Goal: Task Accomplishment & Management: Manage account settings

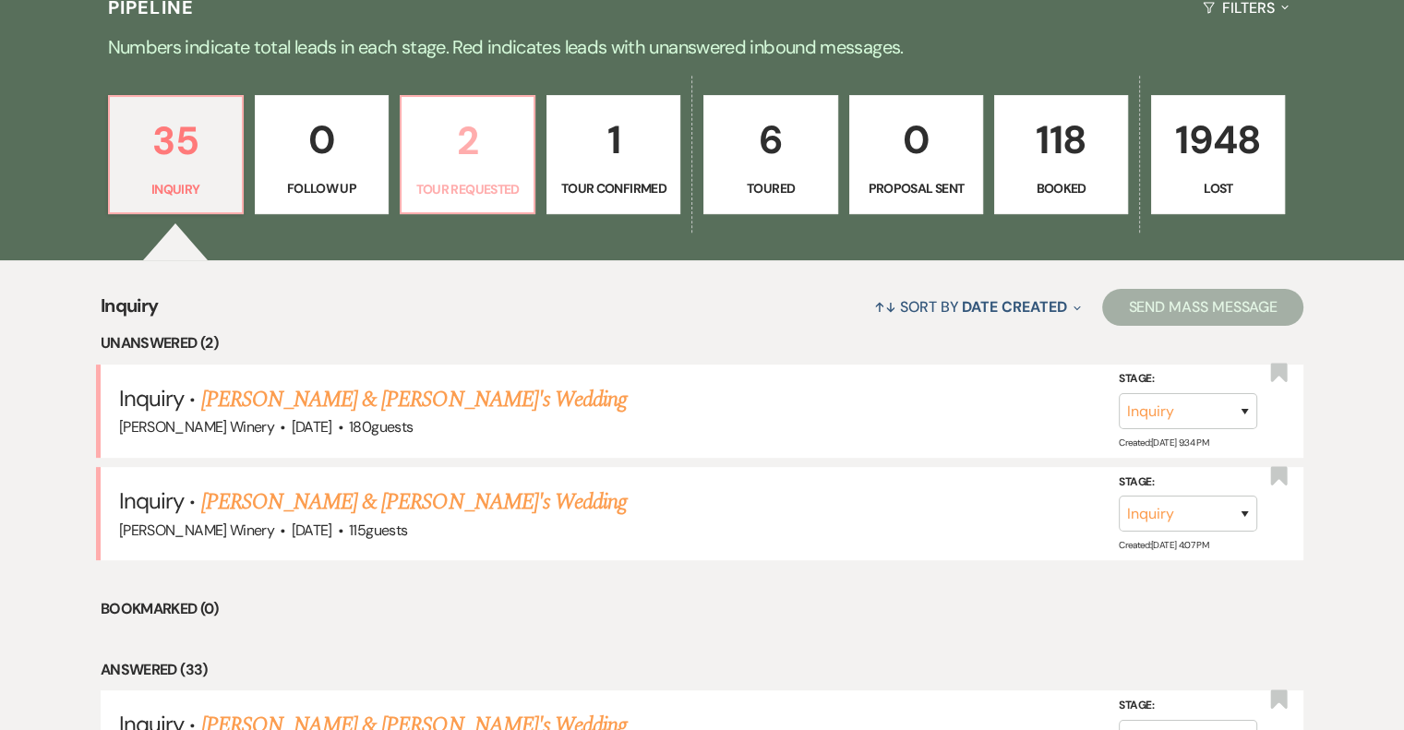
click at [509, 159] on p "2" at bounding box center [468, 141] width 110 height 62
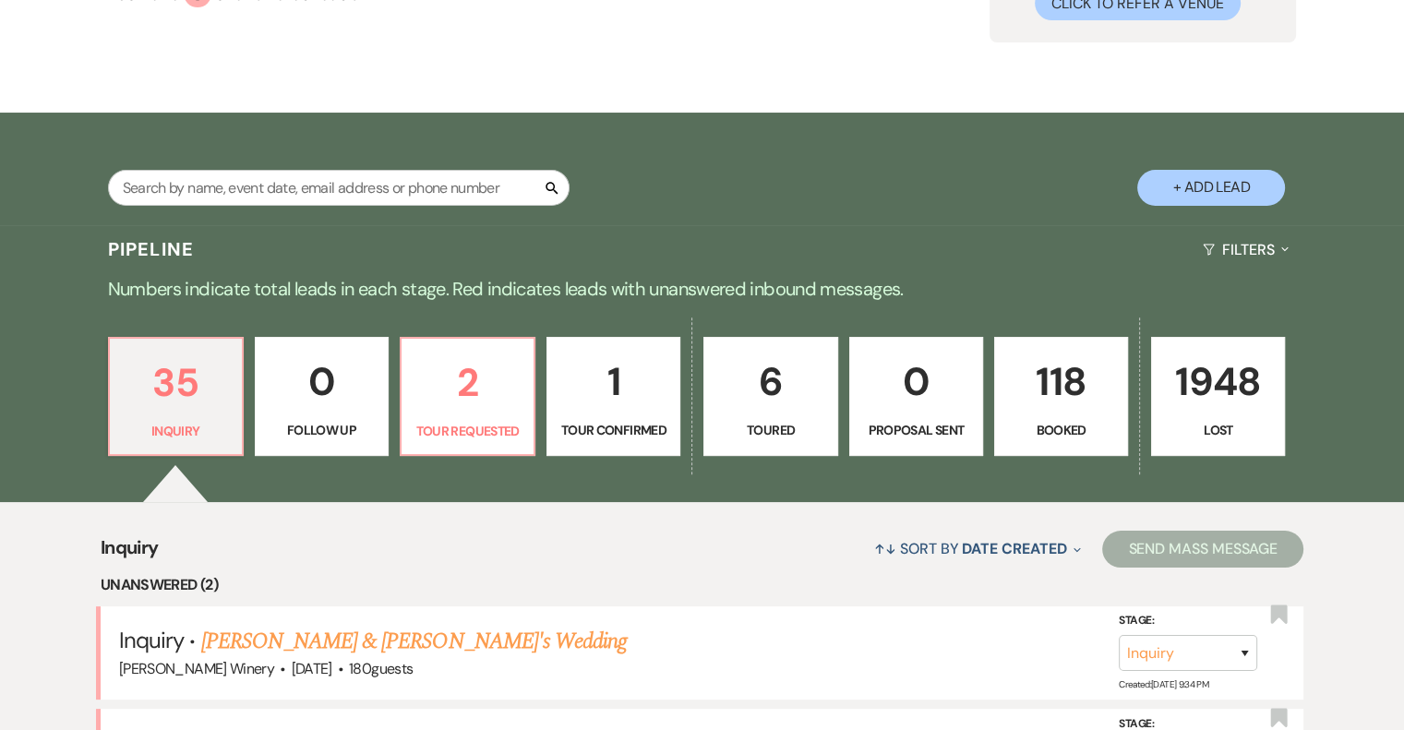
scroll to position [460, 0]
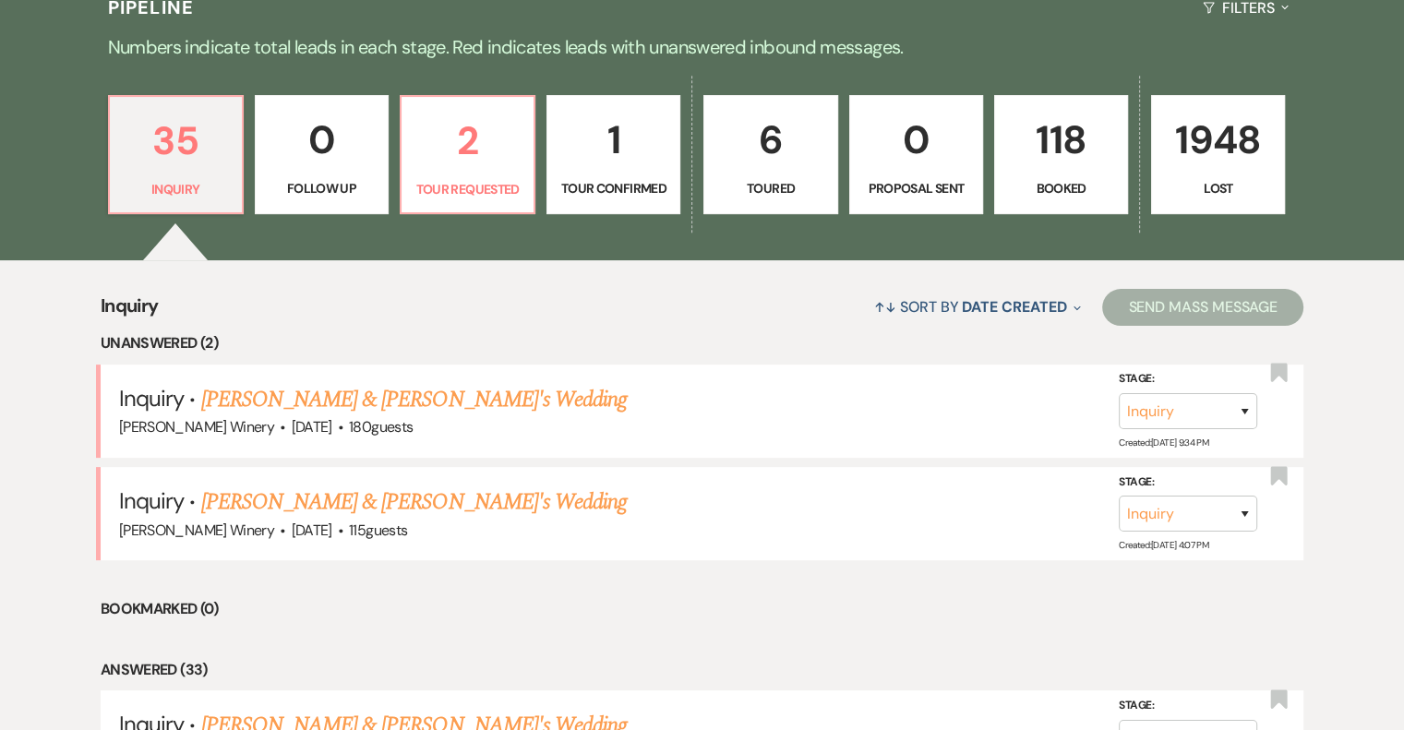
select select "2"
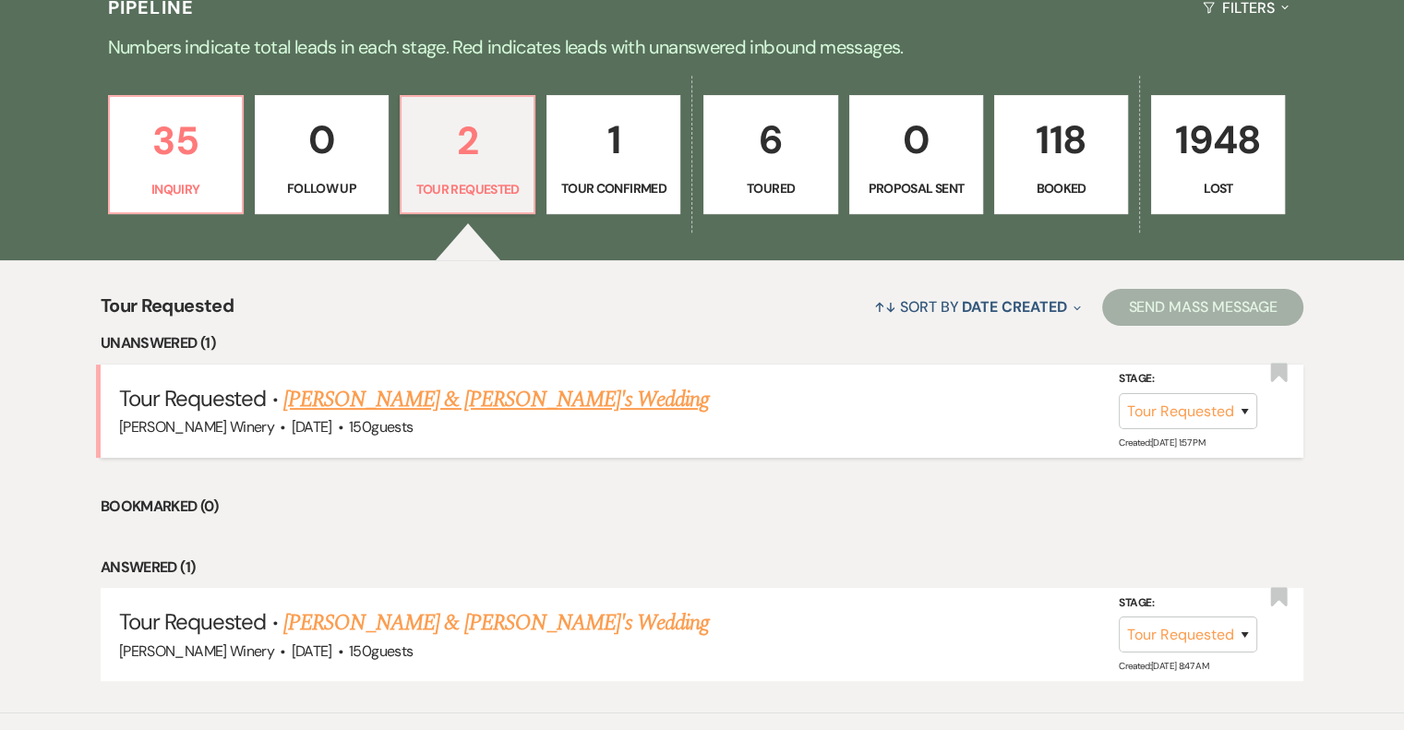
click at [385, 394] on link "[PERSON_NAME] & [PERSON_NAME]'s Wedding" at bounding box center [496, 399] width 426 height 33
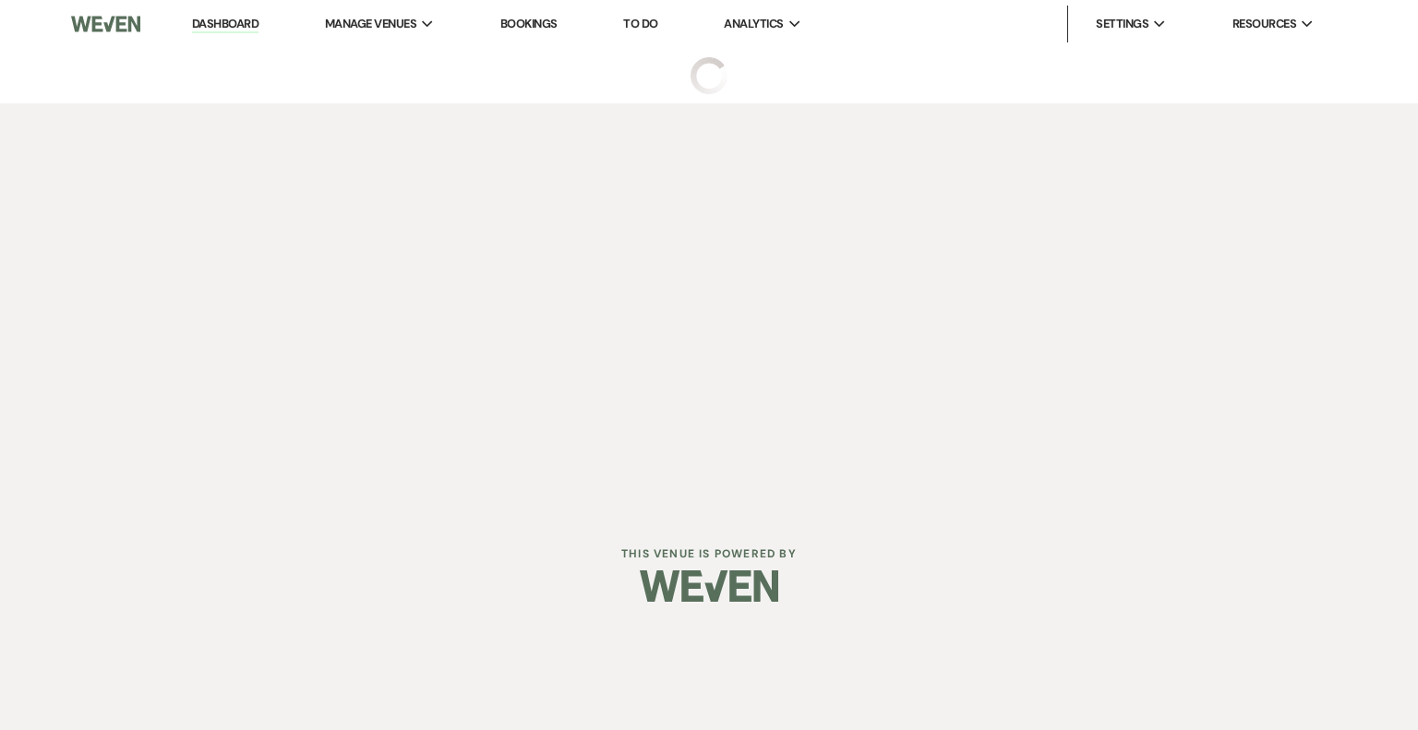
select select "2"
select select "5"
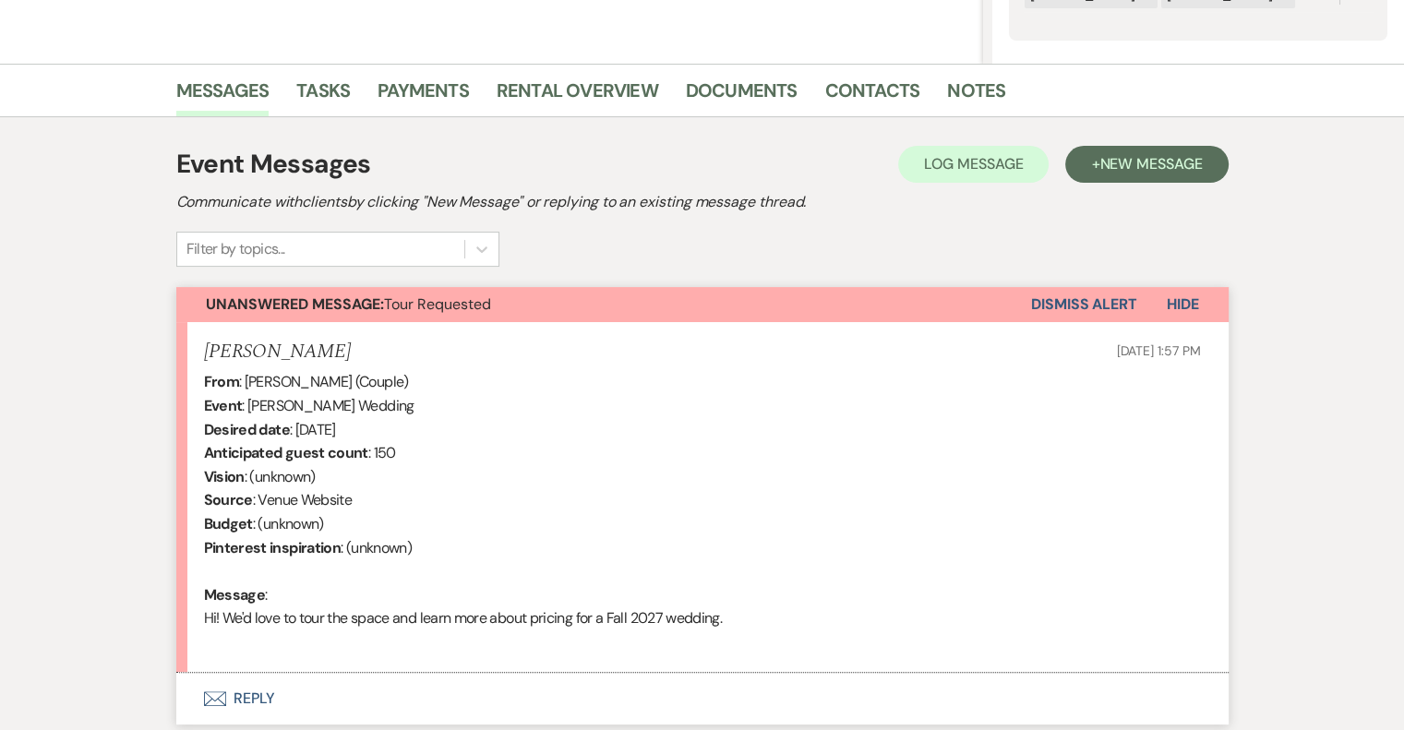
scroll to position [539, 0]
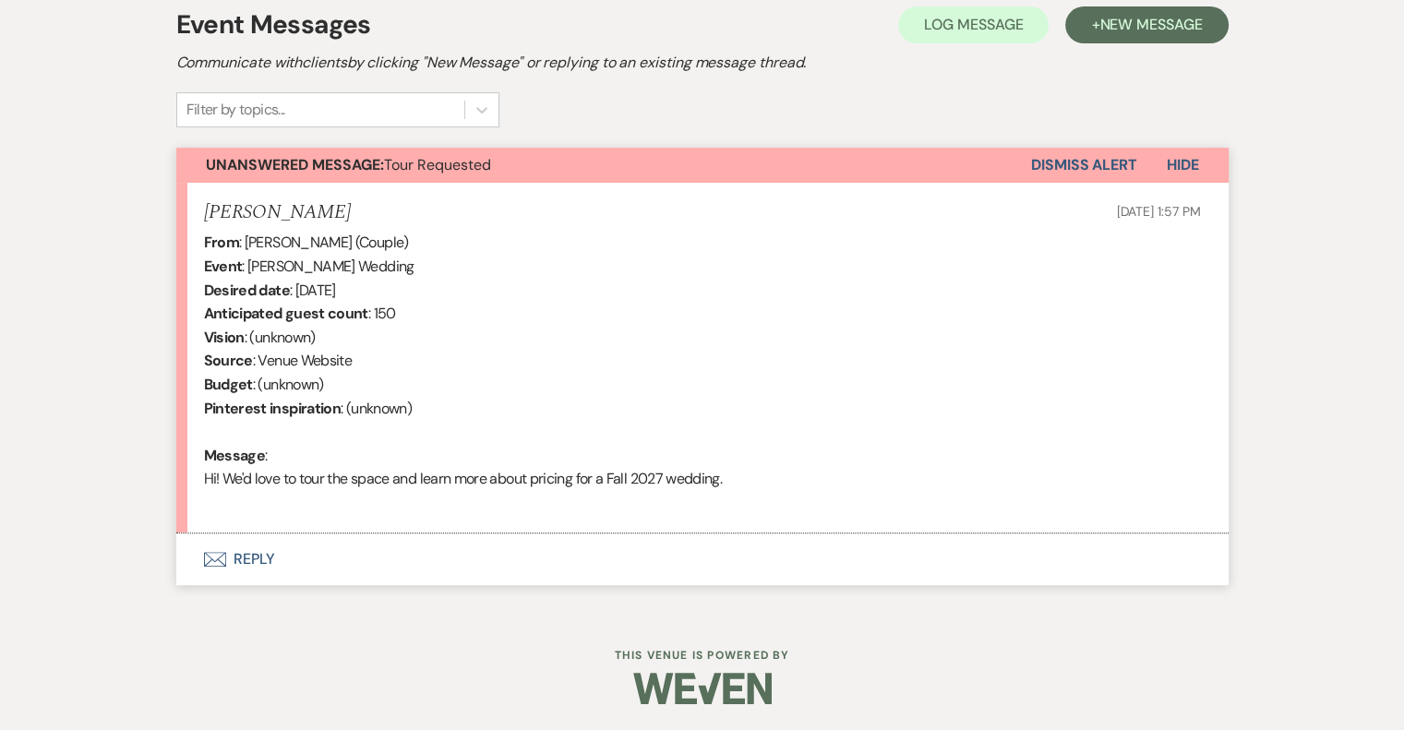
click at [251, 564] on button "Envelope Reply" at bounding box center [702, 559] width 1052 height 52
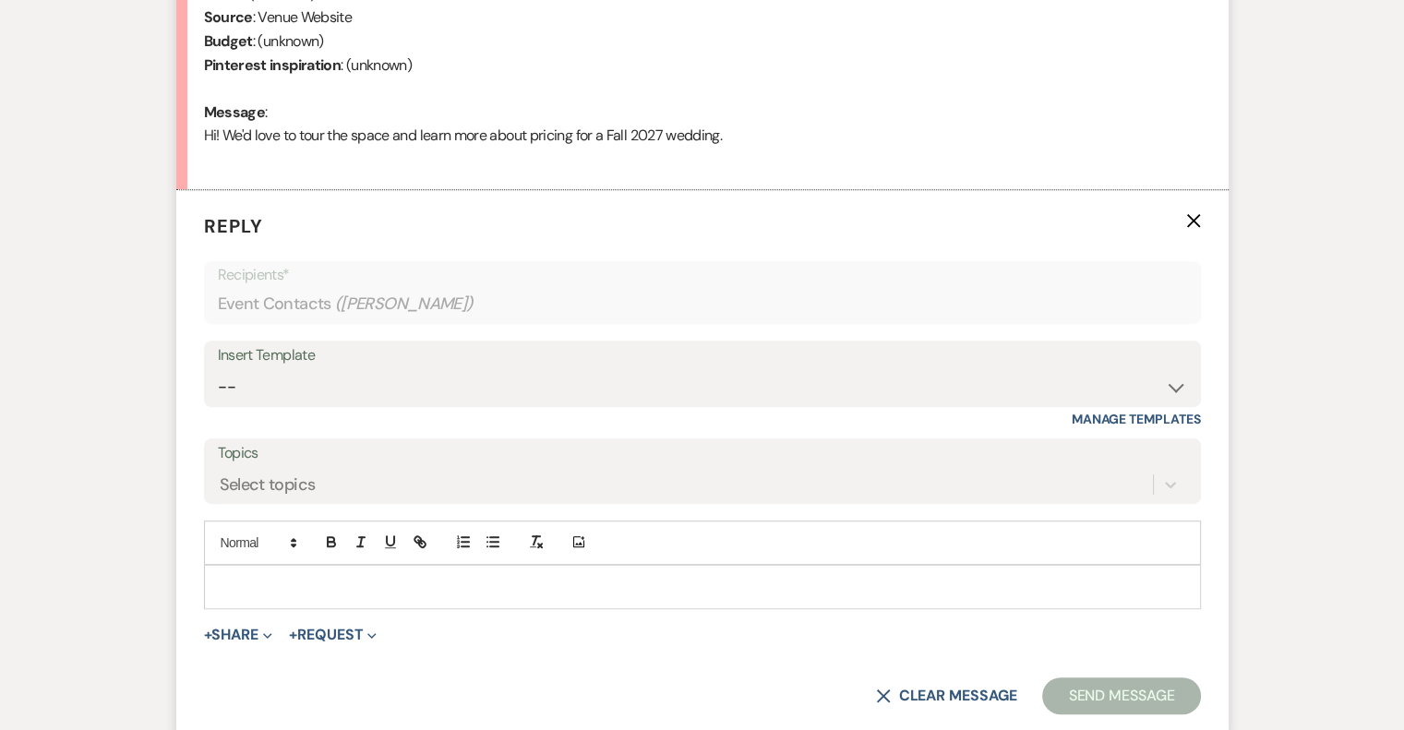
scroll to position [893, 0]
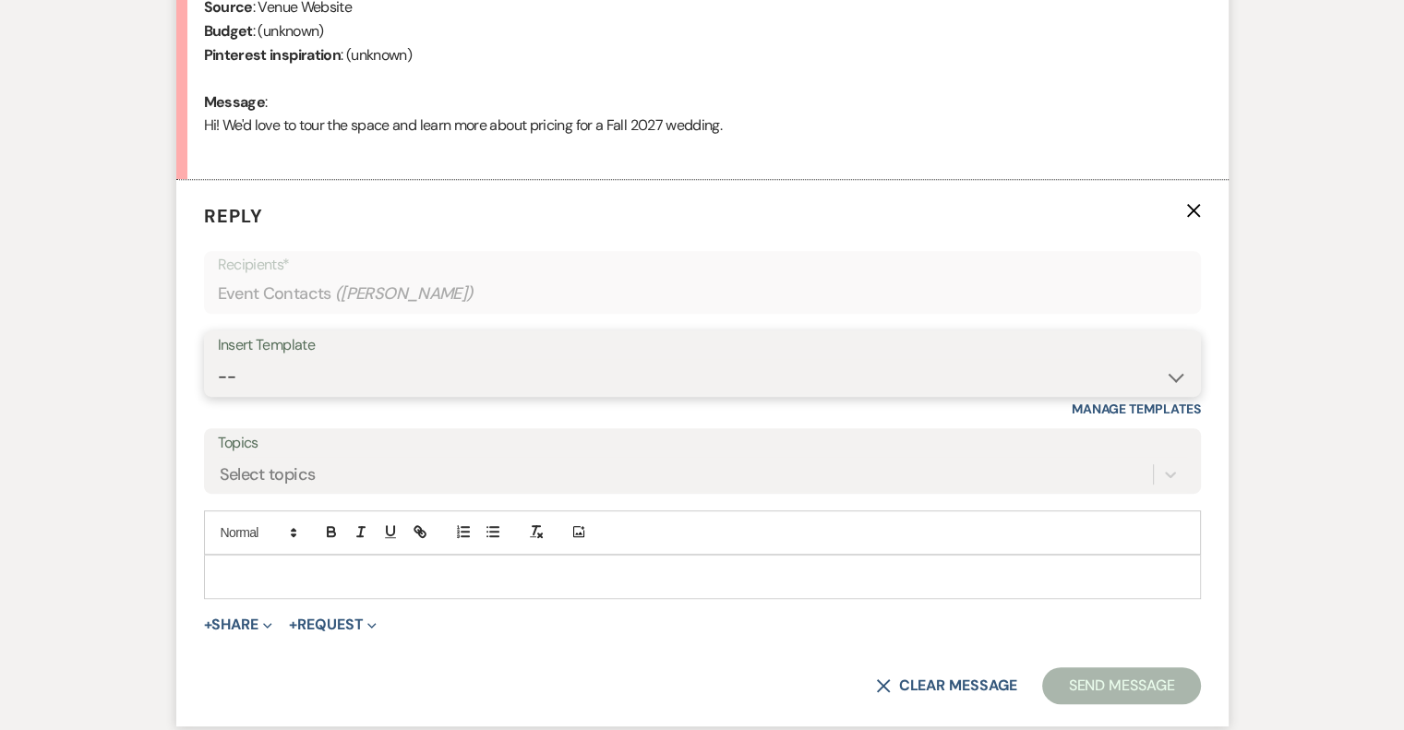
click at [282, 376] on select "-- Weven Planning Portal Introduction (Booked Events) Tour Request Response Fol…" at bounding box center [702, 377] width 969 height 36
select select "403"
click at [218, 359] on select "-- Weven Planning Portal Introduction (Booked Events) Tour Request Response Fol…" at bounding box center [702, 377] width 969 height 36
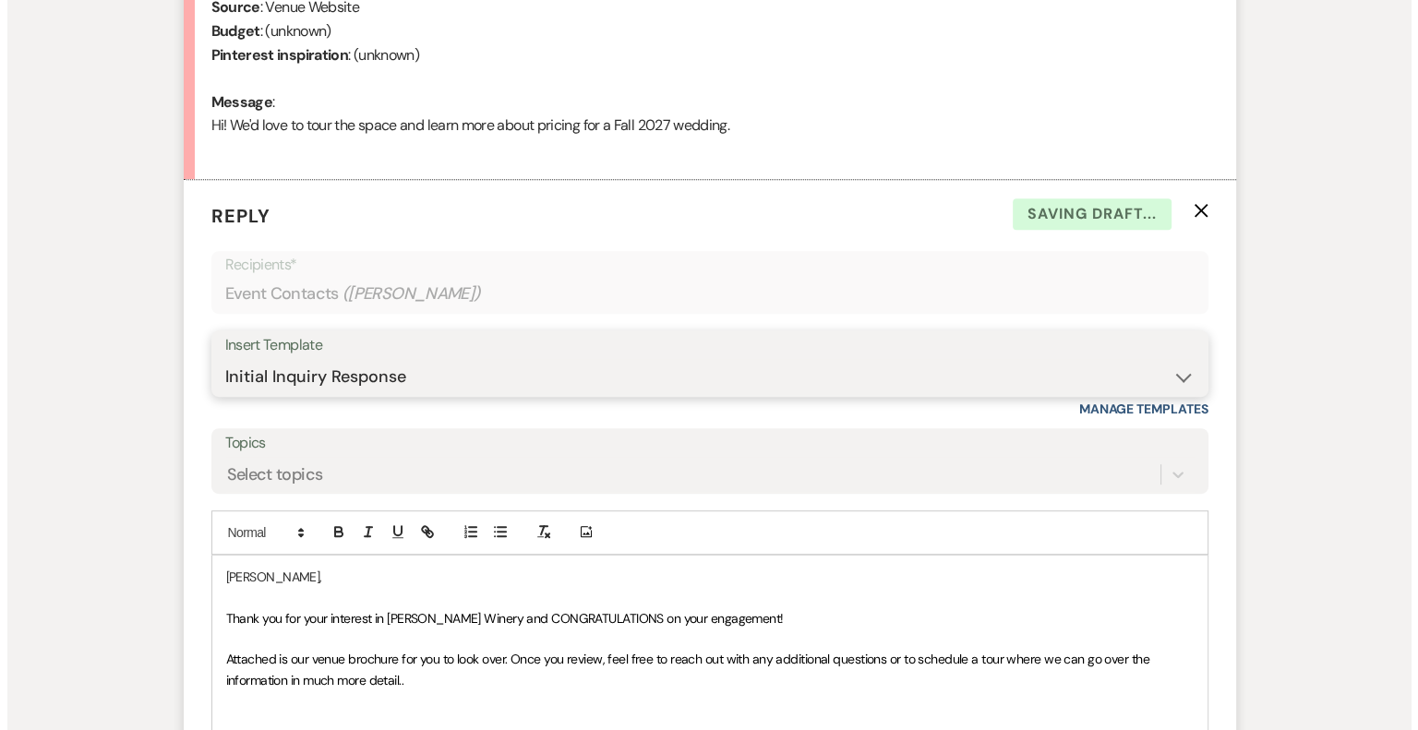
scroll to position [1241, 0]
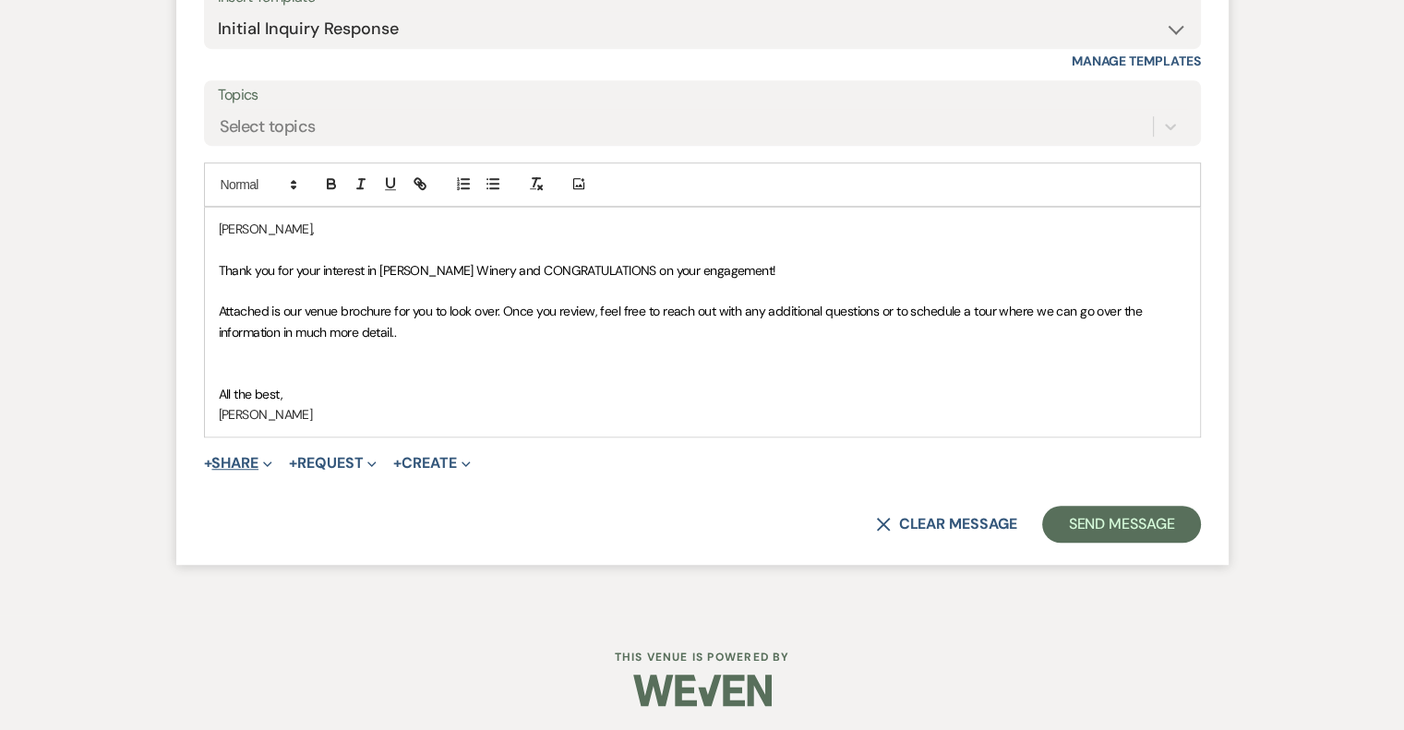
click at [237, 461] on button "+ Share Expand" at bounding box center [238, 463] width 69 height 15
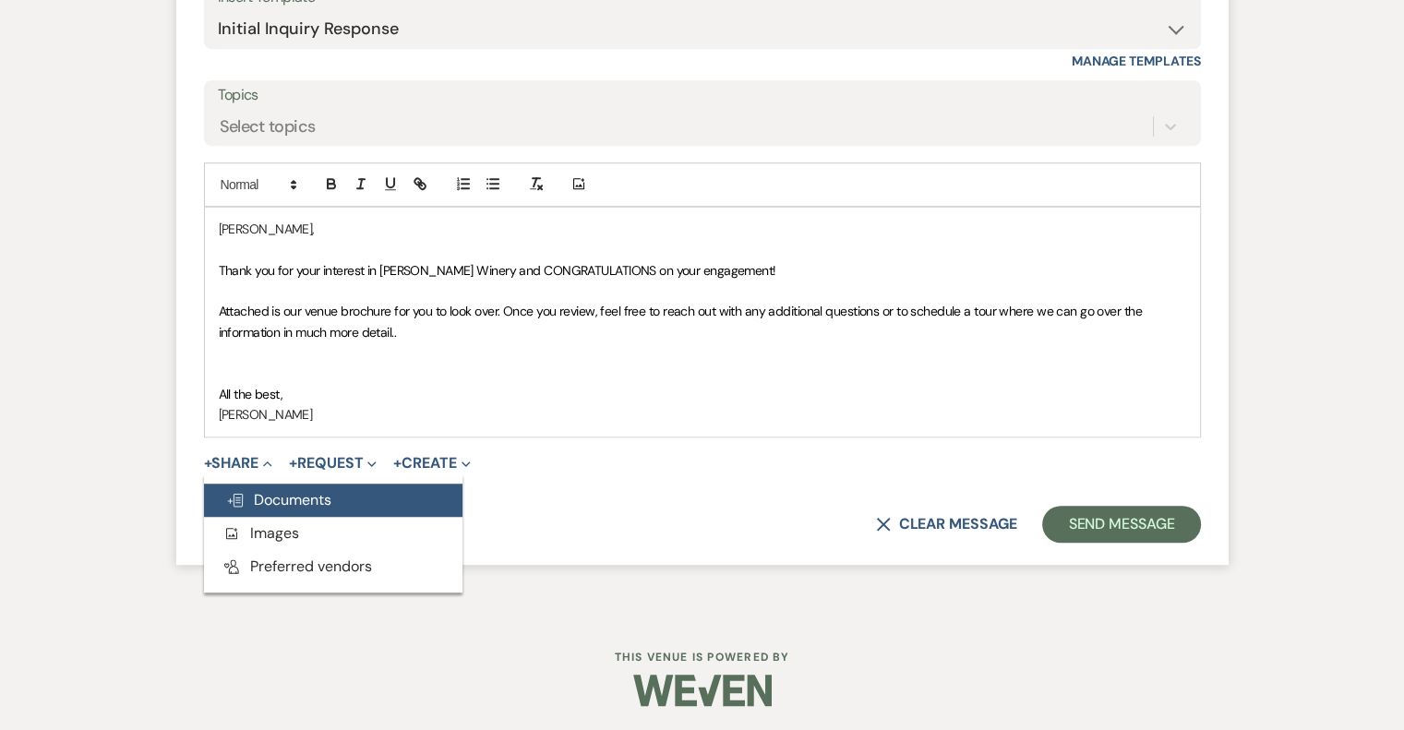
click at [303, 497] on span "Doc Upload Documents" at bounding box center [278, 499] width 105 height 19
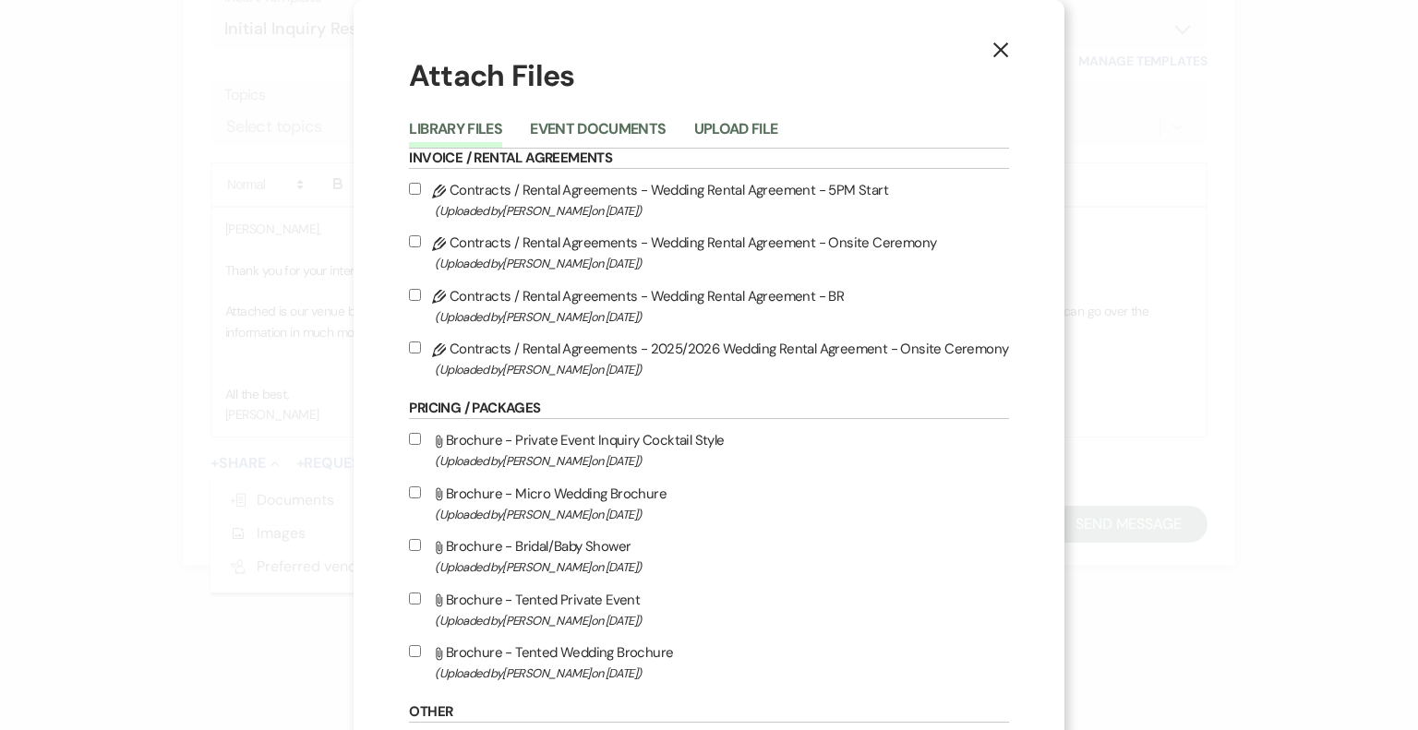
click at [593, 663] on label "Attach File Brochure - Tented Wedding Brochure (Uploaded by [PERSON_NAME] on [D…" at bounding box center [708, 662] width 599 height 43
click at [421, 657] on input "Attach File Brochure - Tented Wedding Brochure (Uploaded by [PERSON_NAME] on [D…" at bounding box center [415, 651] width 12 height 12
checkbox input "true"
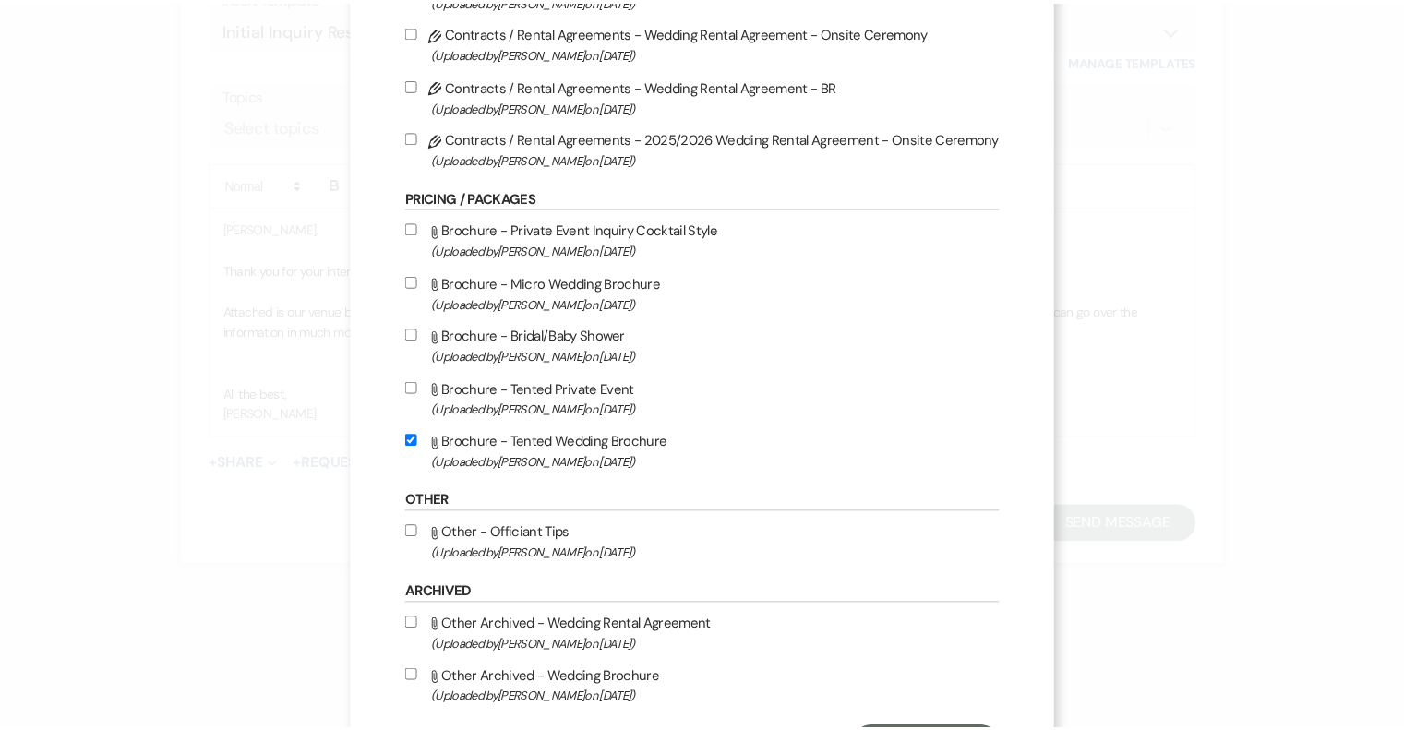
scroll to position [304, 0]
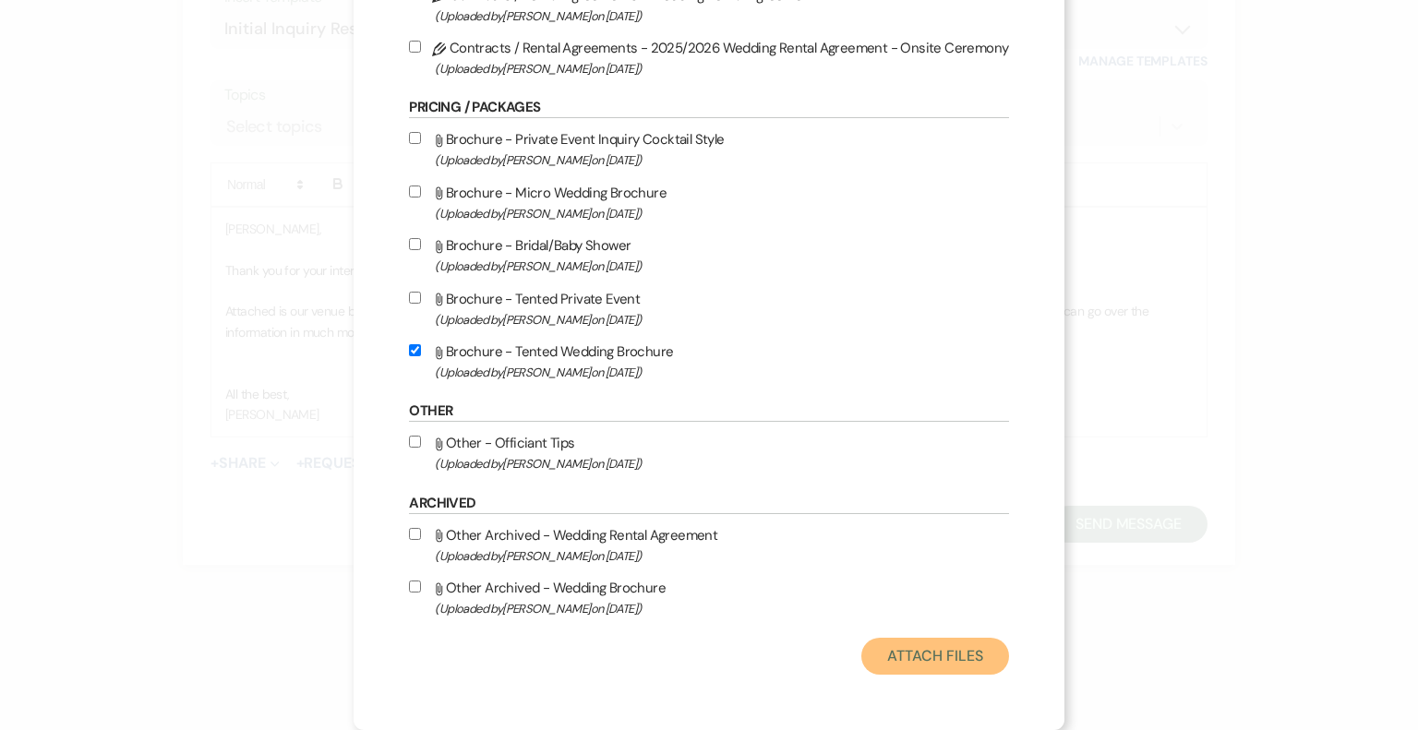
click at [977, 664] on button "Attach Files" at bounding box center [934, 656] width 147 height 37
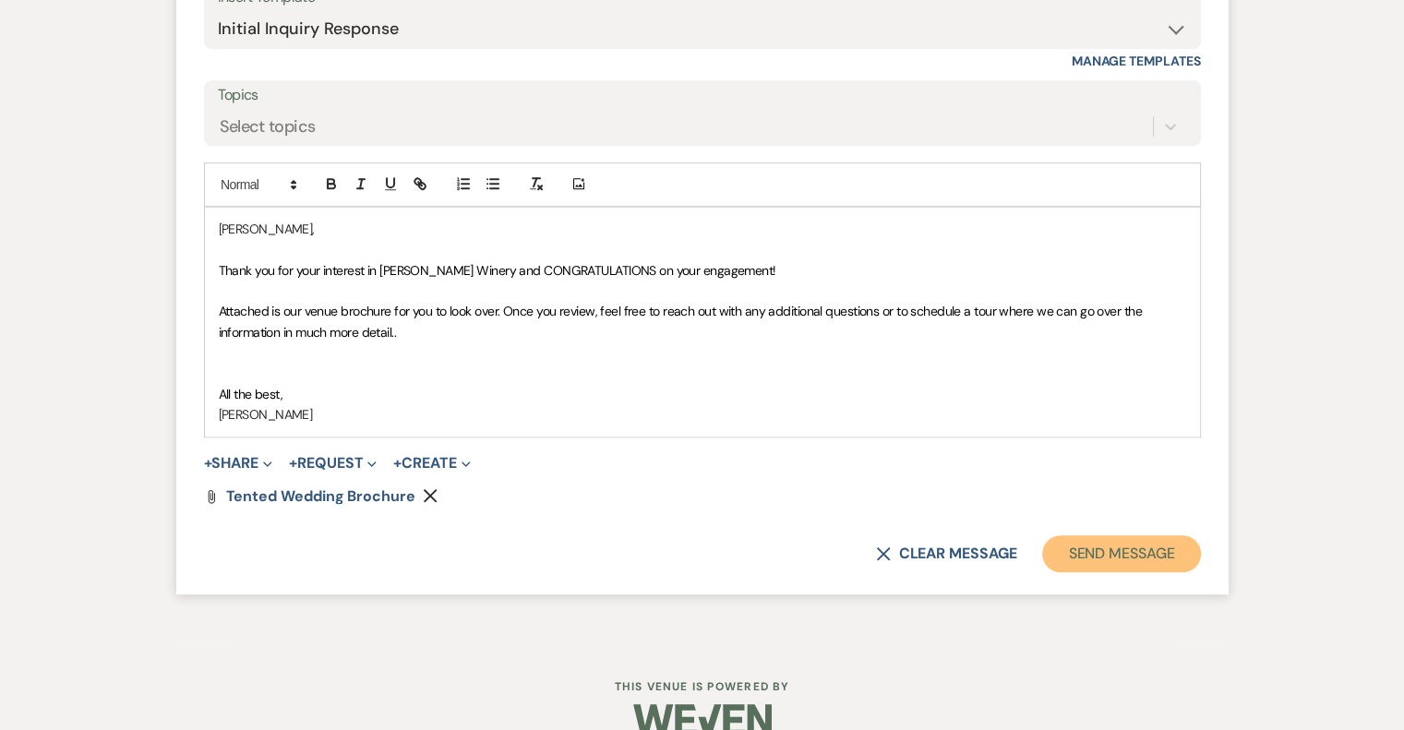
click at [1130, 549] on button "Send Message" at bounding box center [1121, 553] width 158 height 37
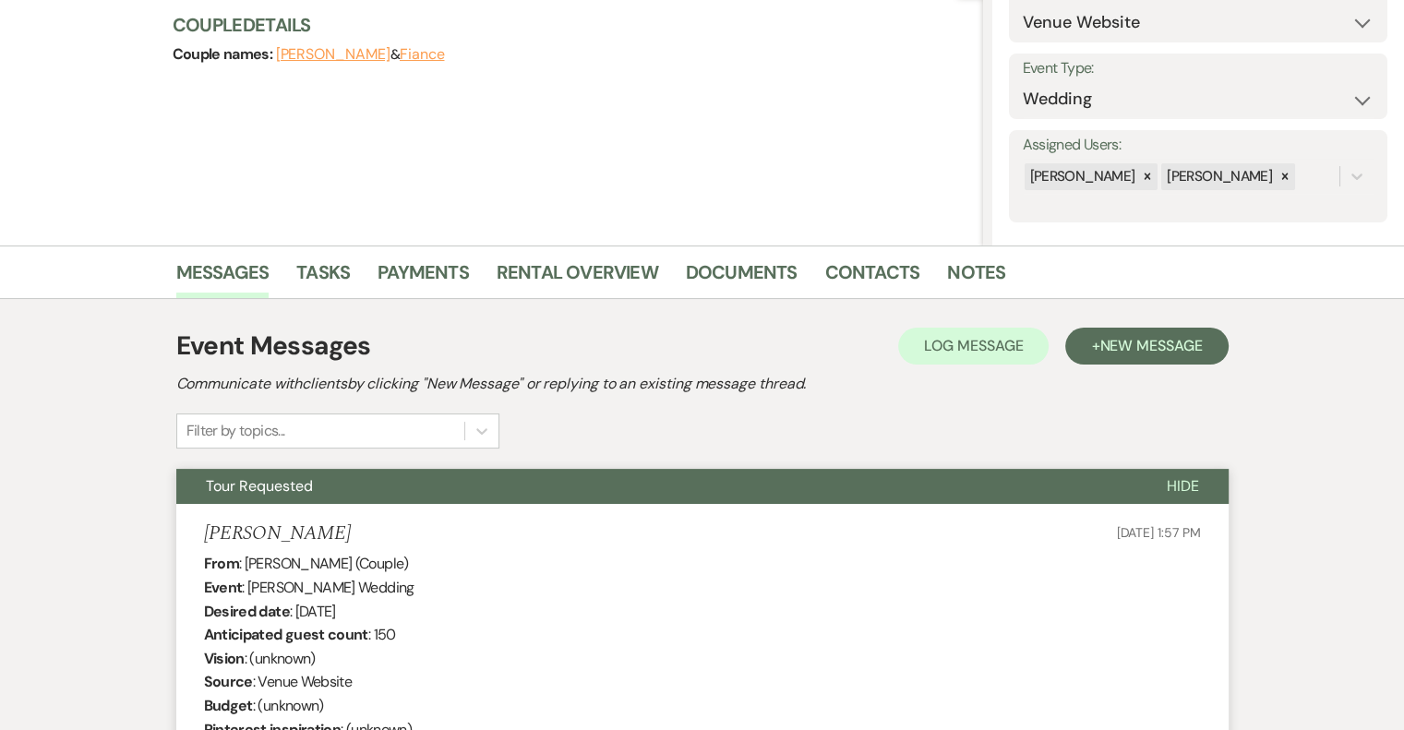
scroll to position [0, 0]
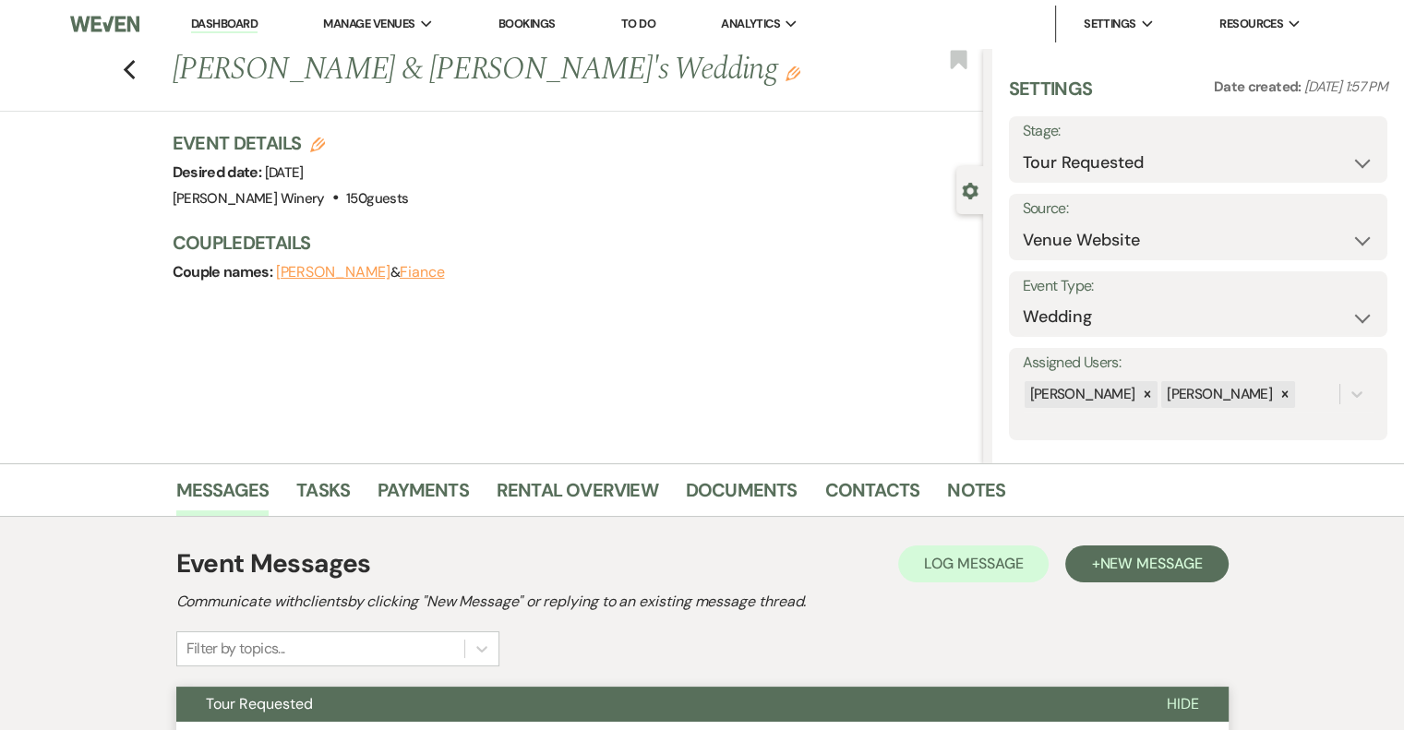
click at [1077, 128] on label "Stage:" at bounding box center [1198, 131] width 351 height 27
click at [1169, 173] on select "Inquiry Follow Up Tour Requested Tour Confirmed Toured Proposal Sent Booked Lost" at bounding box center [1198, 163] width 351 height 36
select select "1"
click at [1023, 145] on select "Inquiry Follow Up Tour Requested Tour Confirmed Toured Proposal Sent Booked Lost" at bounding box center [1198, 163] width 351 height 36
click at [1330, 144] on button "Save" at bounding box center [1348, 149] width 78 height 37
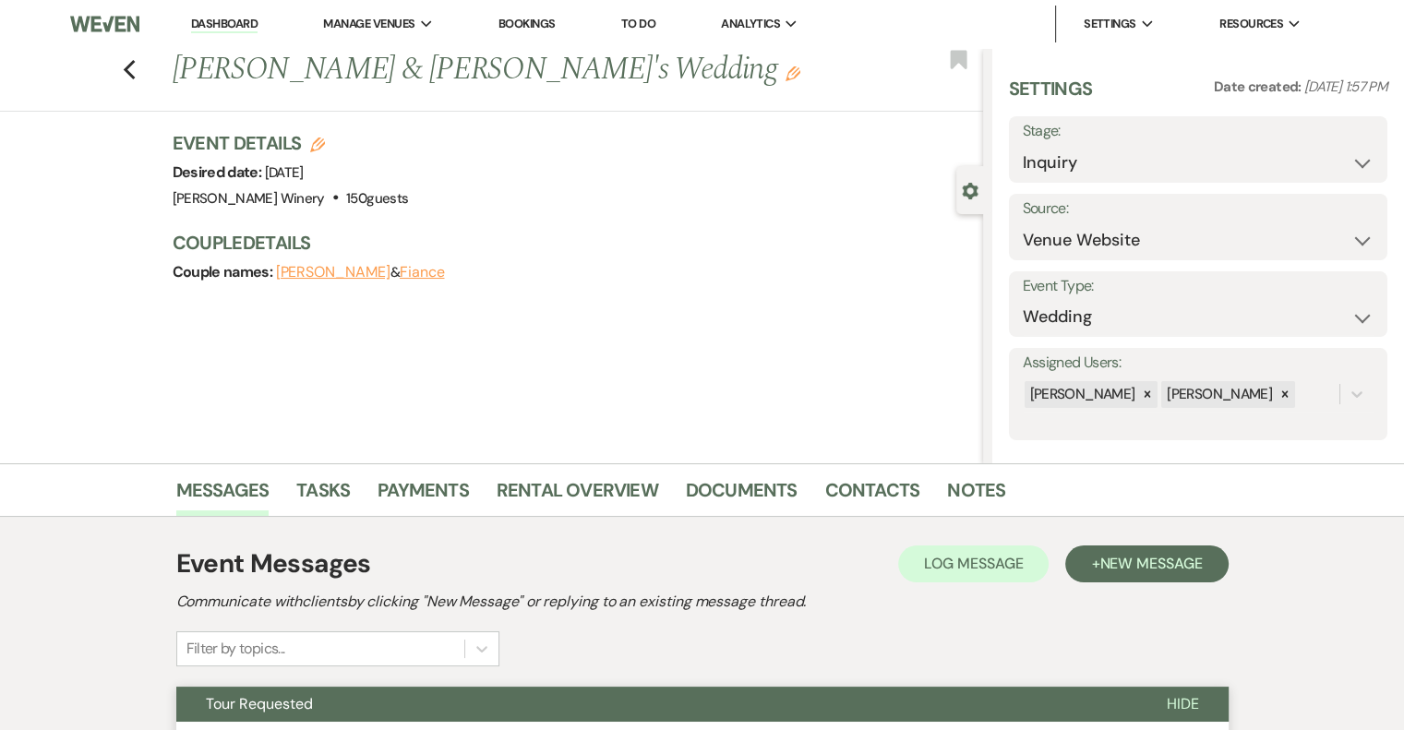
click at [209, 22] on link "Dashboard" at bounding box center [224, 25] width 66 height 18
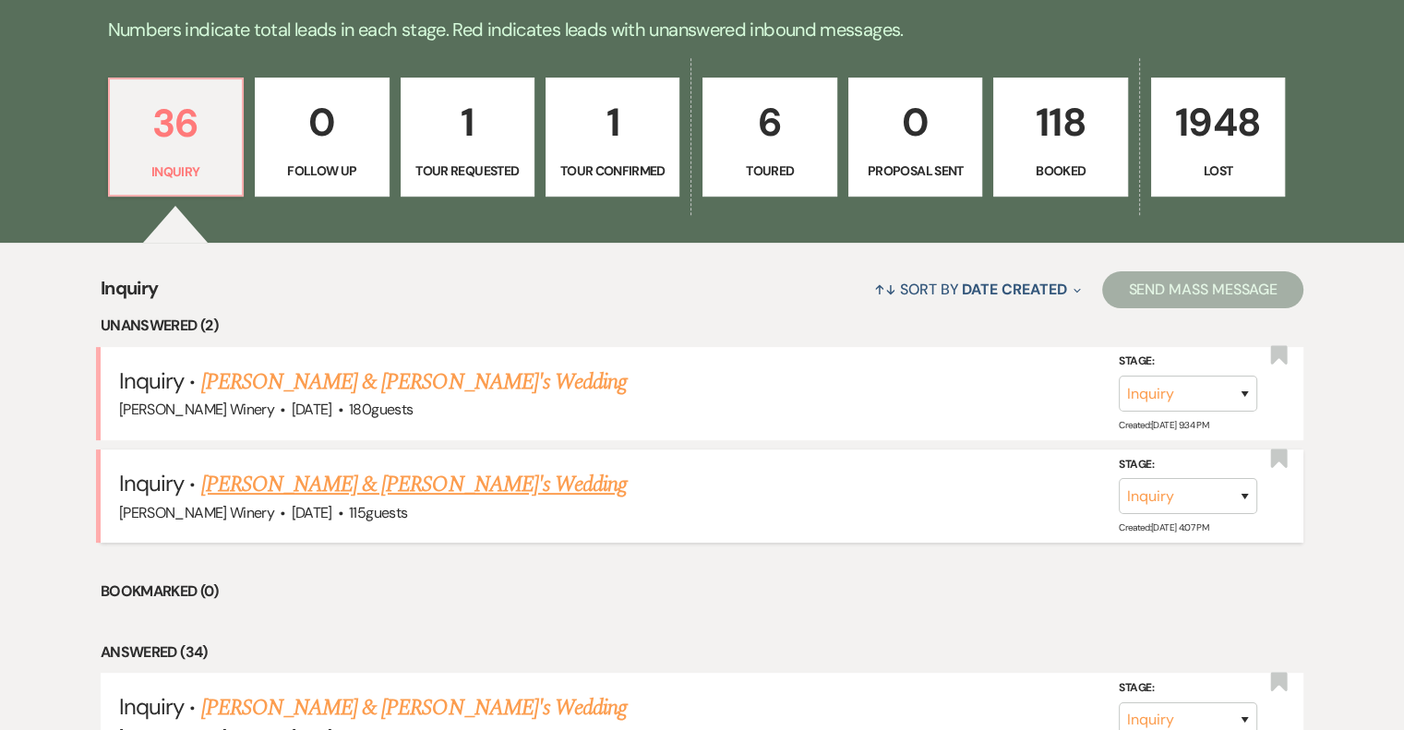
scroll to position [554, 0]
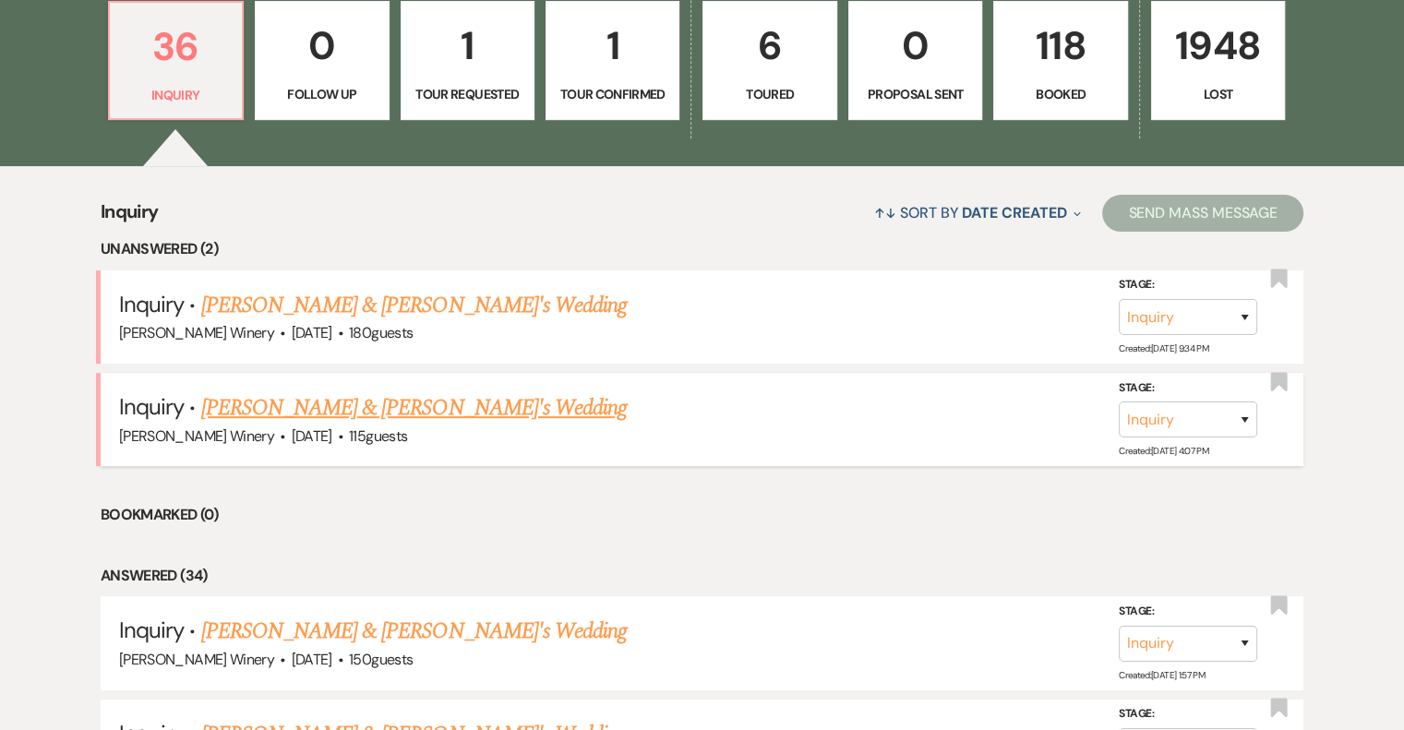
click at [208, 408] on link "[PERSON_NAME] & [PERSON_NAME]'s Wedding" at bounding box center [414, 407] width 426 height 33
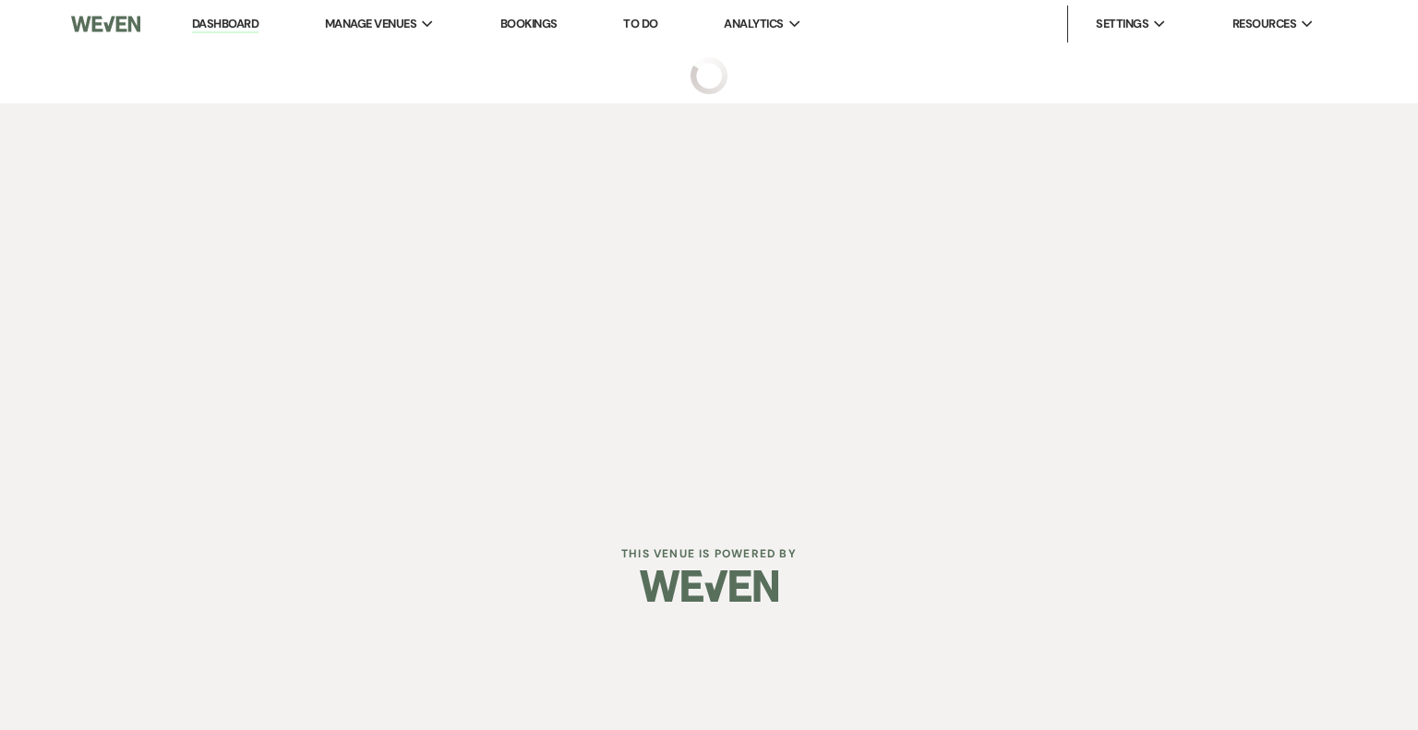
select select "5"
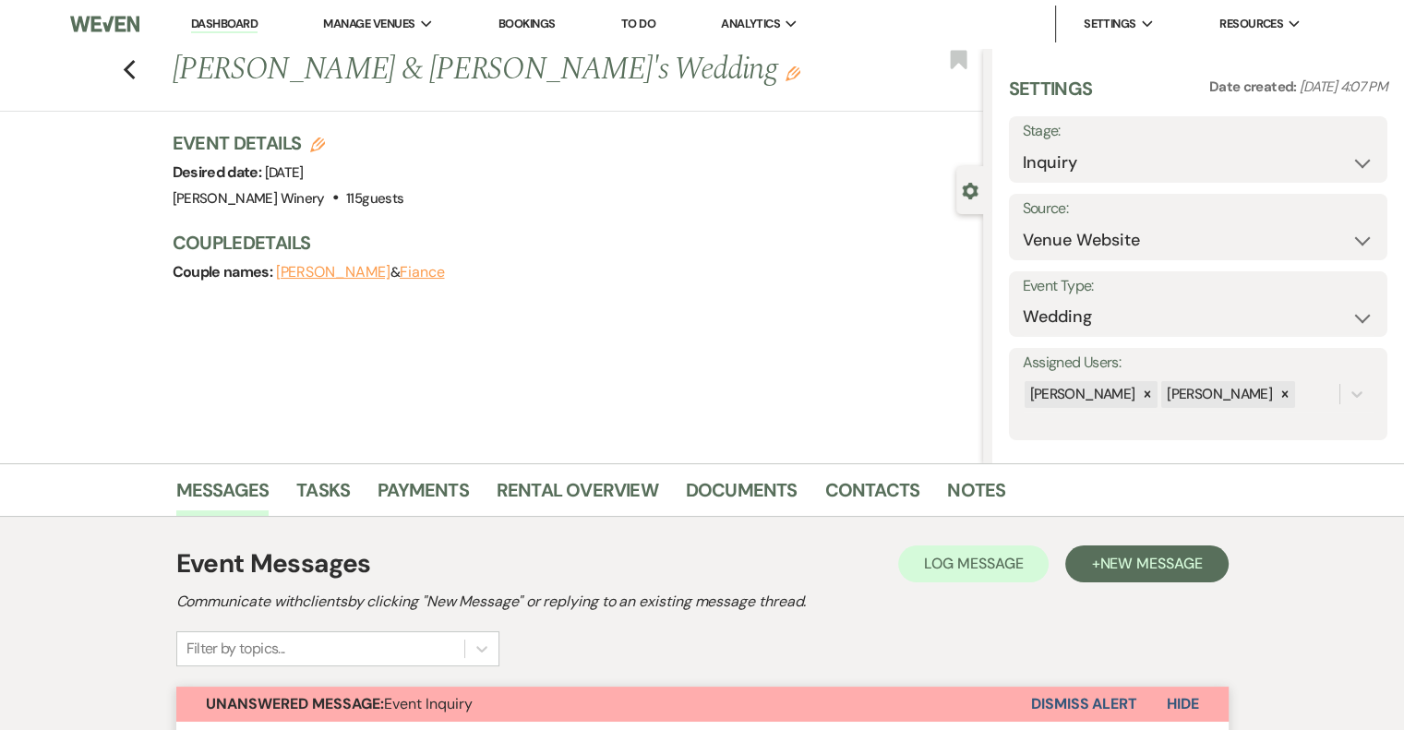
scroll to position [1115, 0]
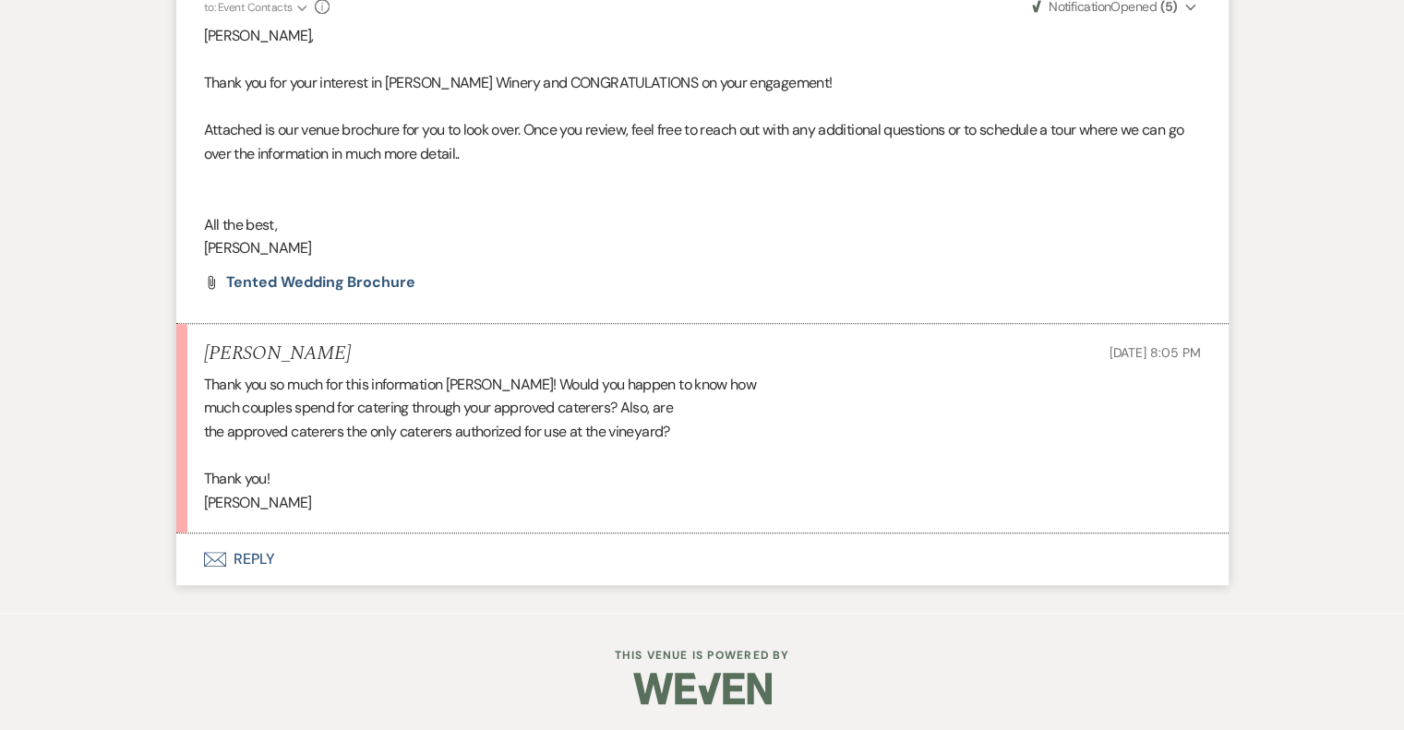
click at [250, 555] on button "Envelope Reply" at bounding box center [702, 559] width 1052 height 52
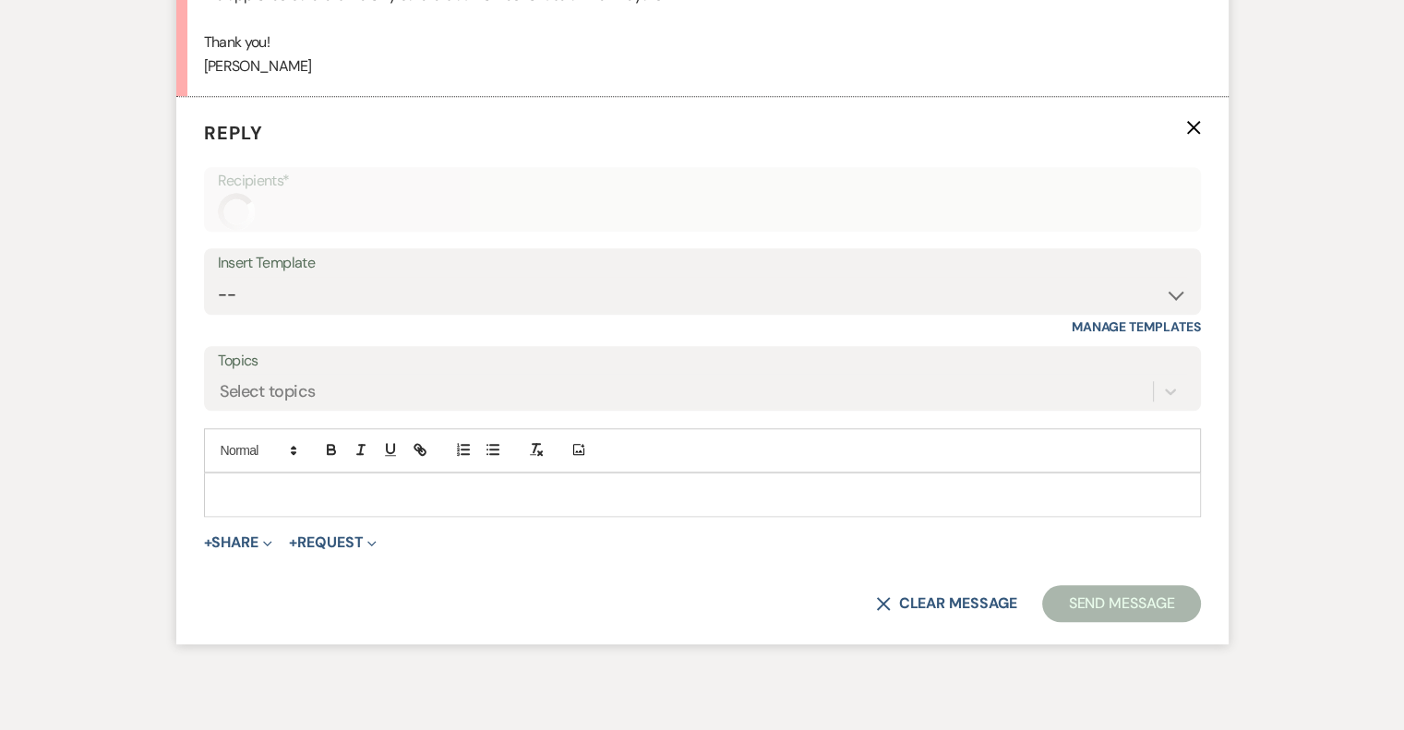
scroll to position [1554, 0]
click at [255, 472] on div at bounding box center [702, 492] width 995 height 42
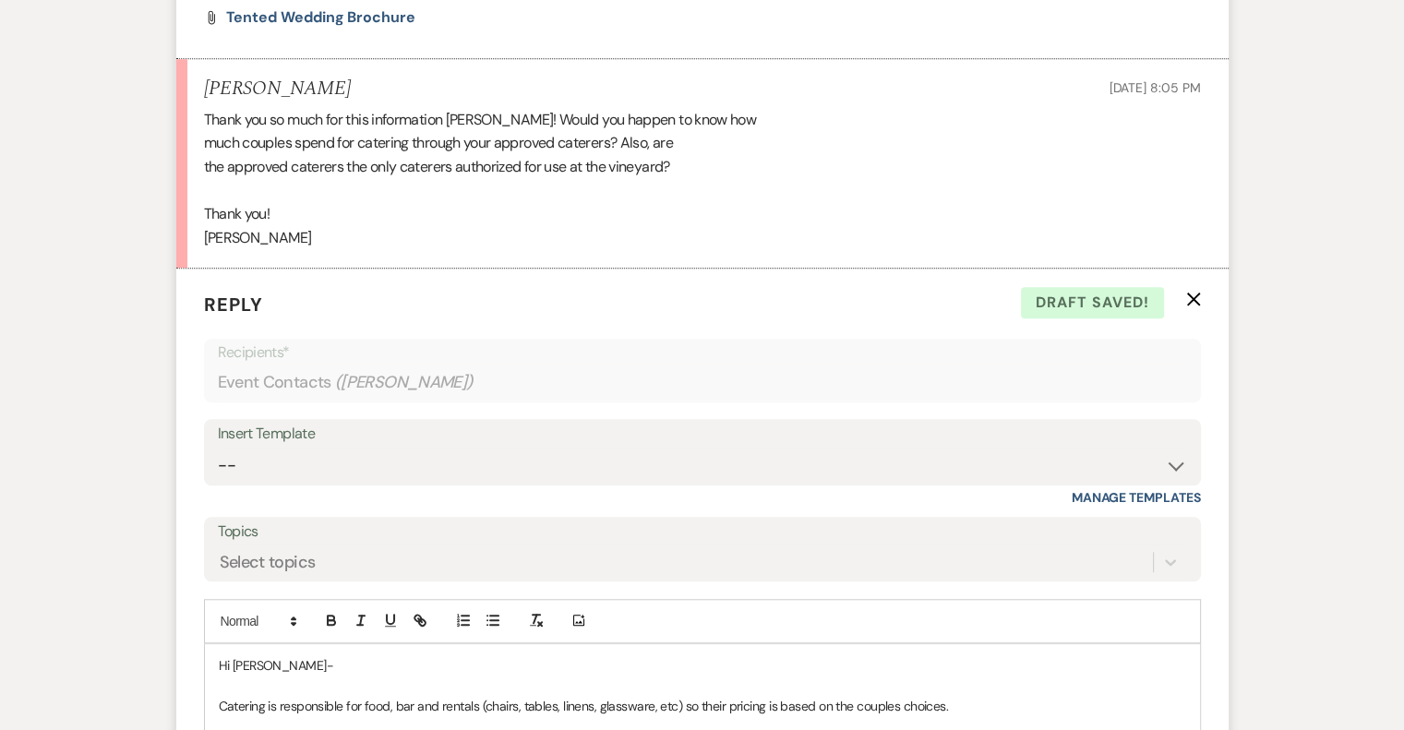
scroll to position [1713, 0]
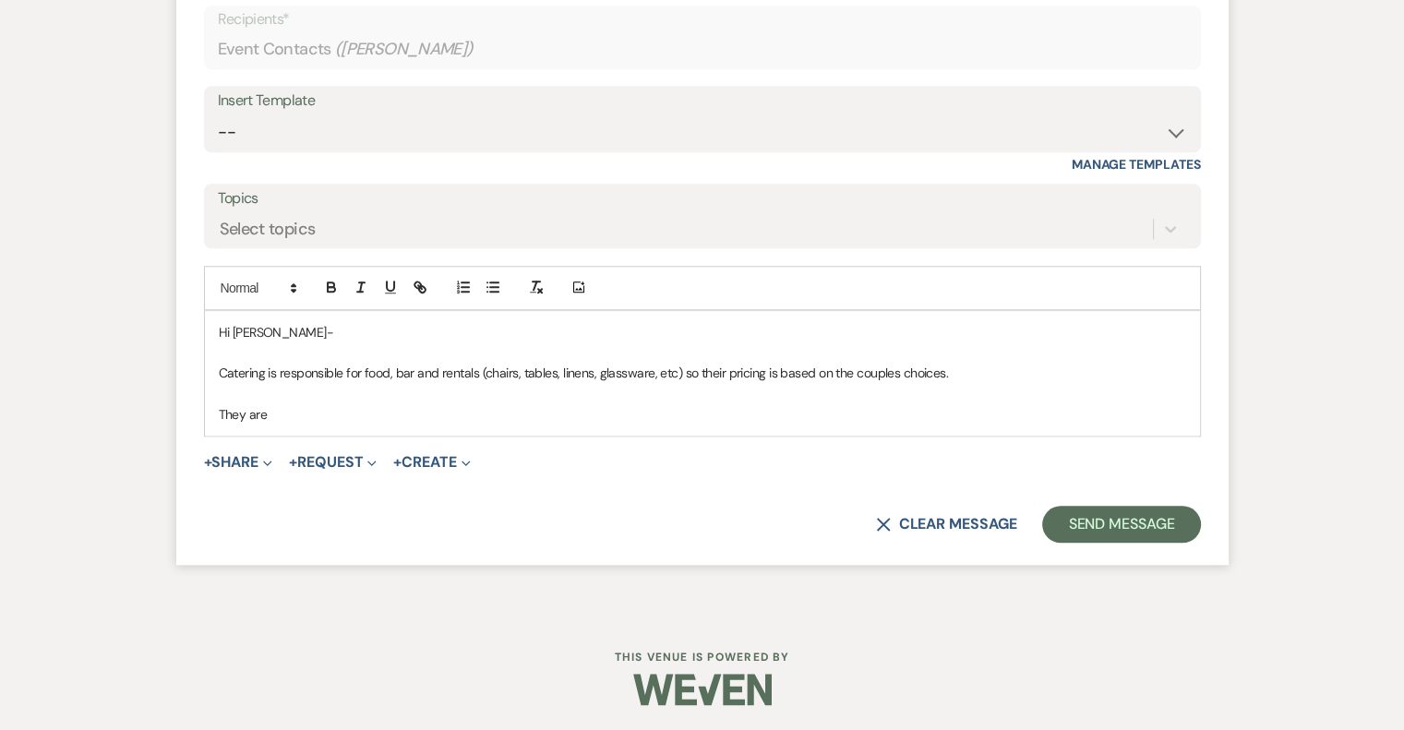
drag, startPoint x: 301, startPoint y: 405, endPoint x: 207, endPoint y: 403, distance: 94.2
click at [207, 403] on div "Hi [PERSON_NAME] is responsible for food, bar and rentals (chairs, tables, line…" at bounding box center [702, 374] width 995 height 126
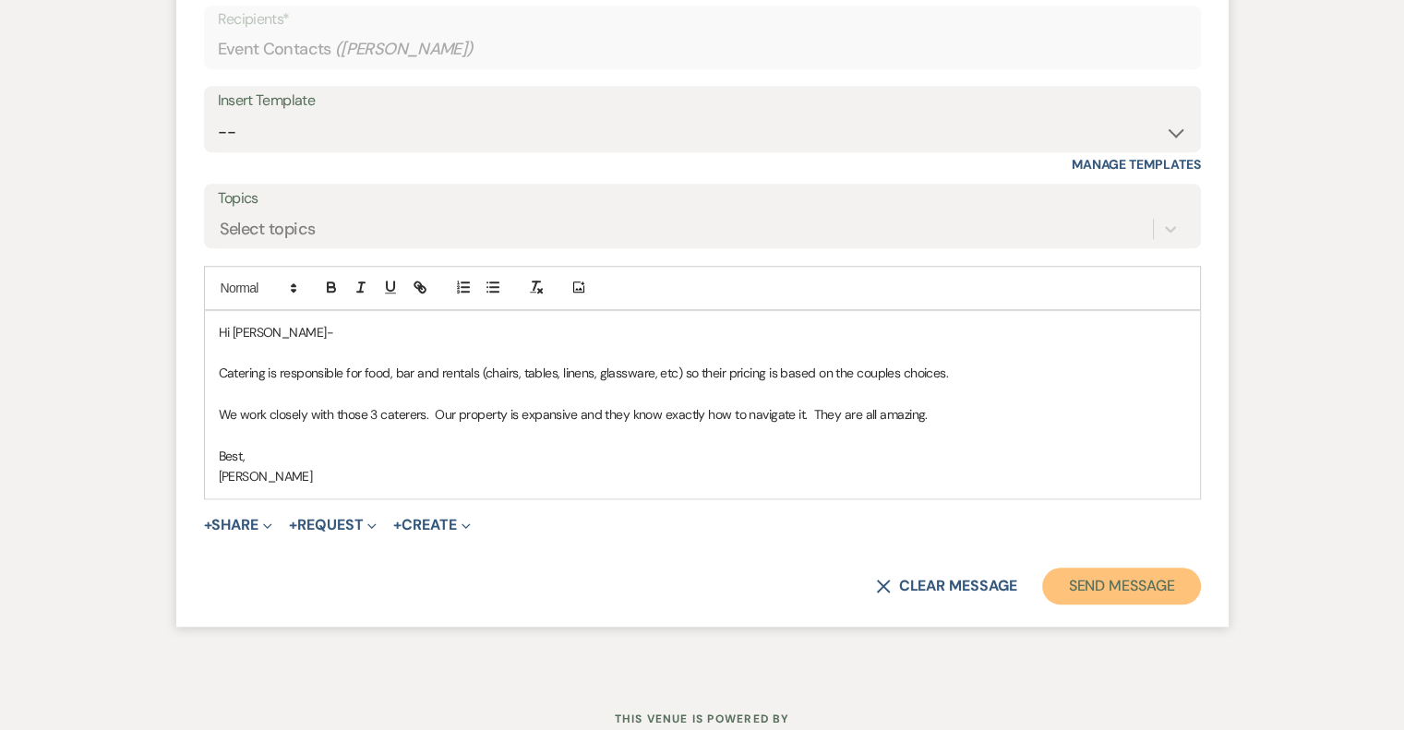
click at [1114, 586] on button "Send Message" at bounding box center [1121, 586] width 158 height 37
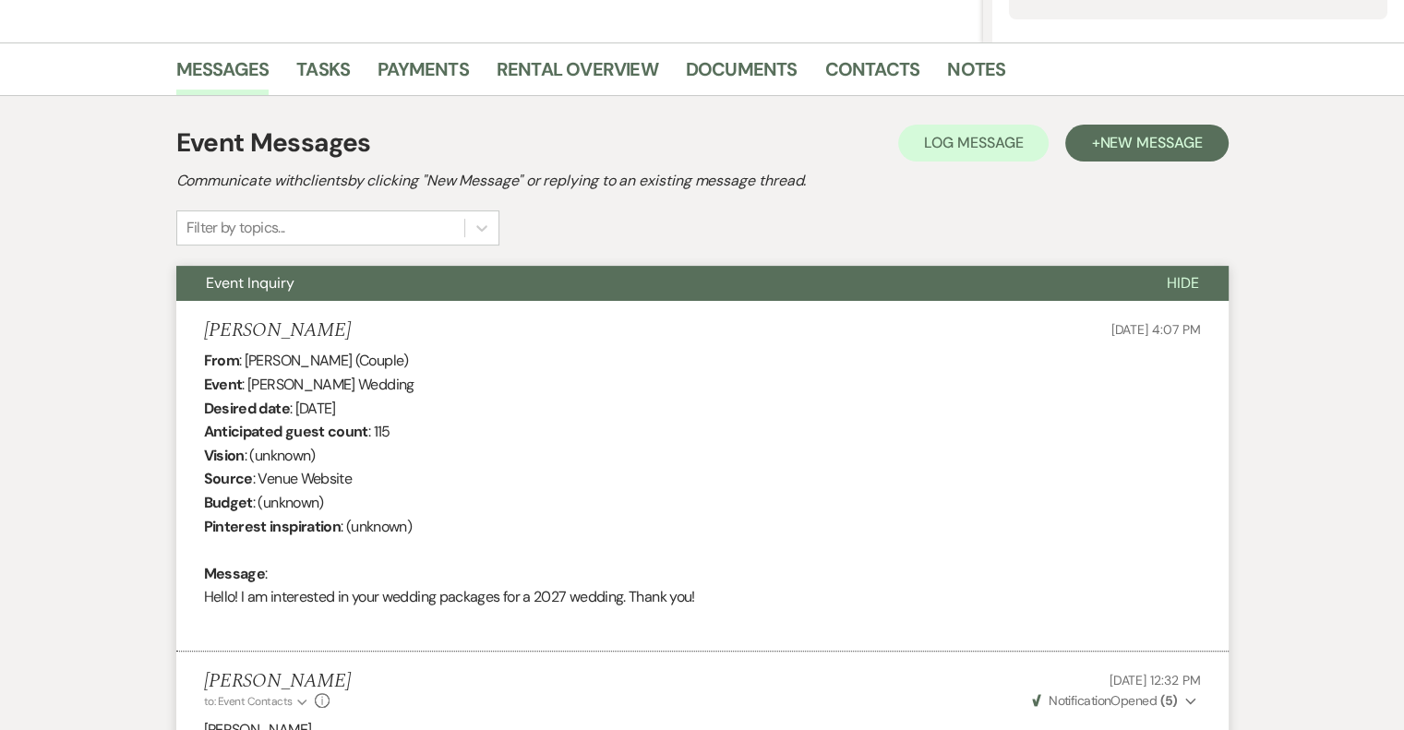
scroll to position [0, 0]
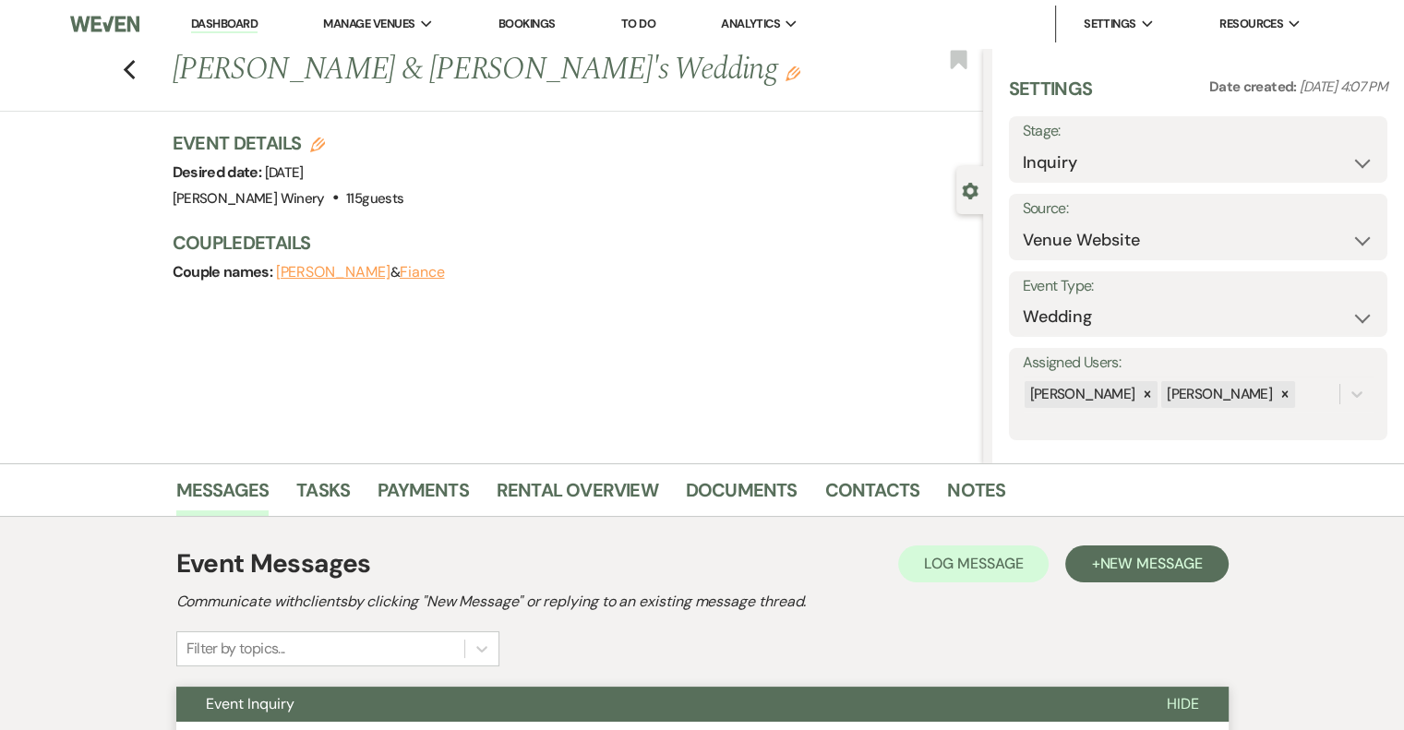
click at [223, 24] on link "Dashboard" at bounding box center [224, 25] width 66 height 18
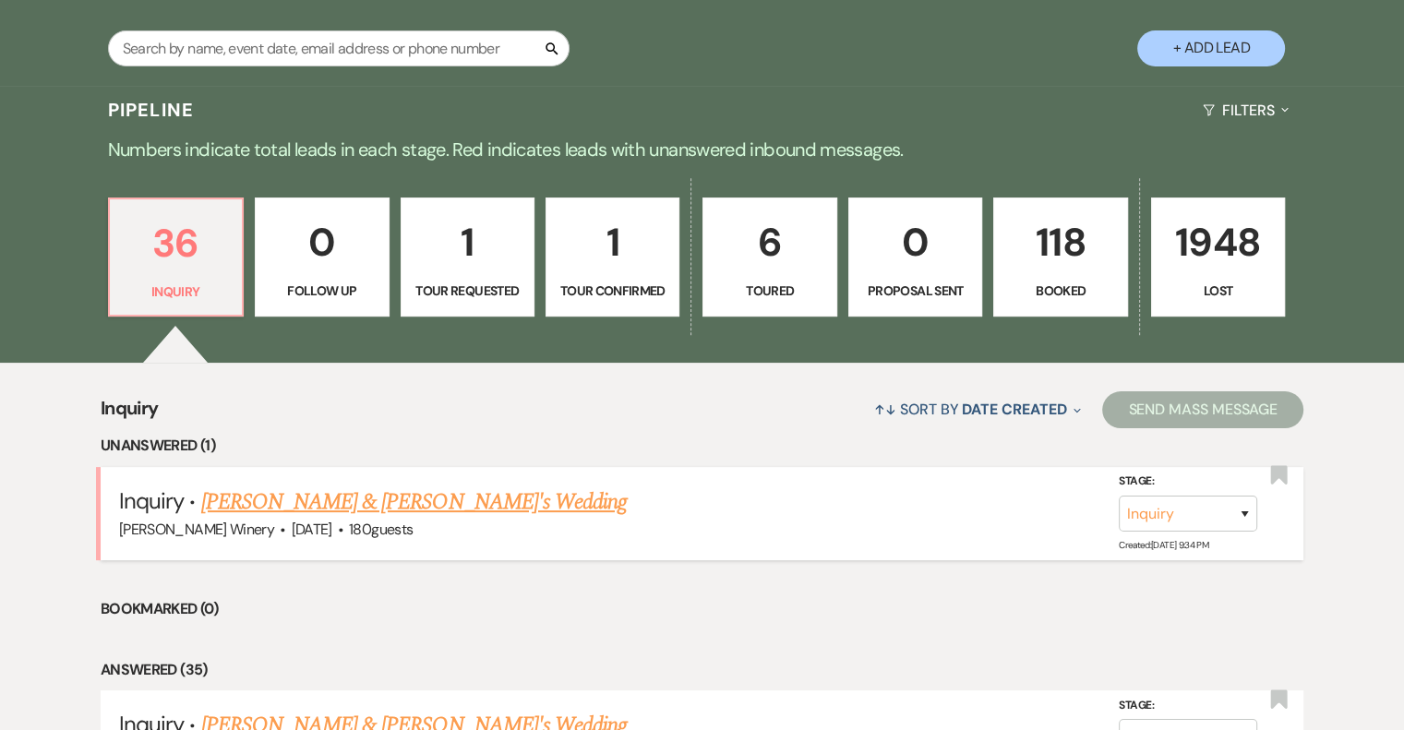
scroll to position [369, 0]
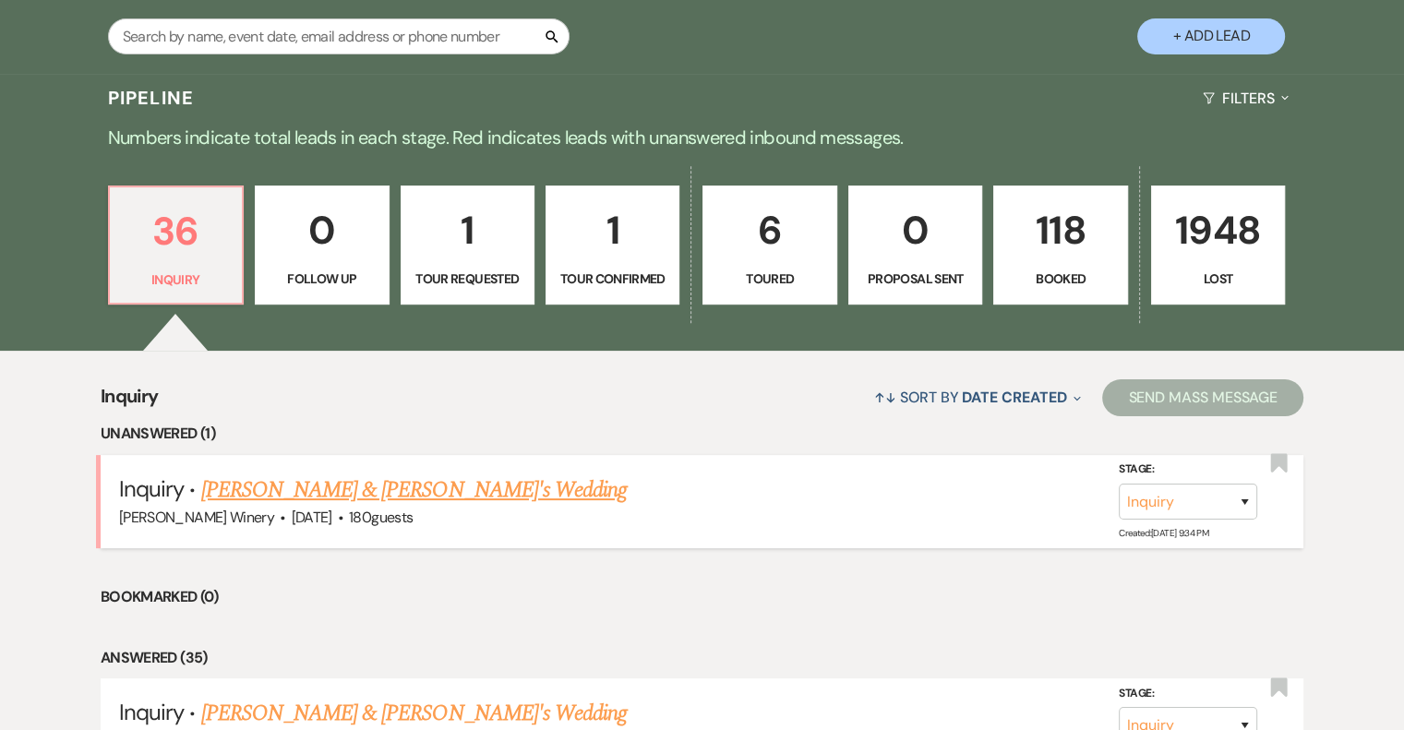
click at [279, 487] on link "[PERSON_NAME] & [PERSON_NAME]'s Wedding" at bounding box center [414, 490] width 426 height 33
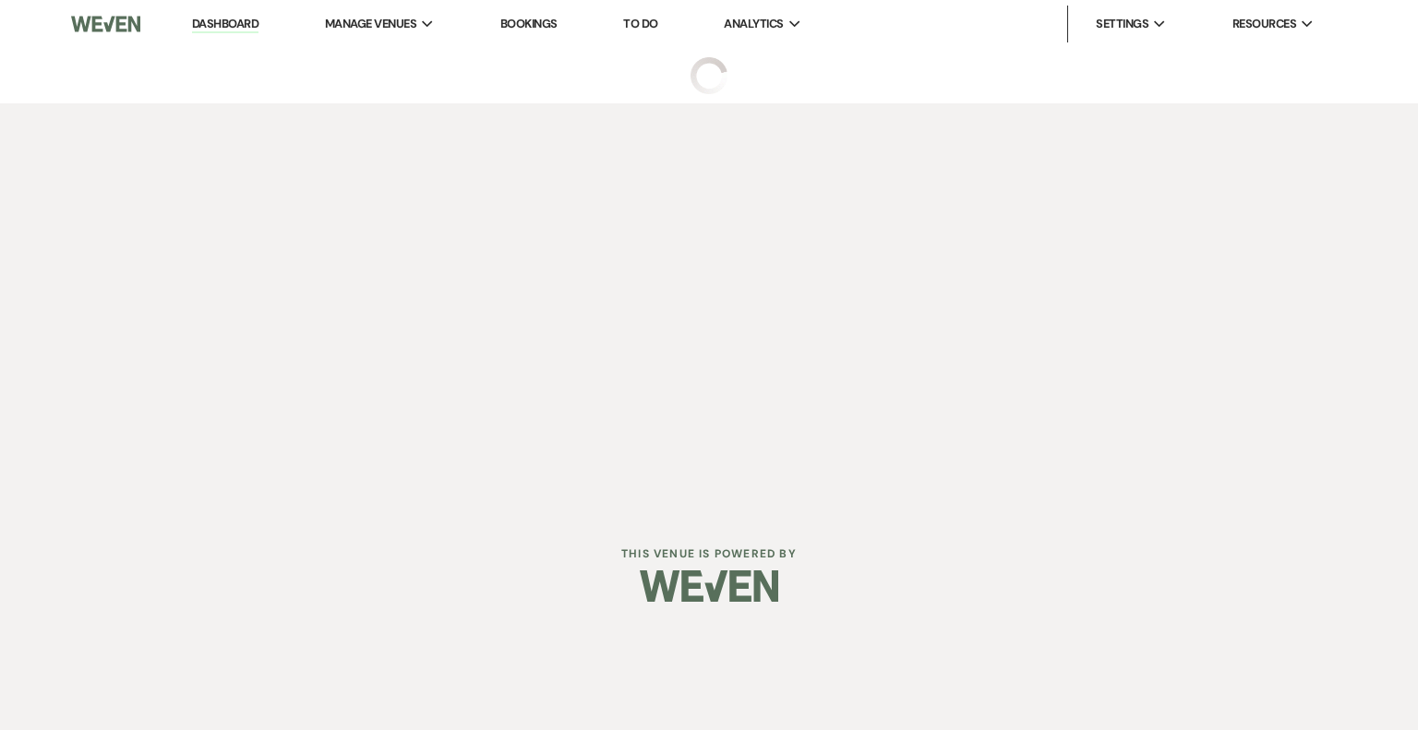
select select "5"
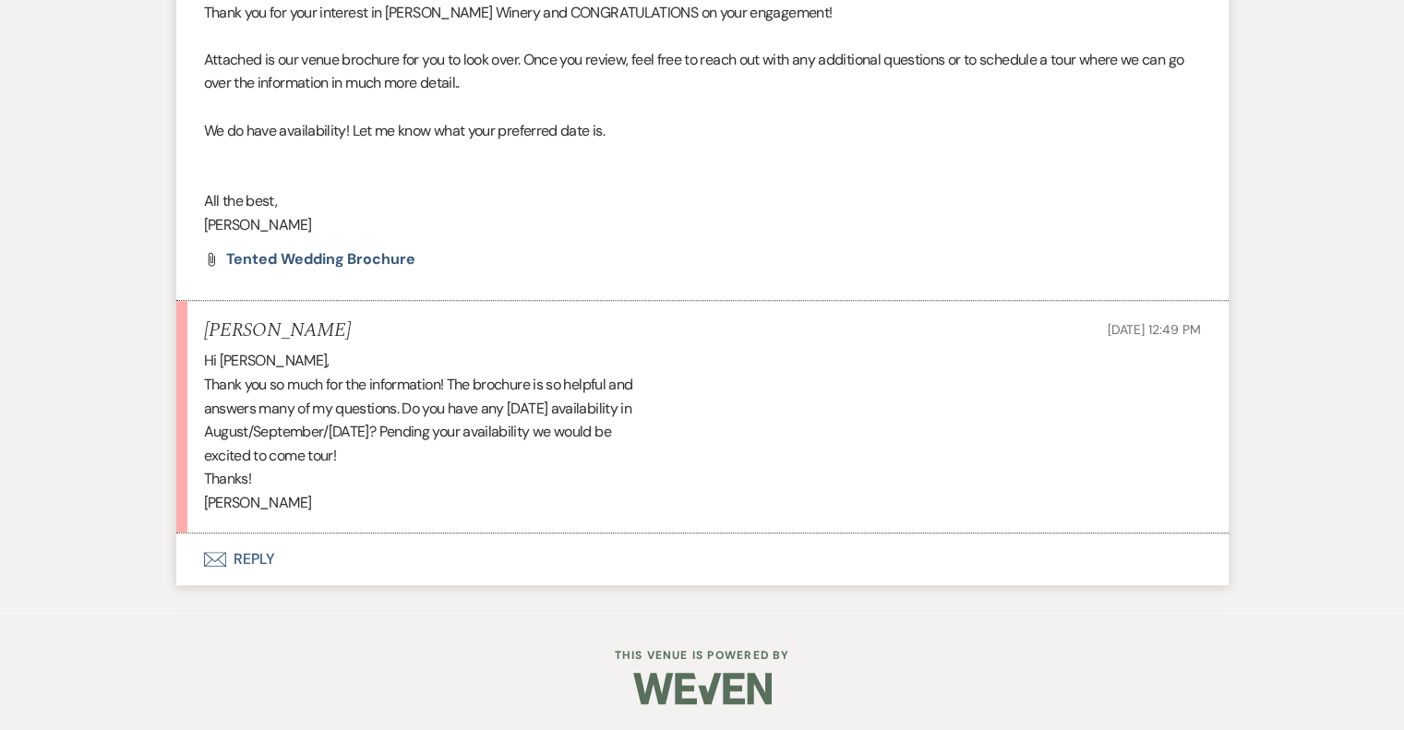
scroll to position [1210, 0]
click at [259, 553] on button "Envelope Reply" at bounding box center [702, 559] width 1052 height 52
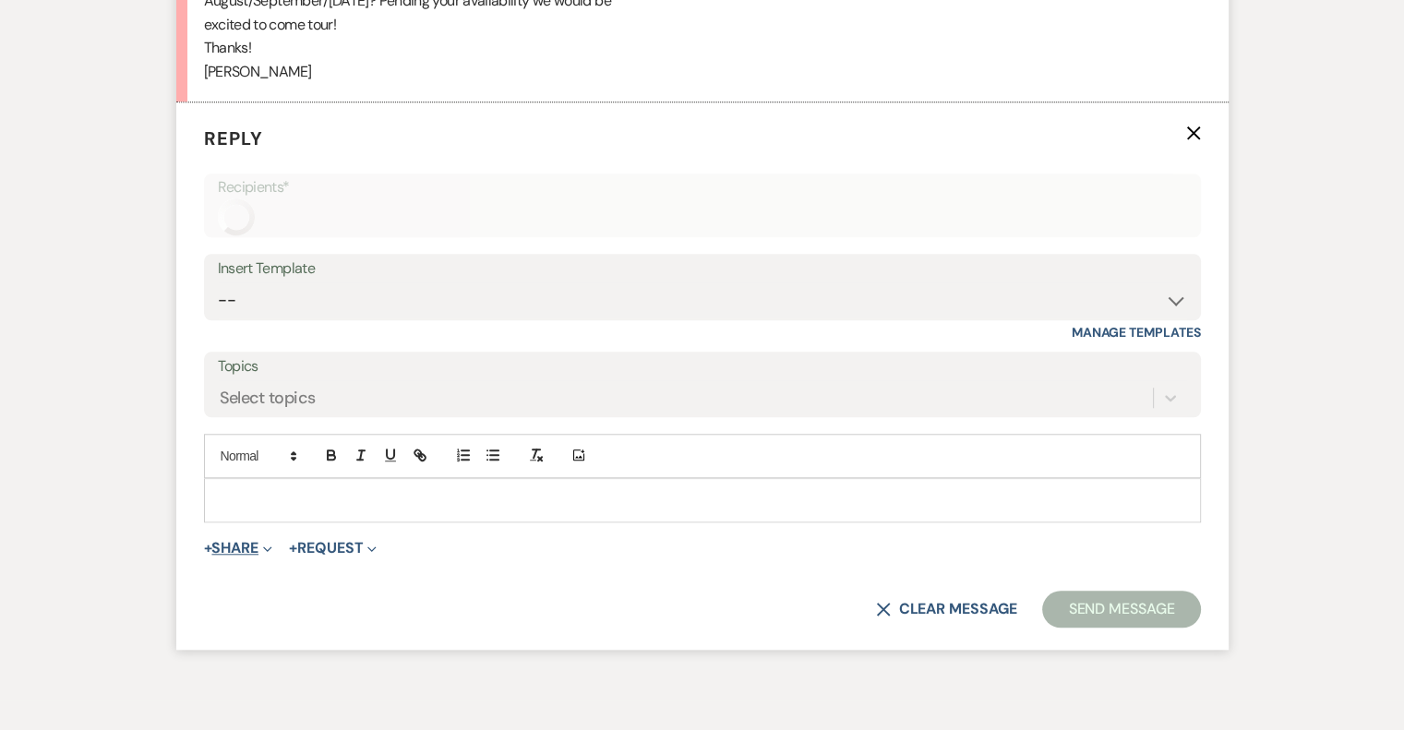
scroll to position [1649, 0]
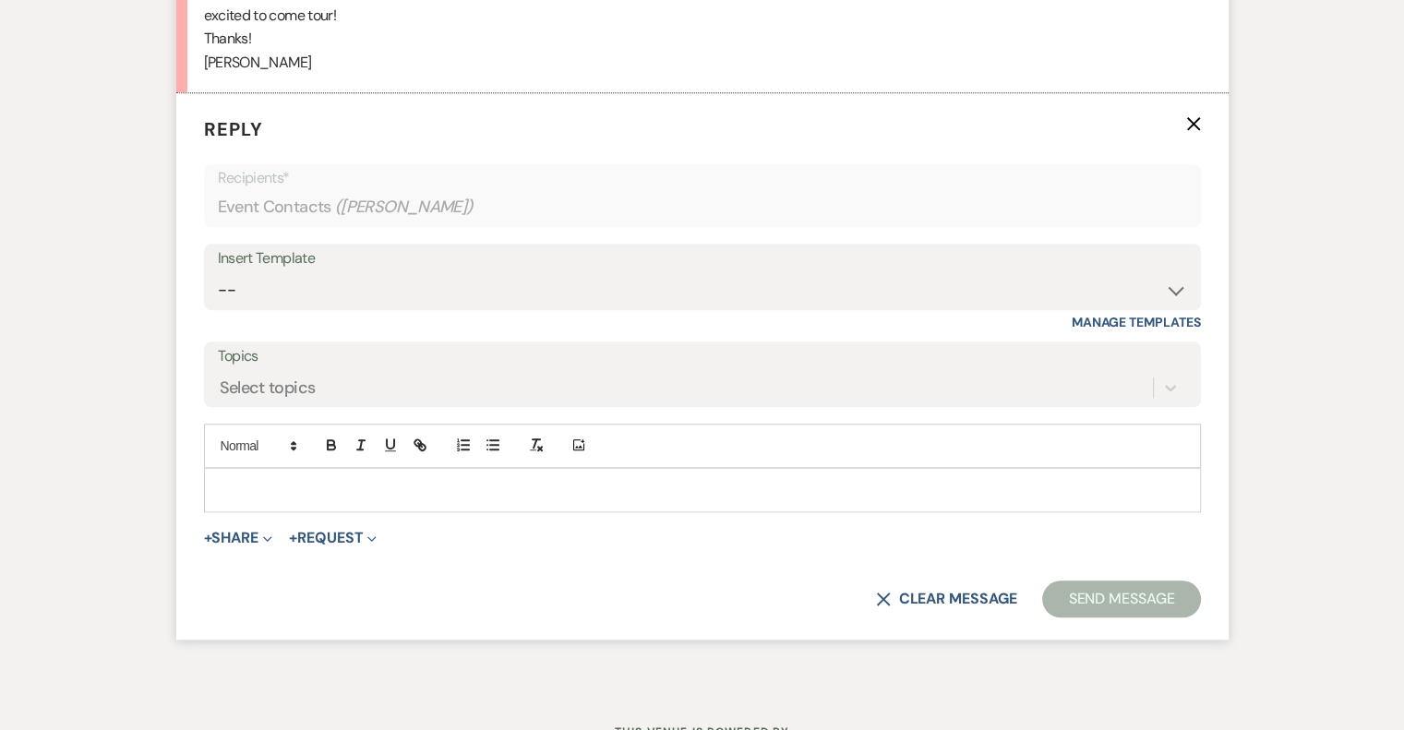
click at [228, 469] on div at bounding box center [702, 490] width 995 height 42
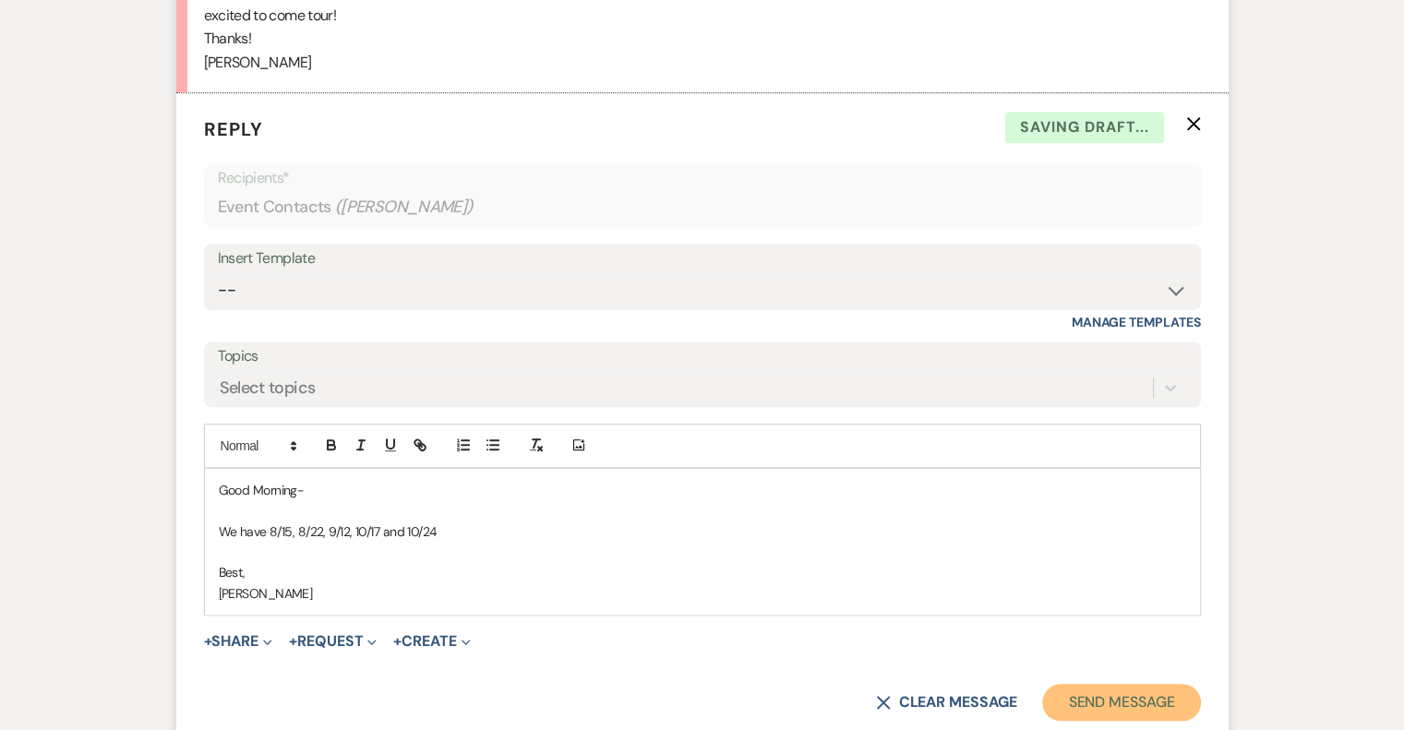
click at [1154, 700] on button "Send Message" at bounding box center [1121, 702] width 158 height 37
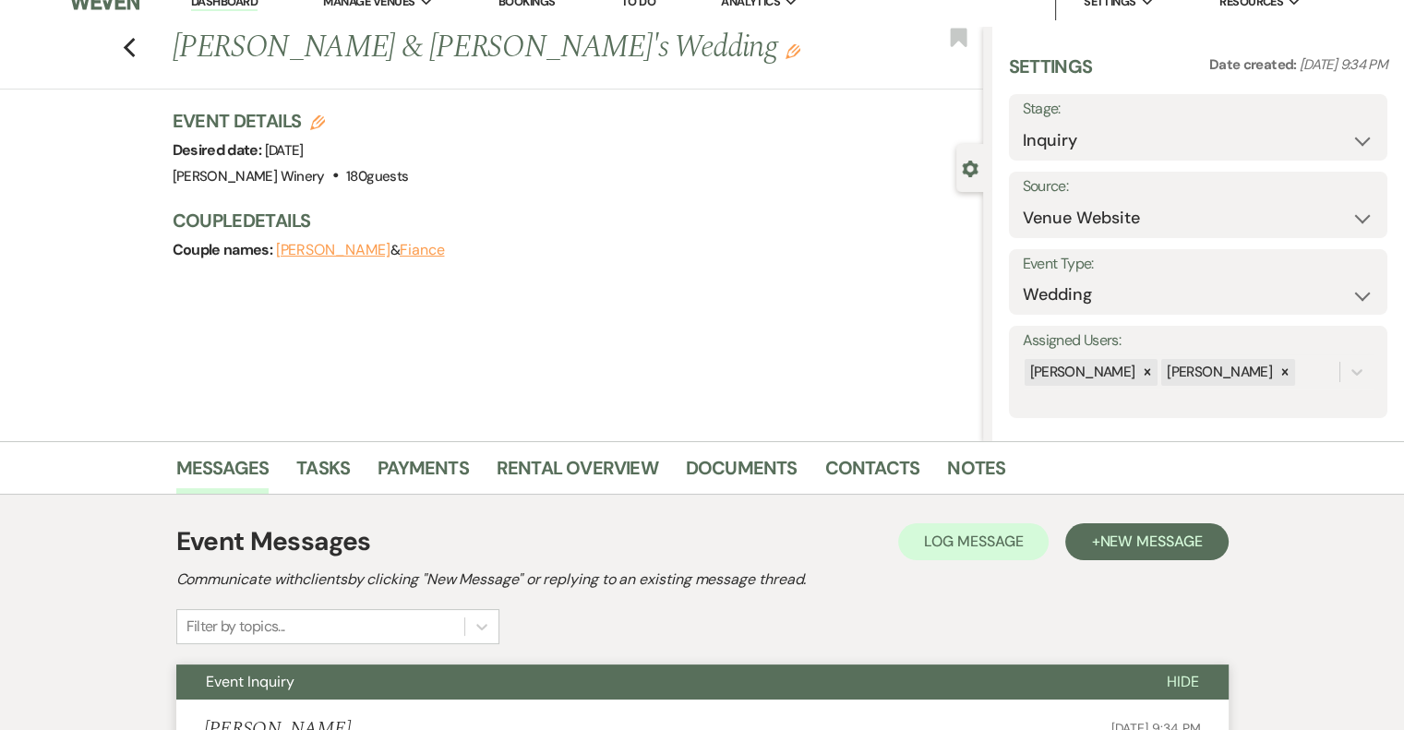
scroll to position [0, 0]
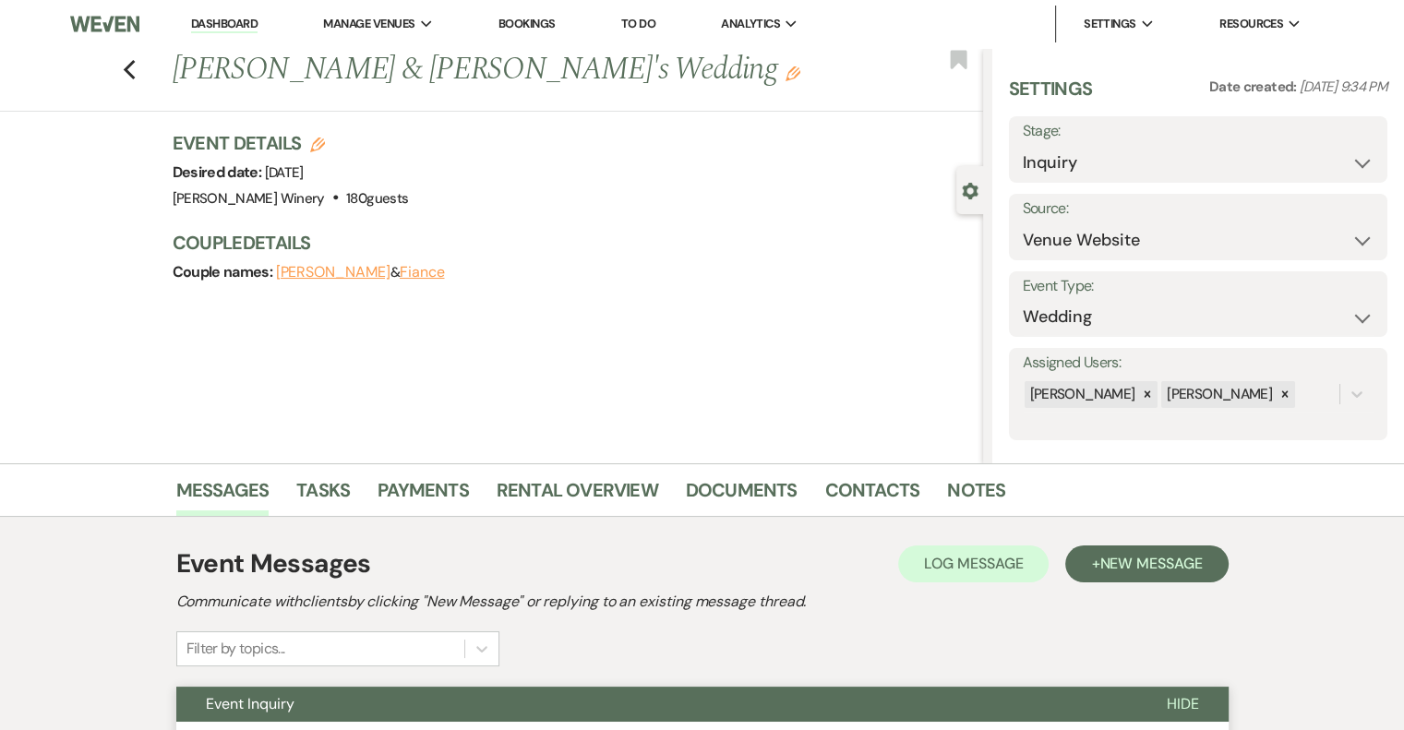
click at [199, 34] on li "Dashboard" at bounding box center [224, 24] width 85 height 37
click at [204, 20] on link "Dashboard" at bounding box center [224, 25] width 66 height 18
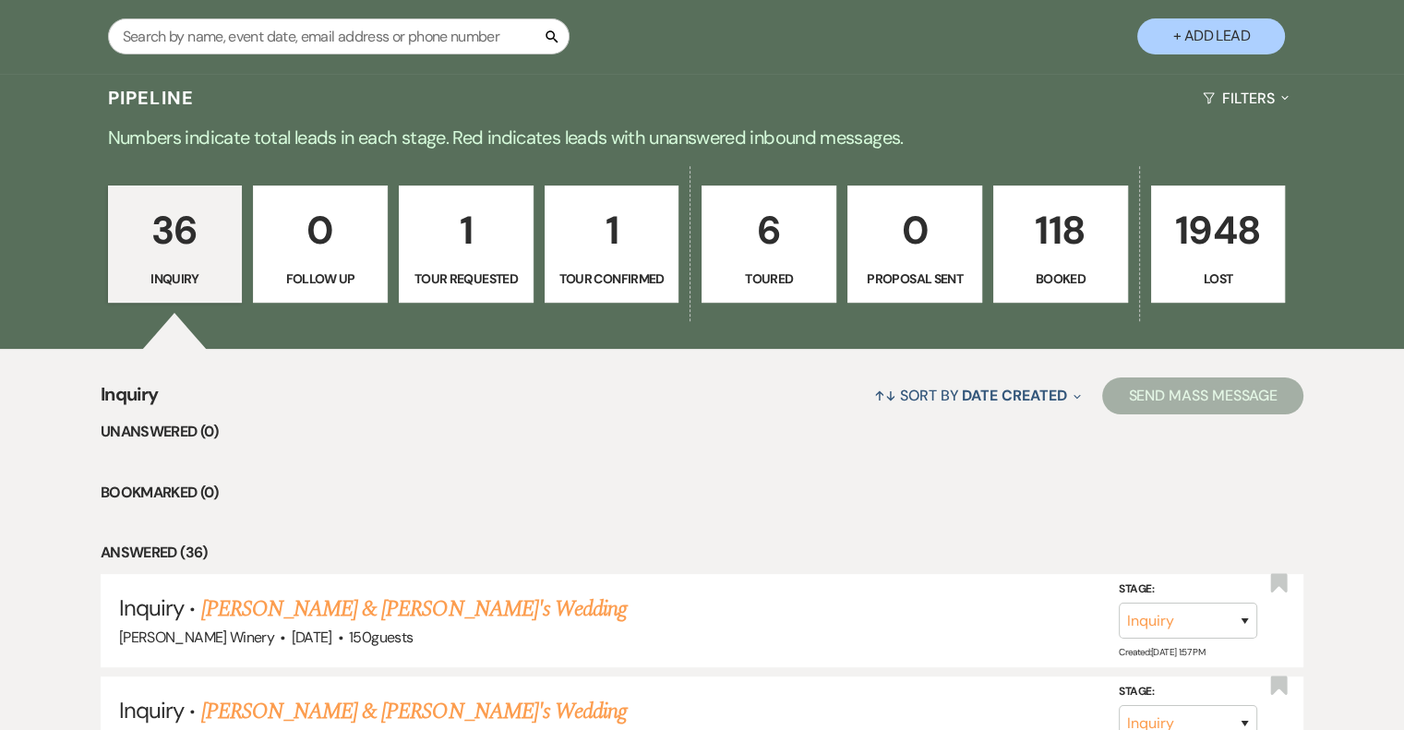
click at [606, 235] on p "1" at bounding box center [612, 230] width 111 height 62
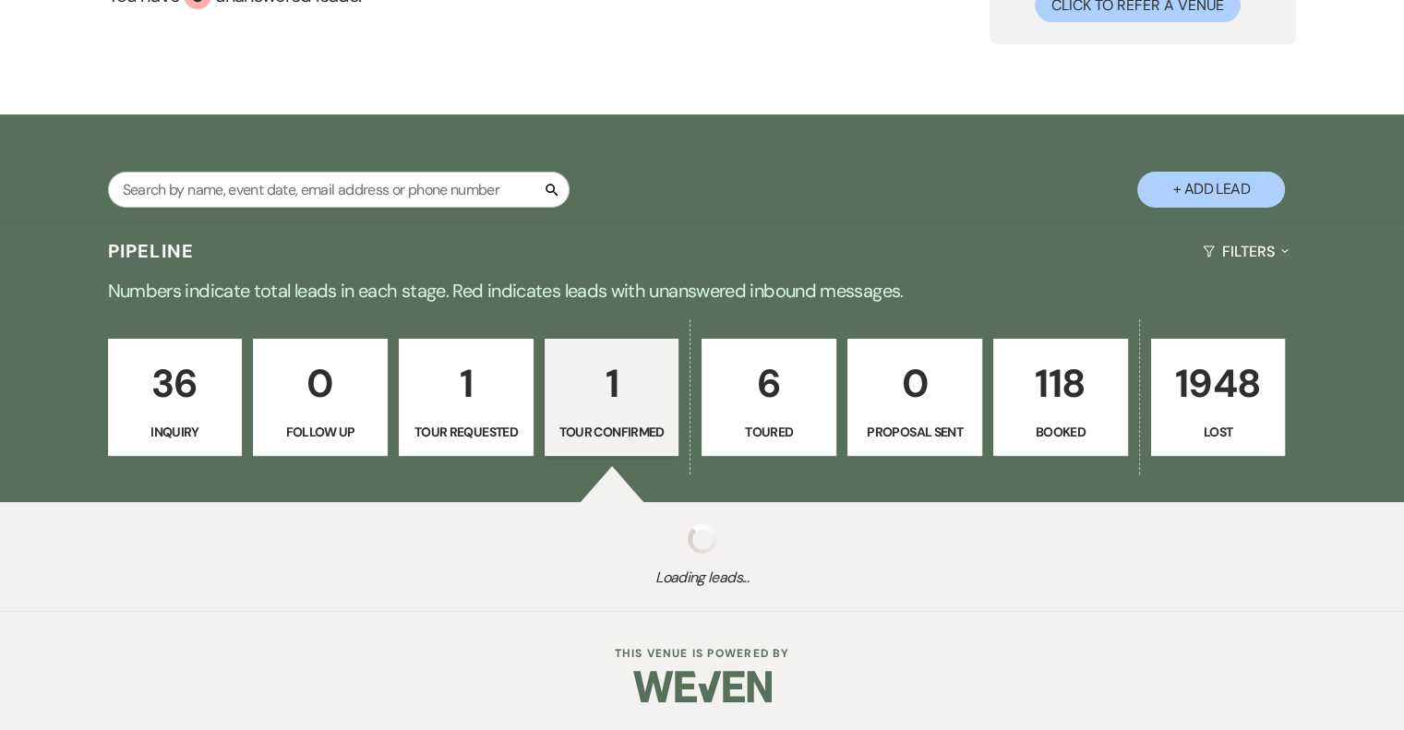
select select "4"
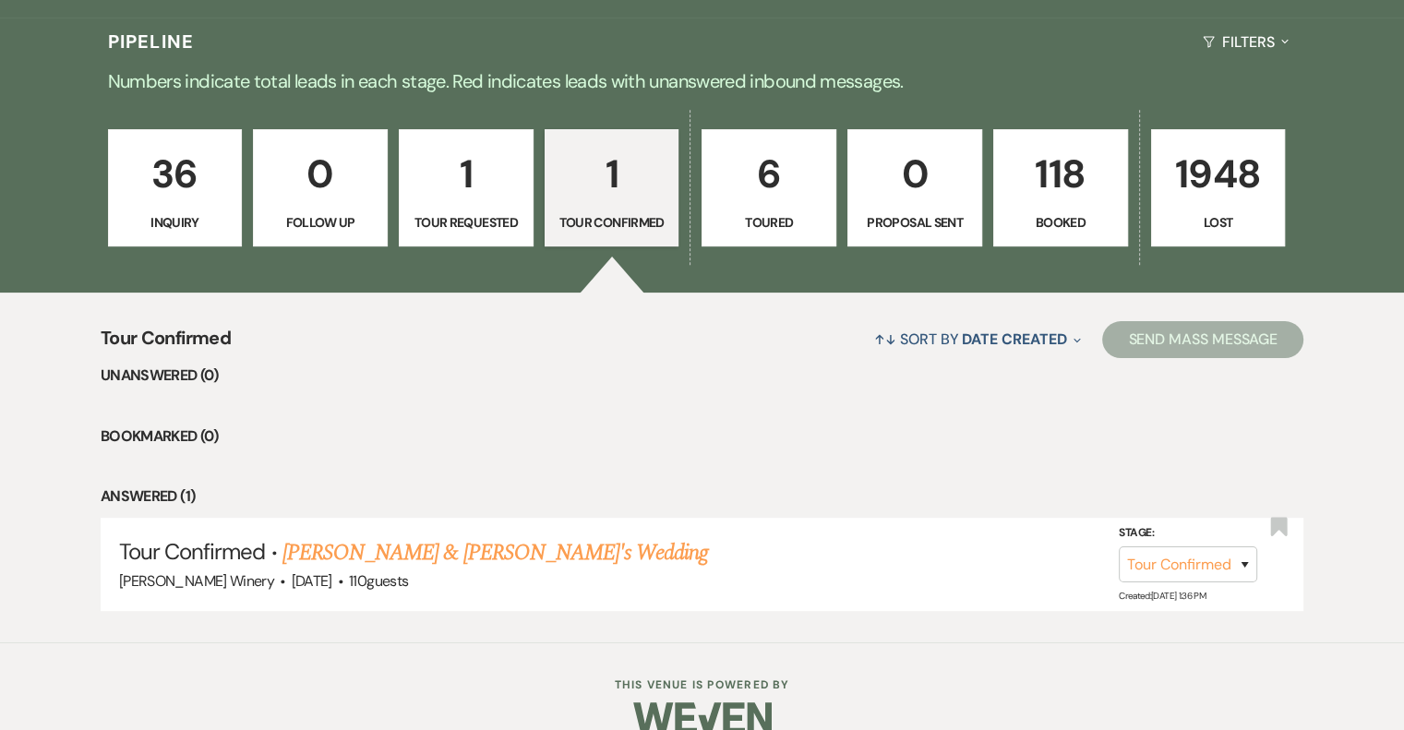
scroll to position [455, 0]
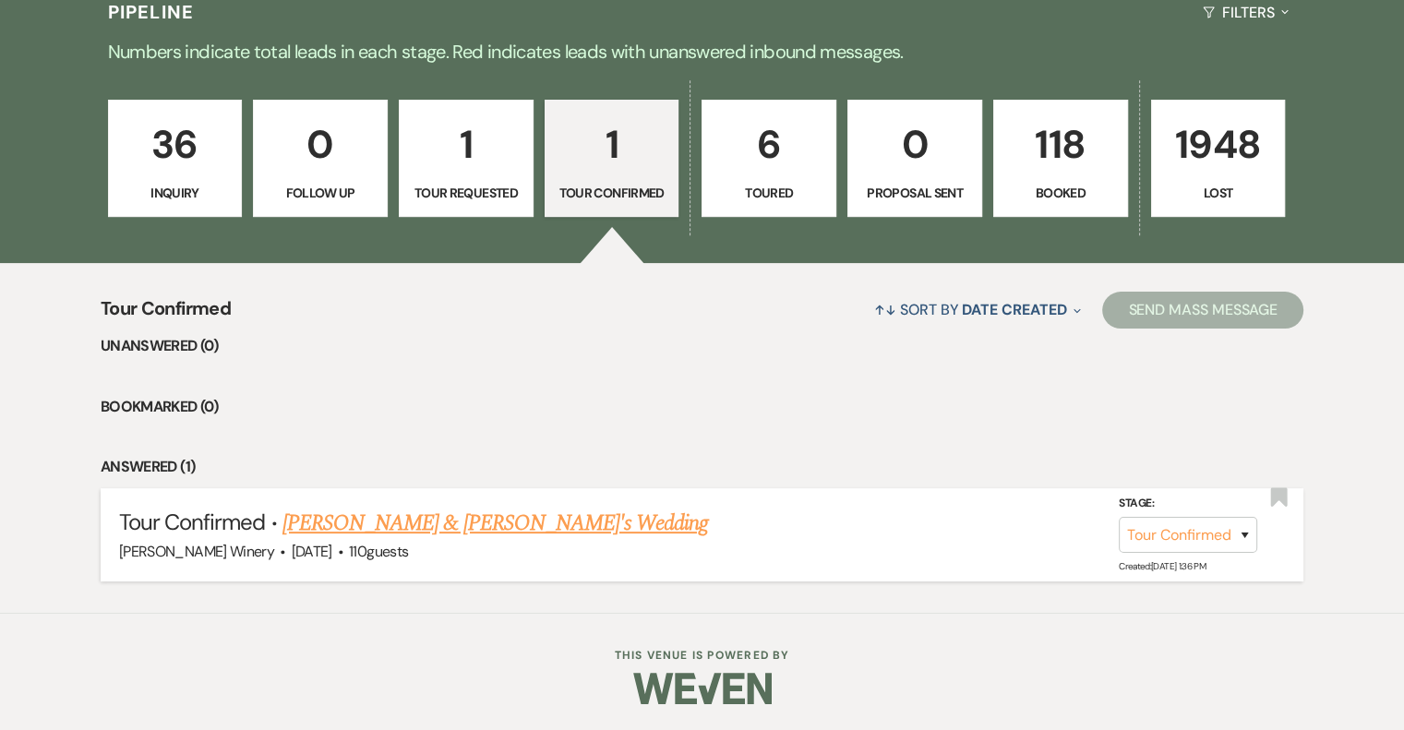
click at [436, 527] on link "[PERSON_NAME] & [PERSON_NAME]'s Wedding" at bounding box center [495, 523] width 426 height 33
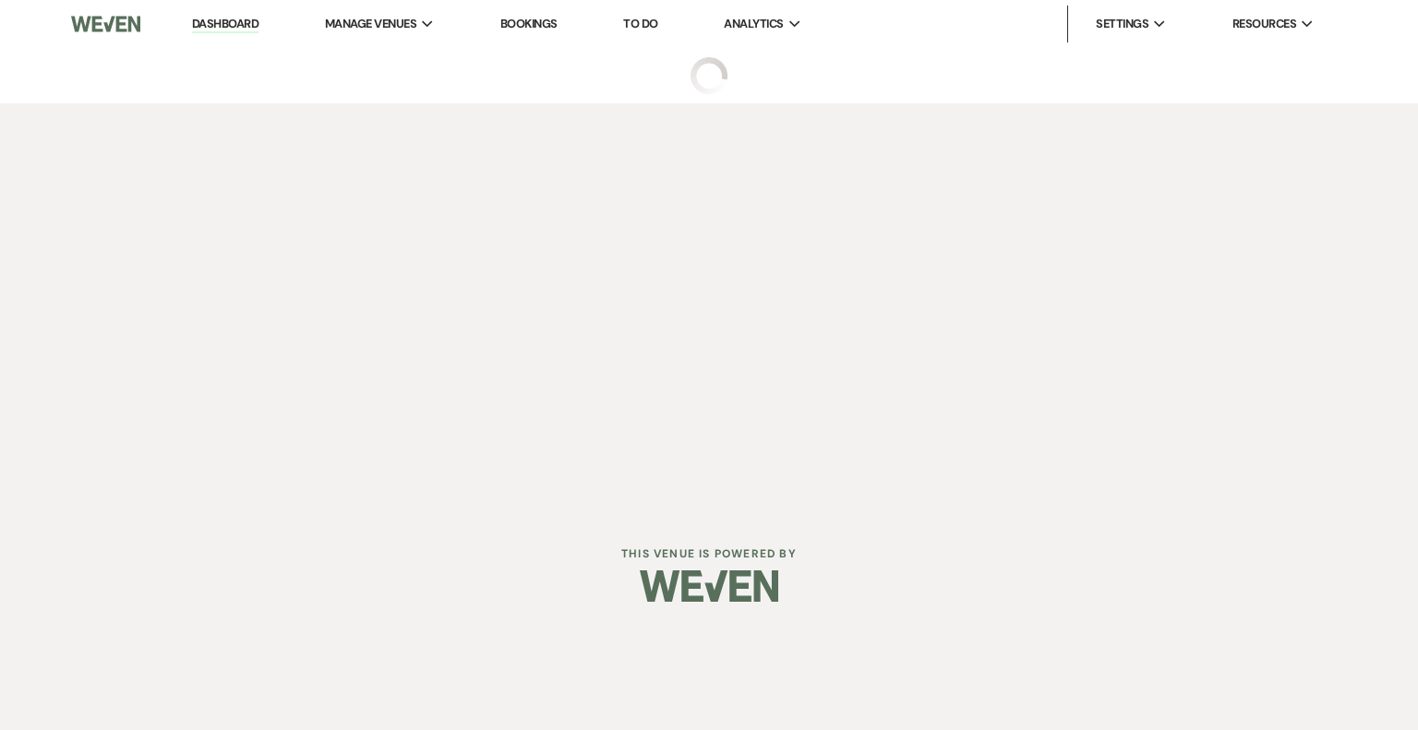
select select "4"
select select "5"
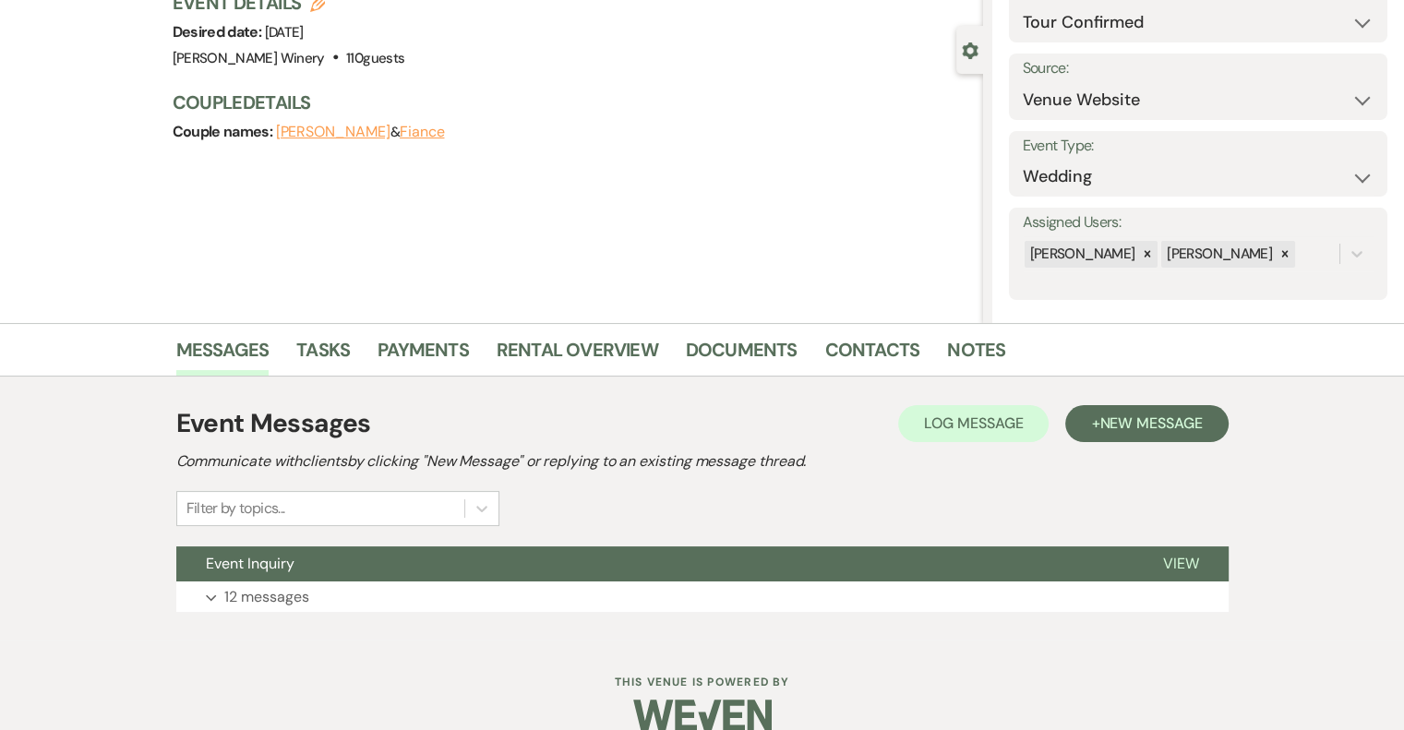
scroll to position [168, 0]
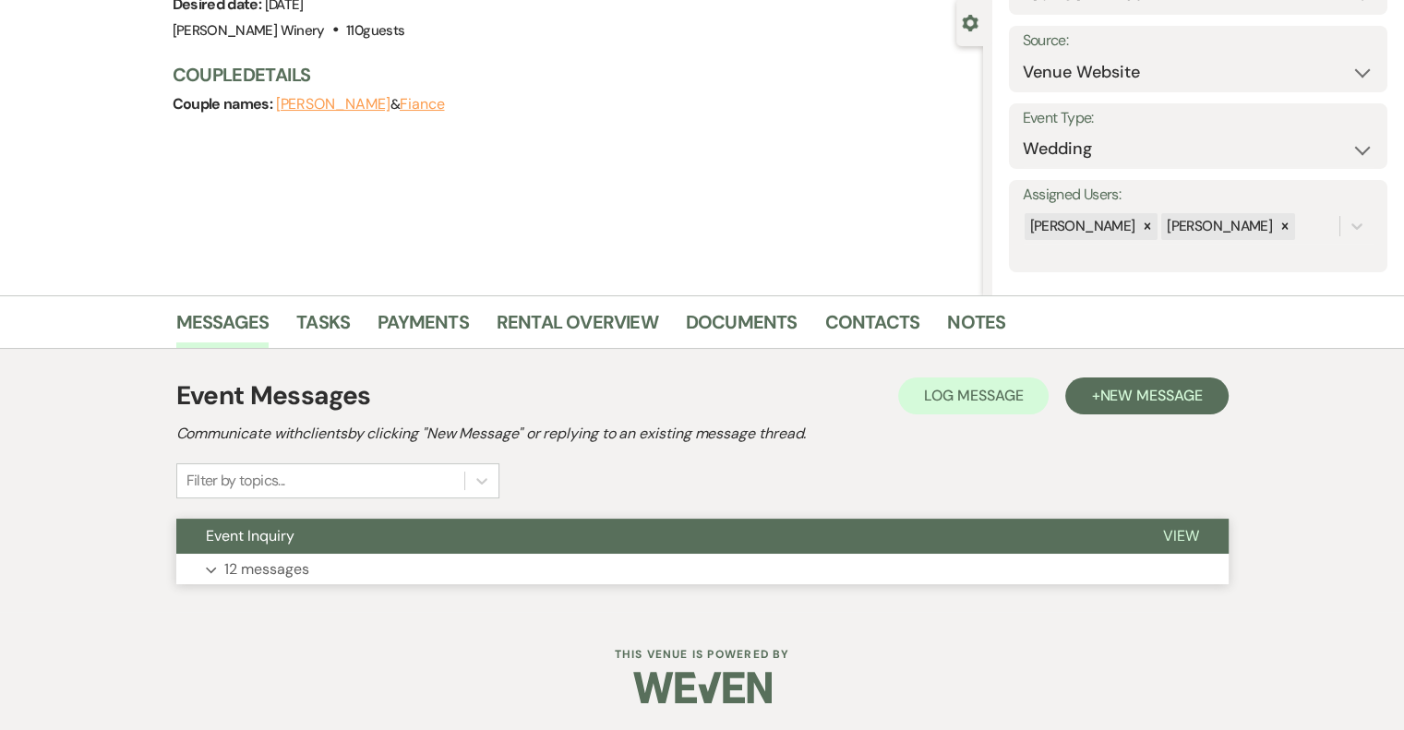
click at [1193, 526] on span "View" at bounding box center [1181, 535] width 36 height 19
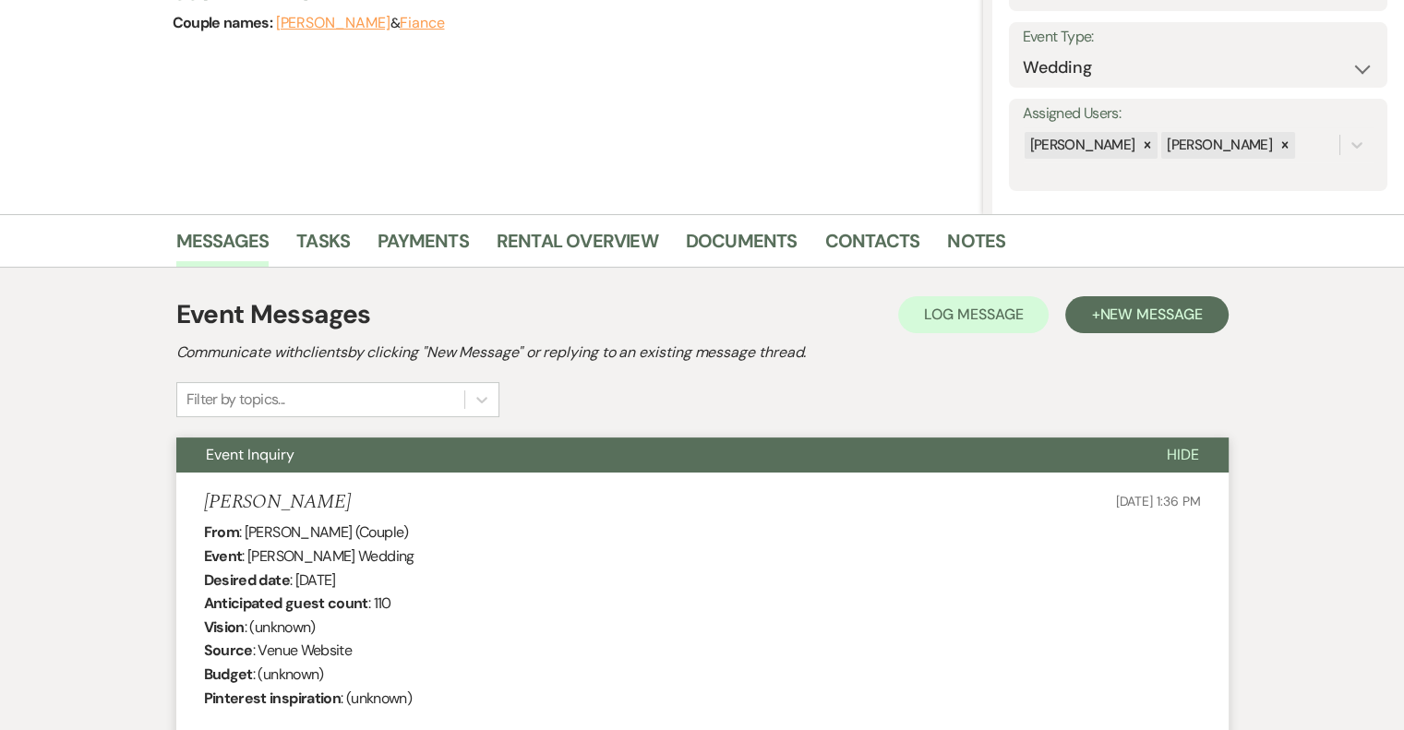
scroll to position [0, 0]
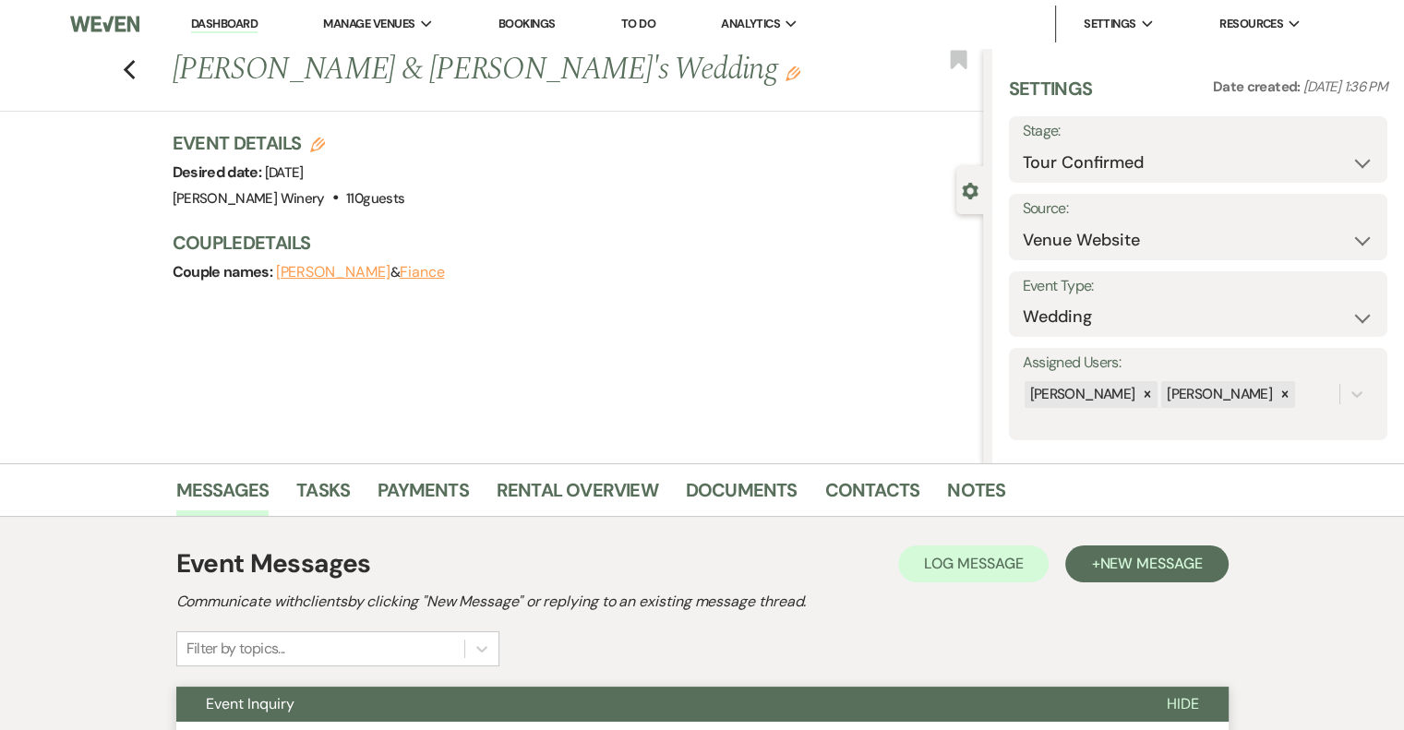
click at [222, 16] on link "Dashboard" at bounding box center [224, 25] width 66 height 18
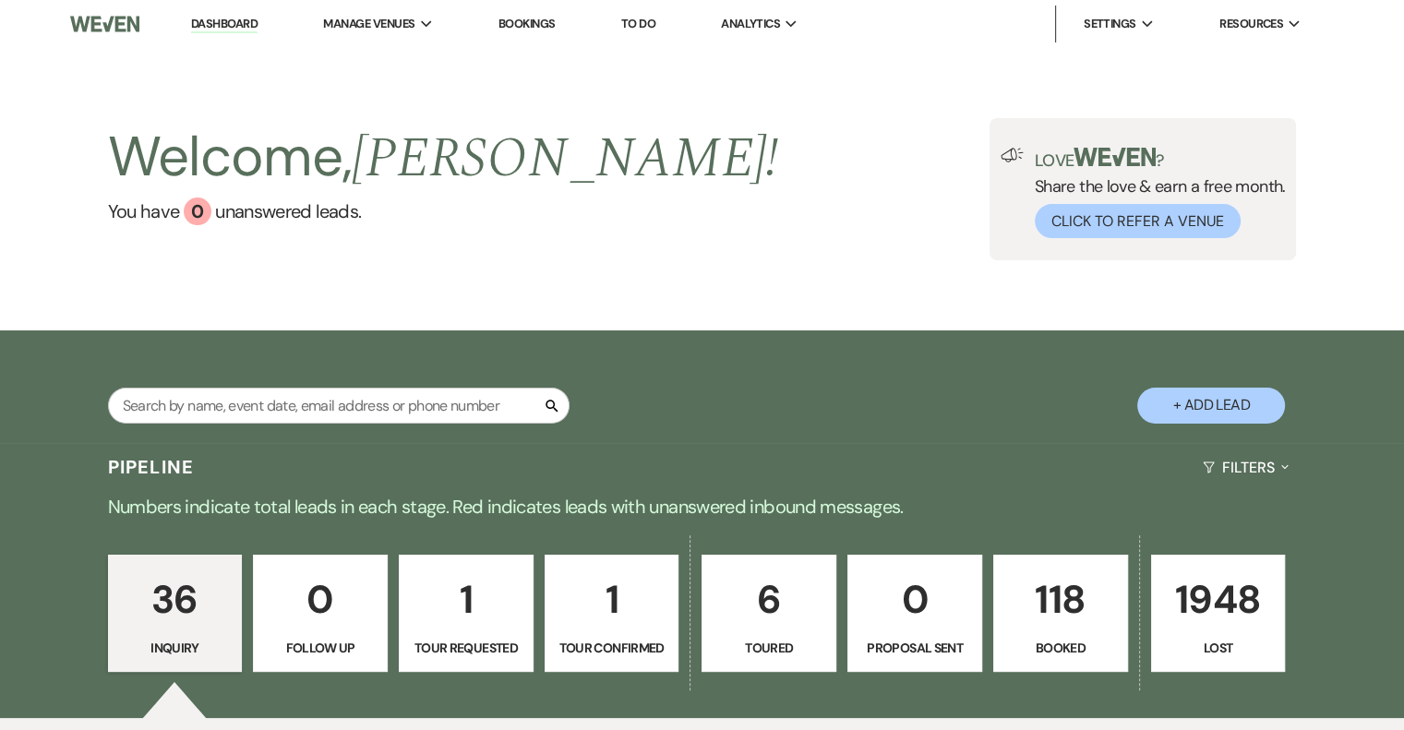
click at [769, 605] on p "6" at bounding box center [768, 600] width 111 height 62
select select "5"
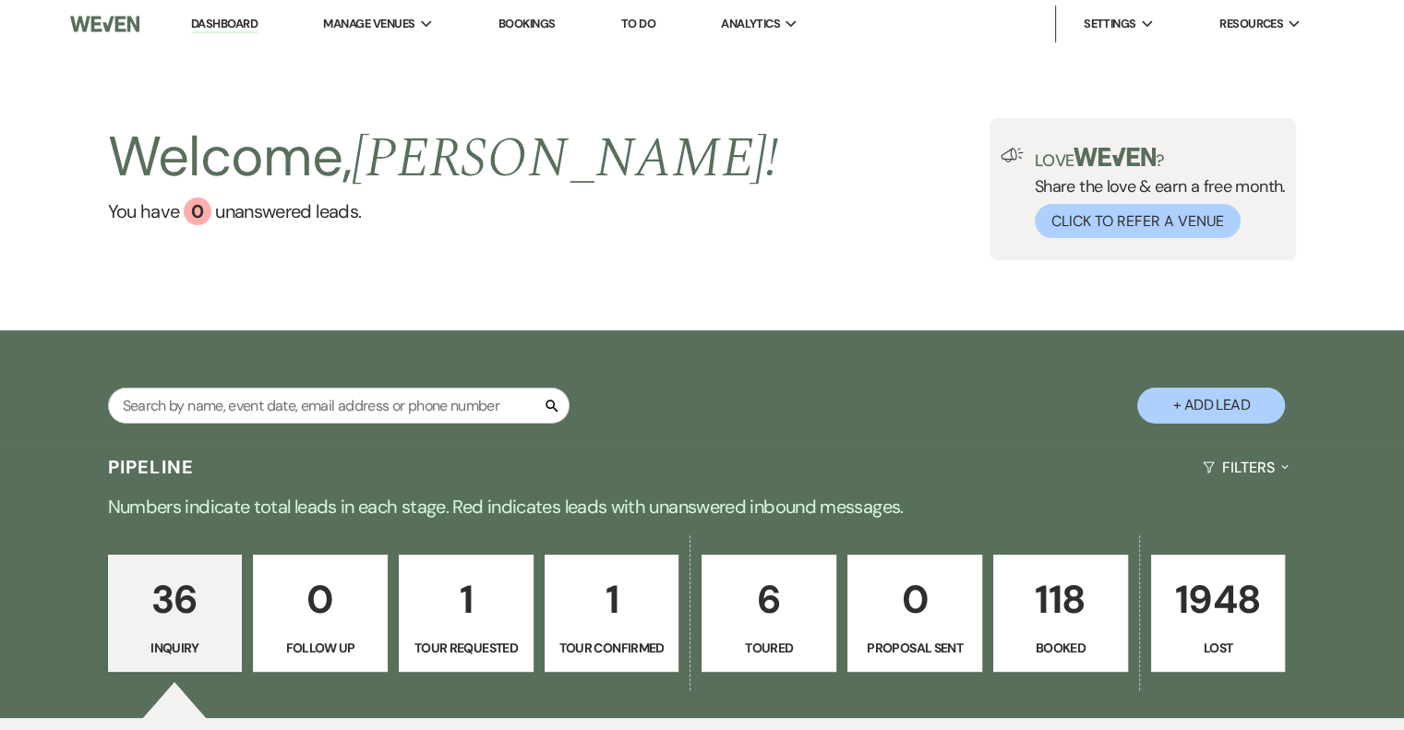
select select "5"
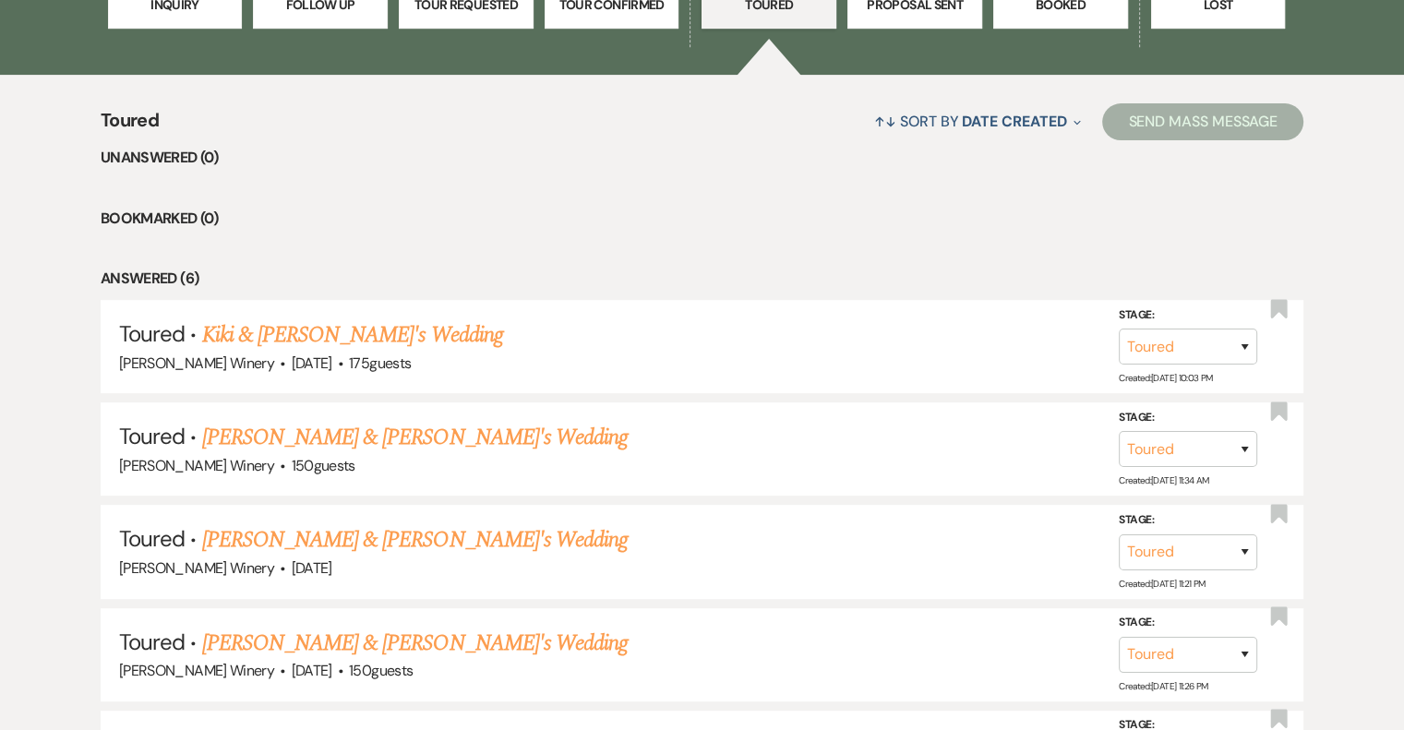
scroll to position [646, 0]
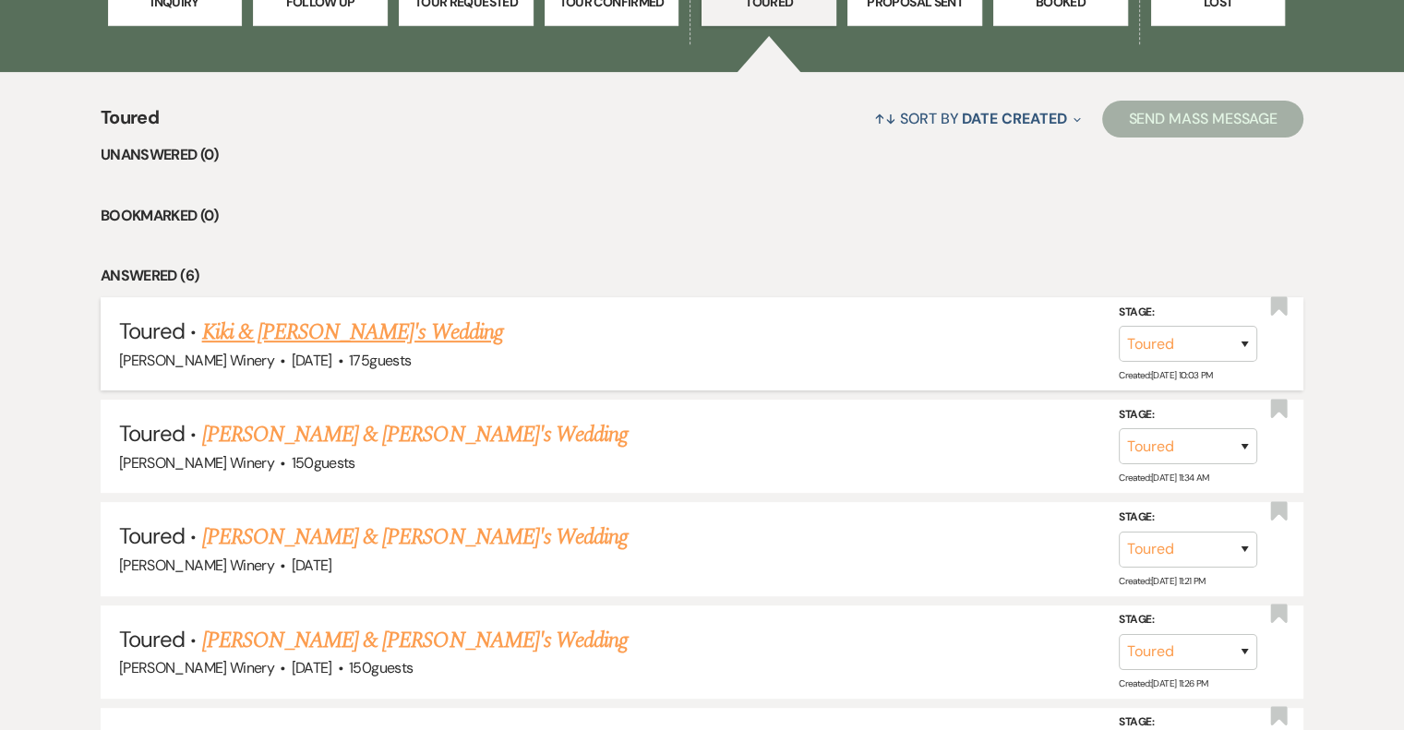
click at [344, 331] on link "Kiki & [PERSON_NAME]'s Wedding" at bounding box center [352, 332] width 301 height 33
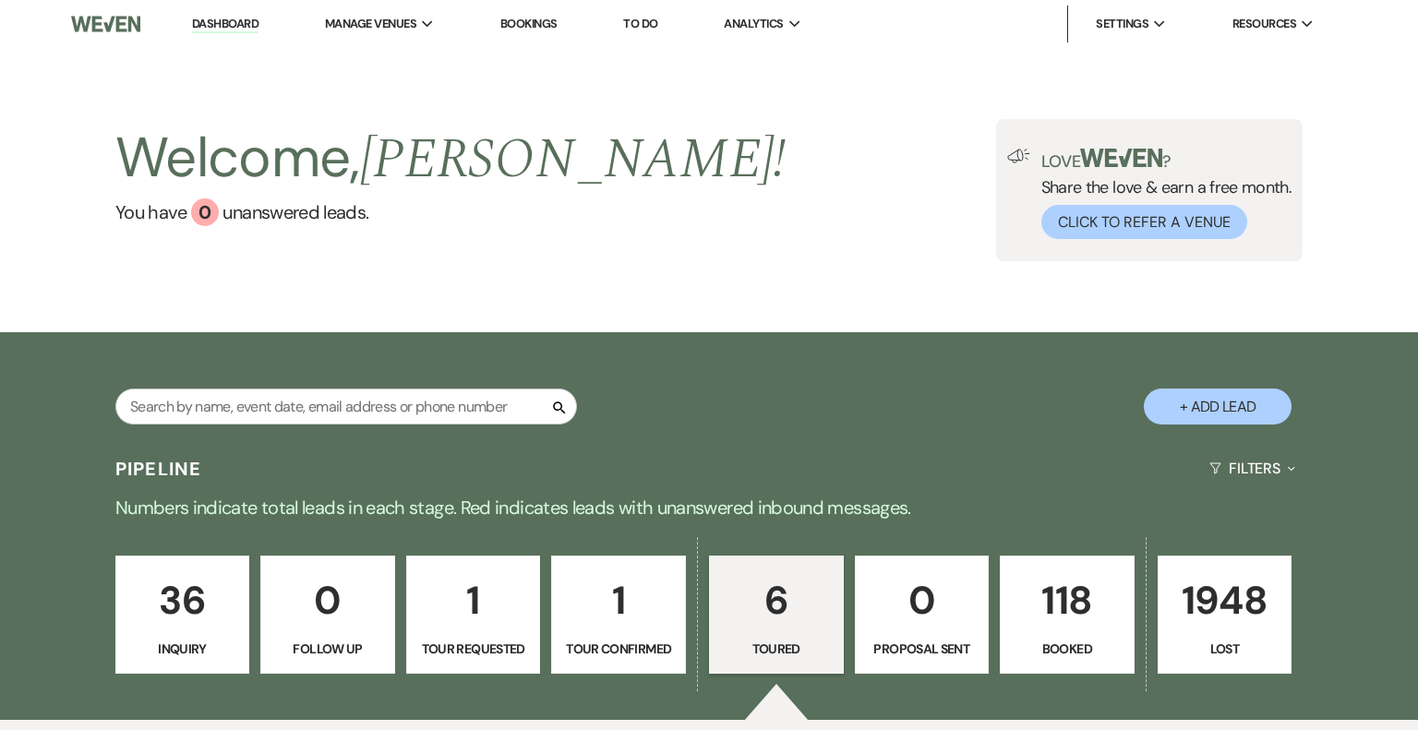
select select "5"
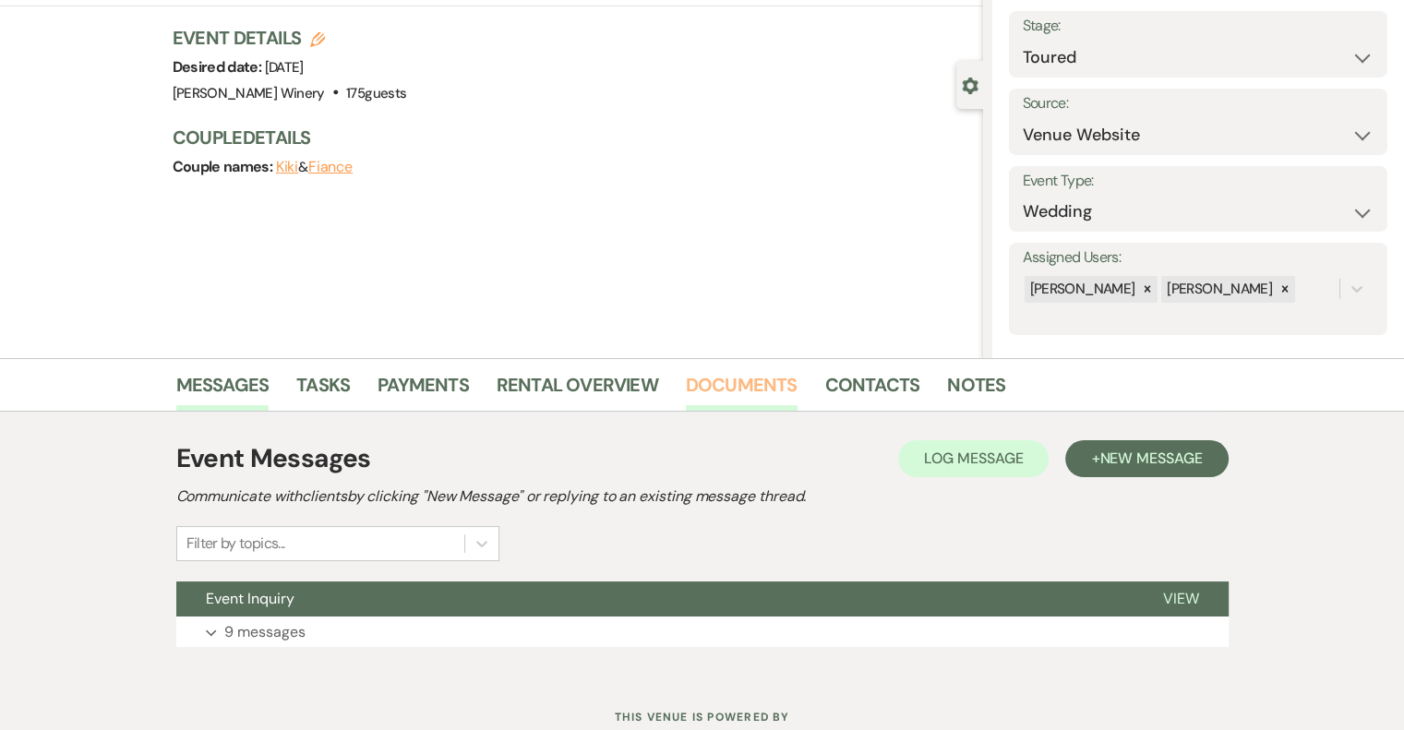
scroll to position [168, 0]
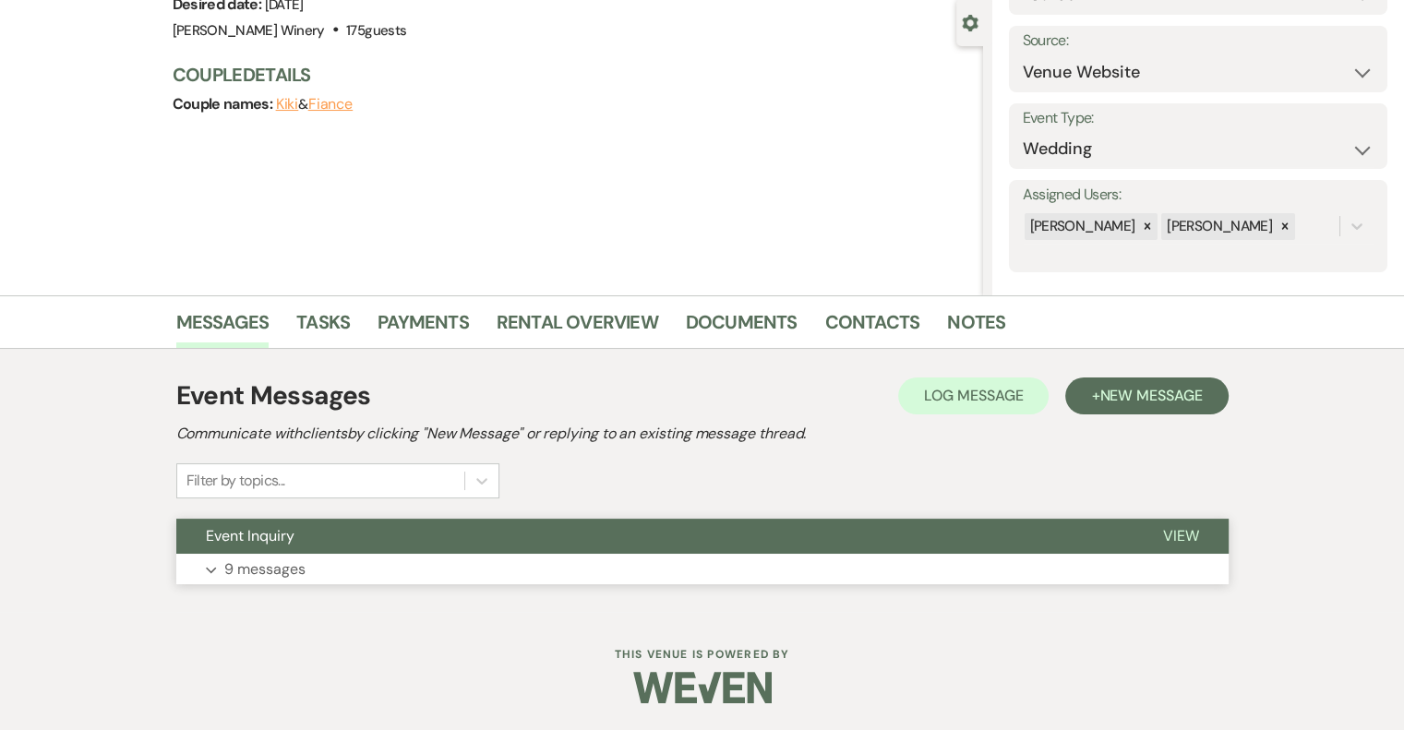
click at [1178, 528] on span "View" at bounding box center [1181, 535] width 36 height 19
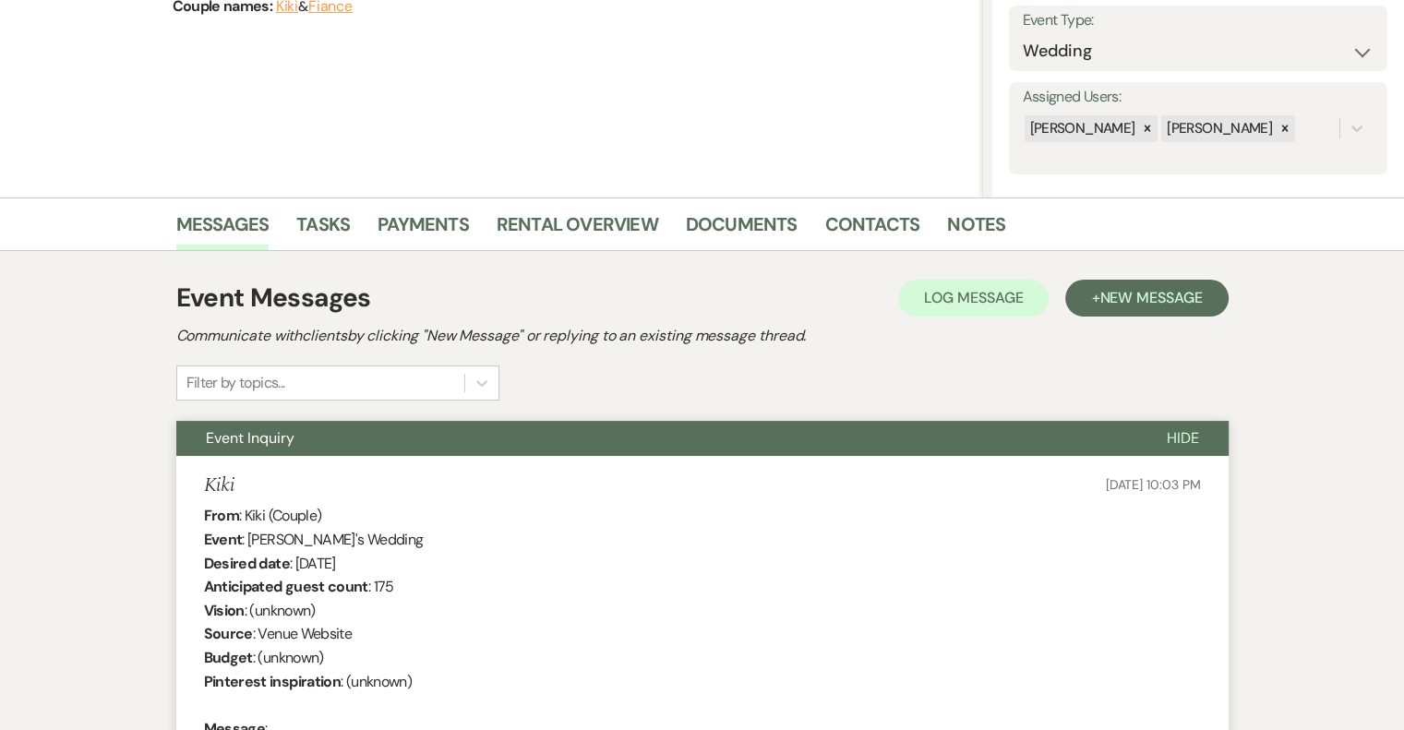
scroll to position [0, 0]
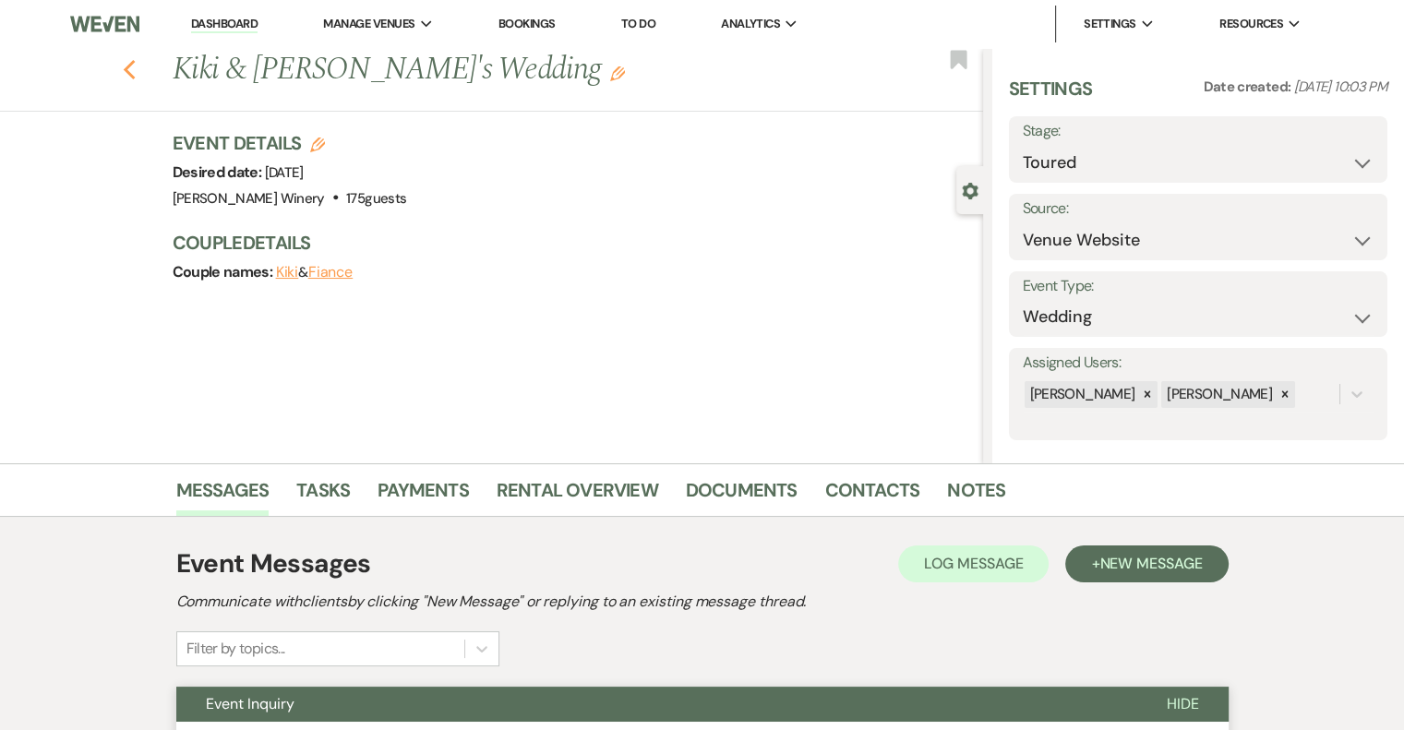
click at [134, 70] on use "button" at bounding box center [129, 70] width 12 height 20
select select "5"
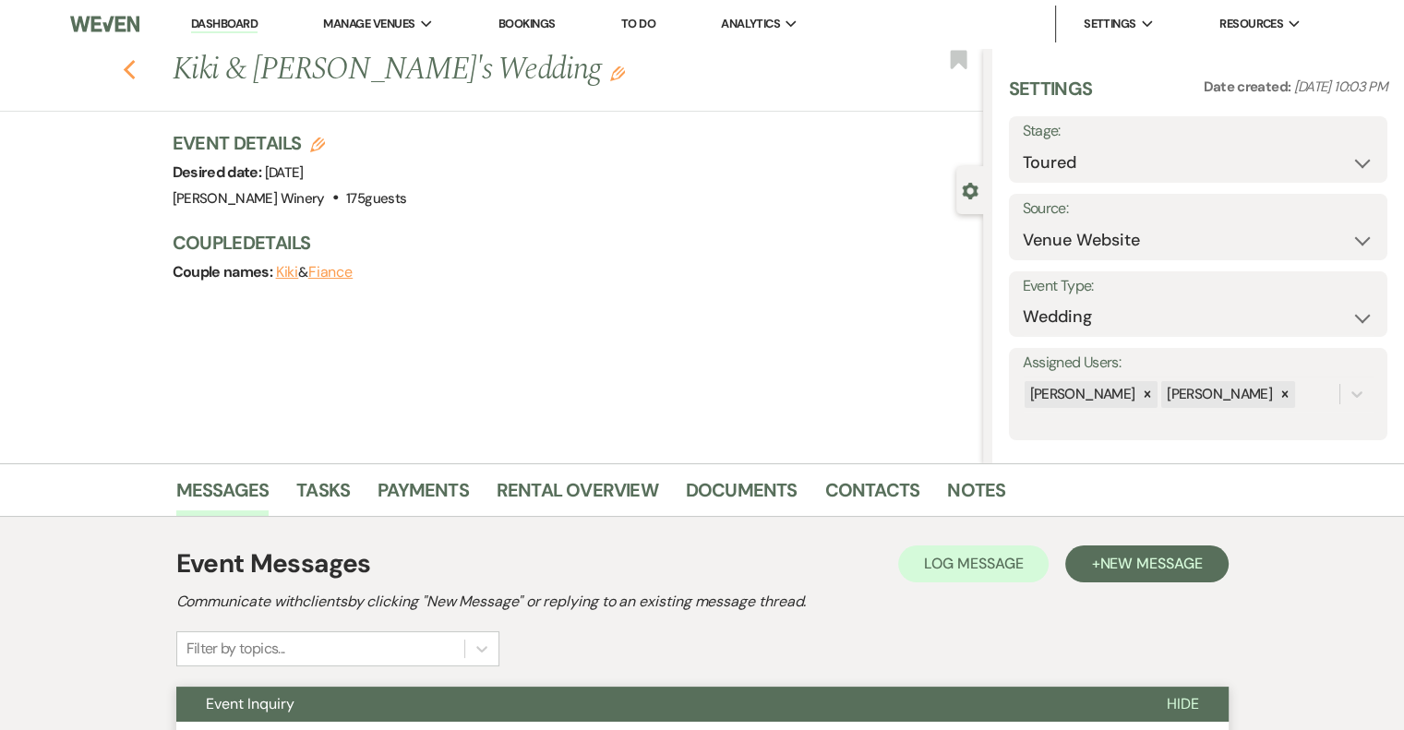
select select "5"
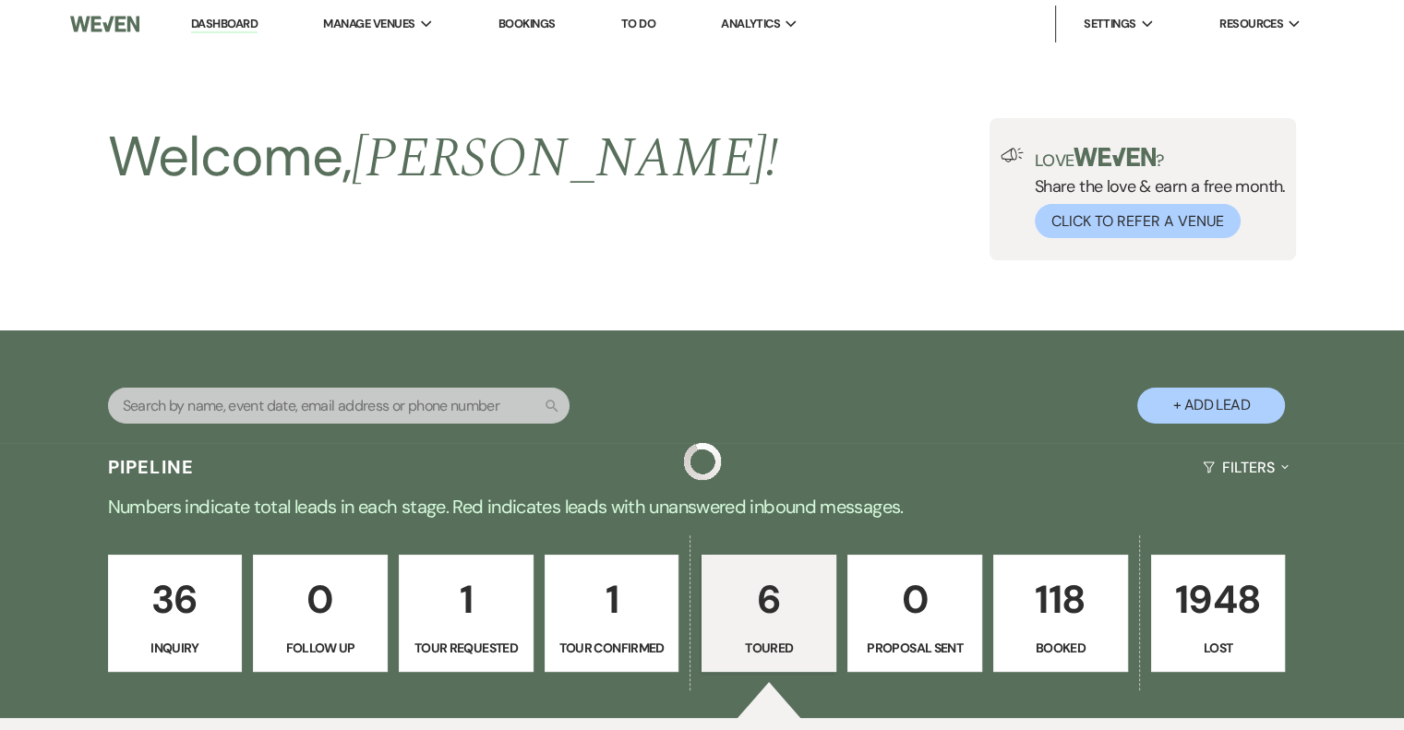
scroll to position [646, 0]
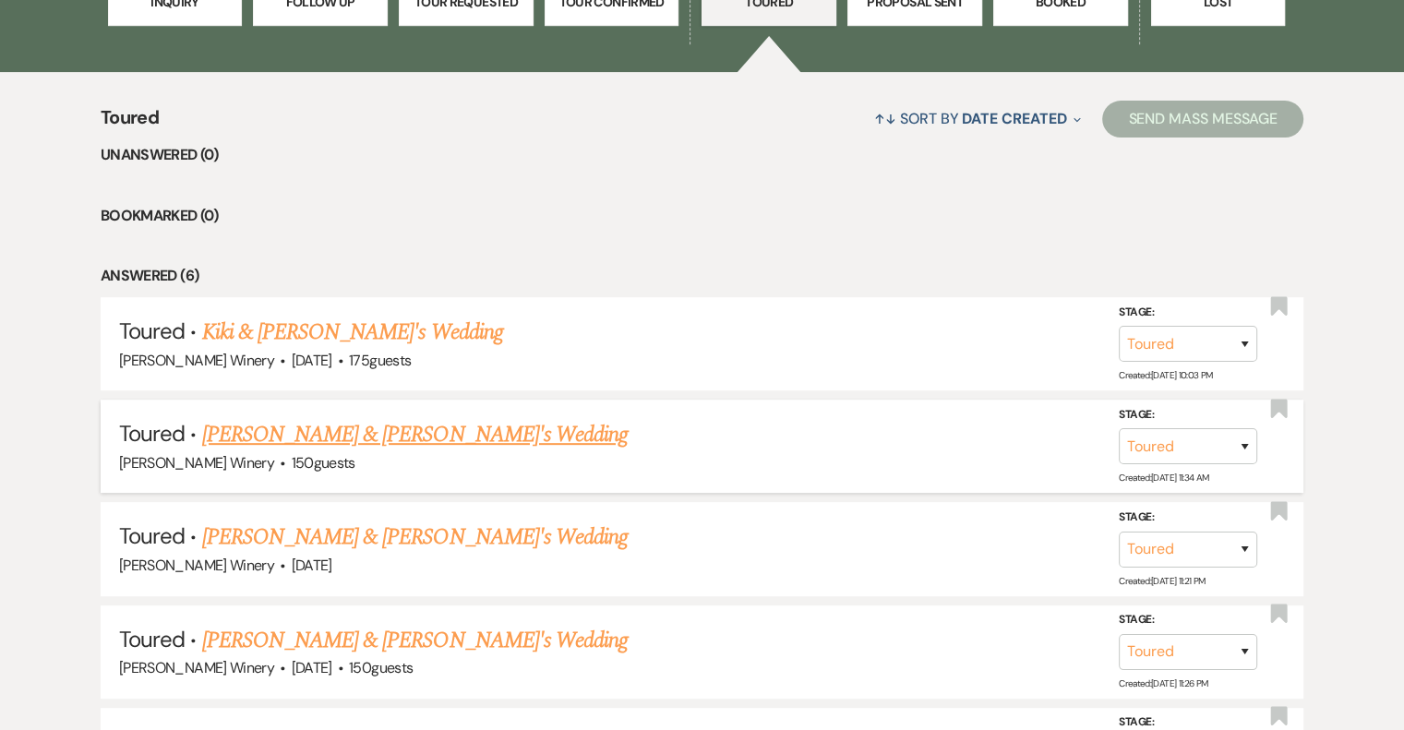
click at [340, 434] on link "[PERSON_NAME] & [PERSON_NAME]'s Wedding" at bounding box center [415, 434] width 426 height 33
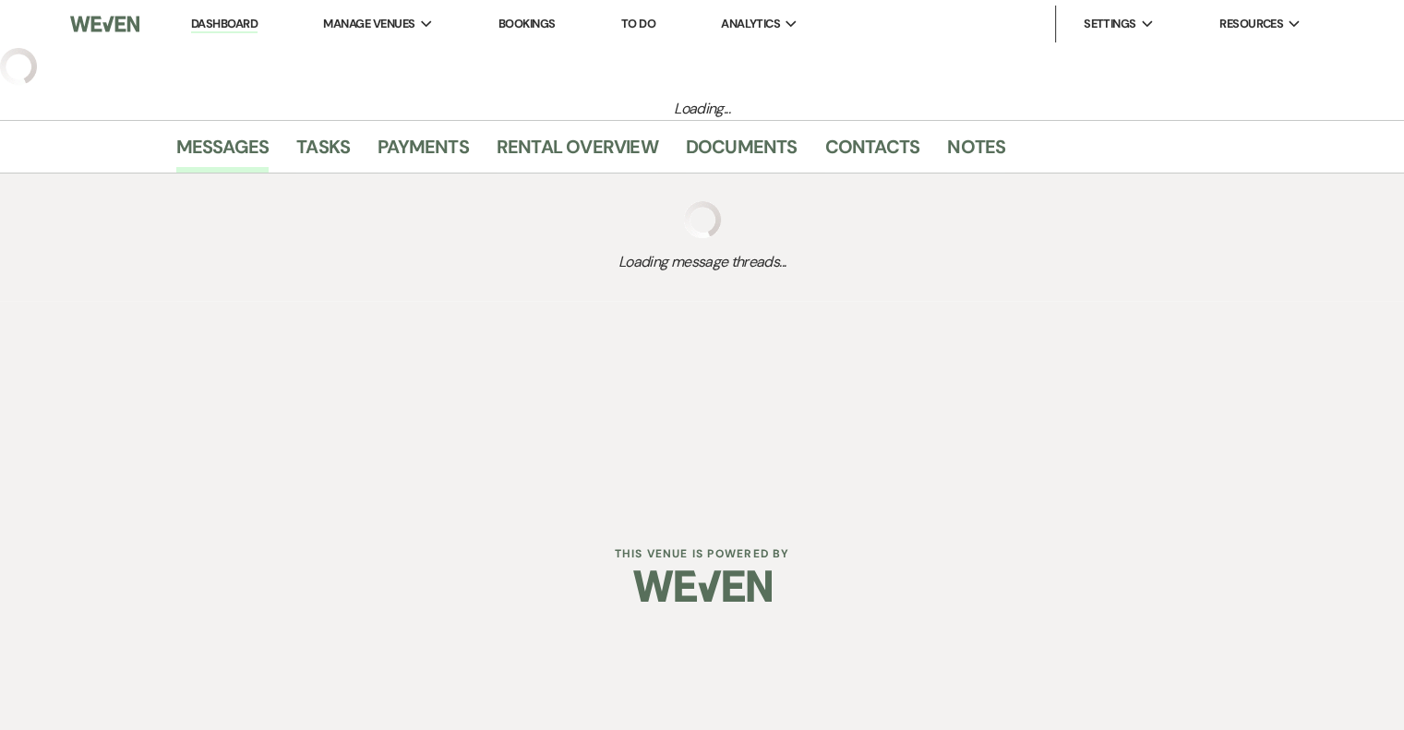
select select "5"
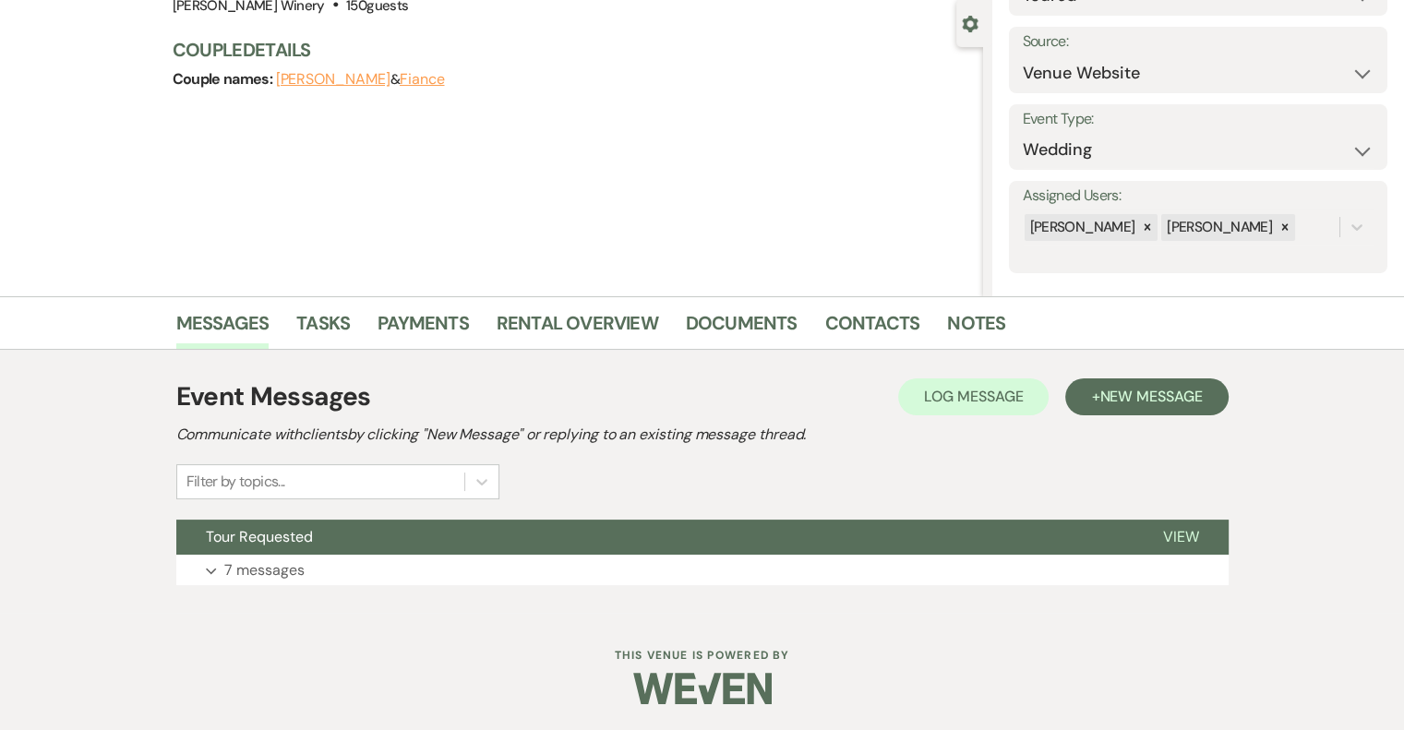
scroll to position [168, 0]
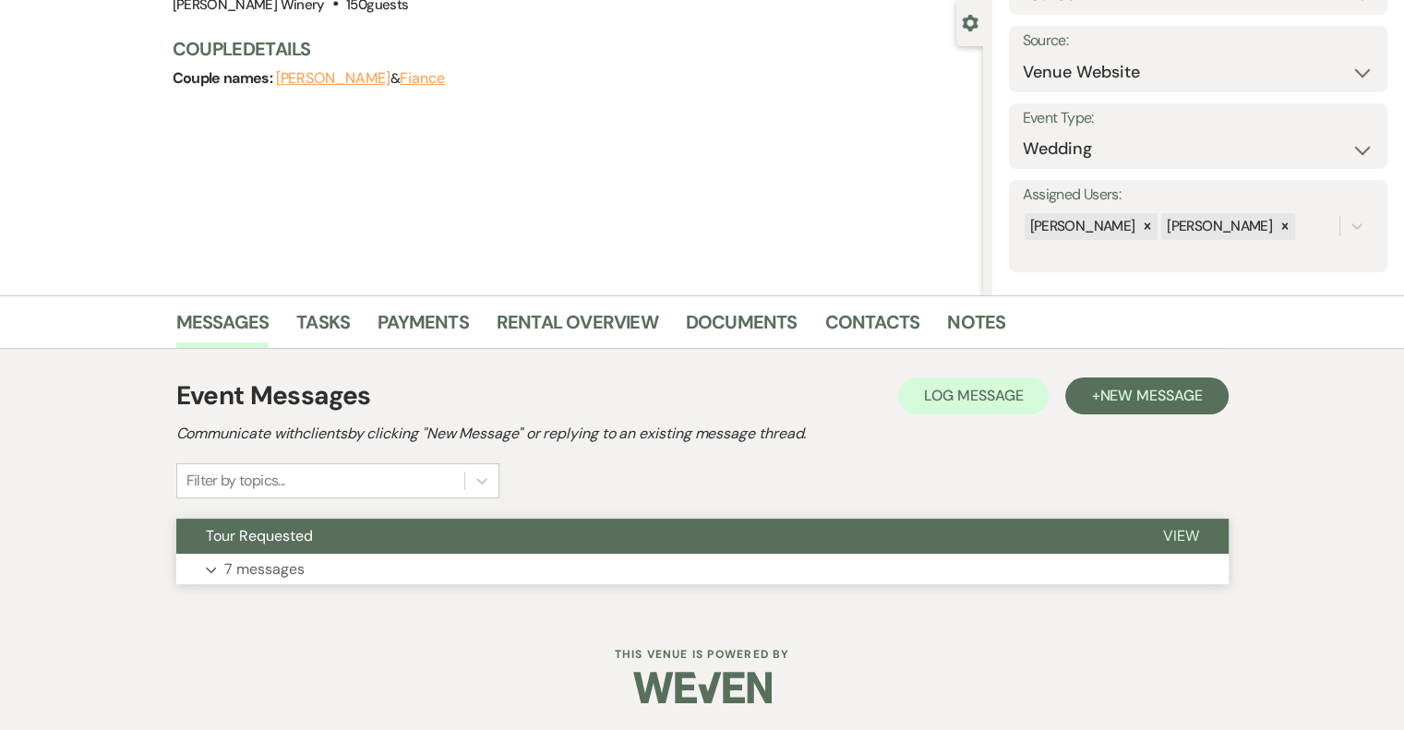
click at [1175, 538] on span "View" at bounding box center [1181, 535] width 36 height 19
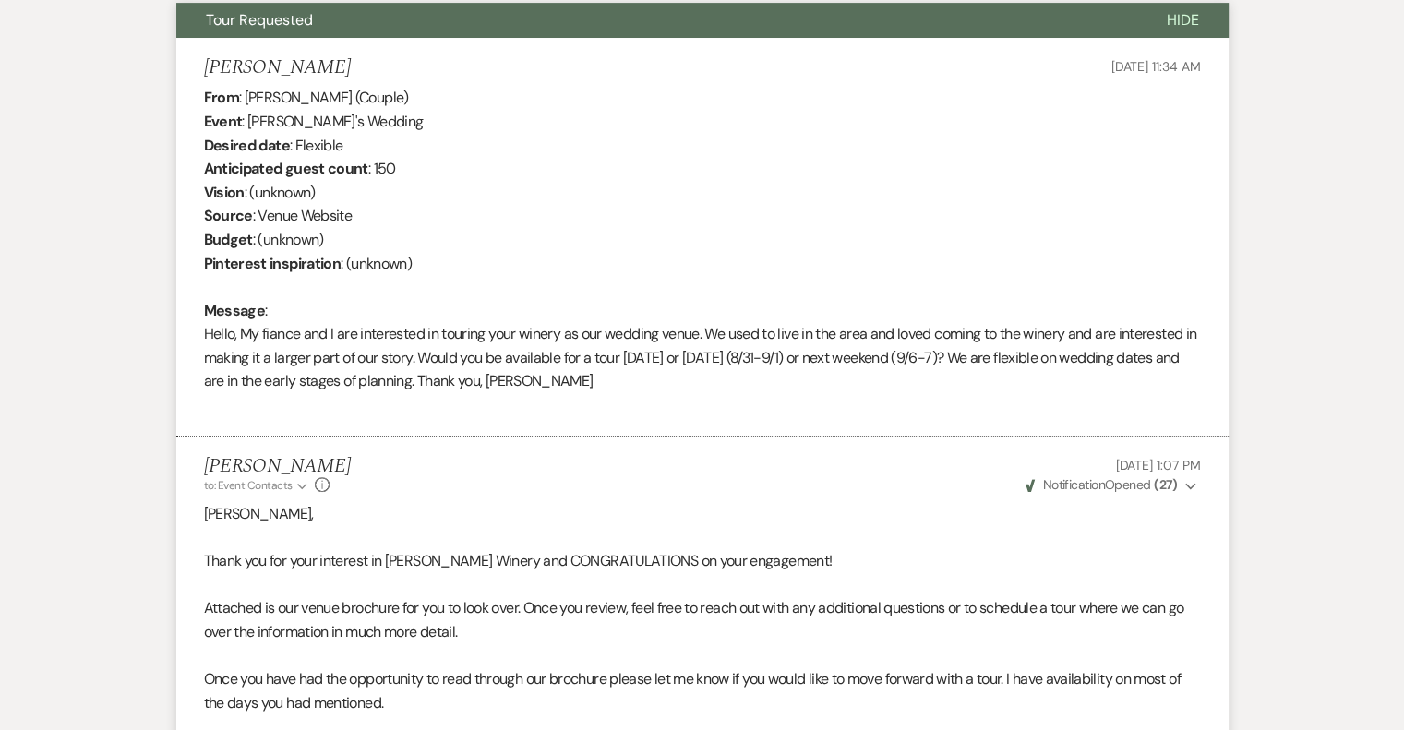
scroll to position [0, 0]
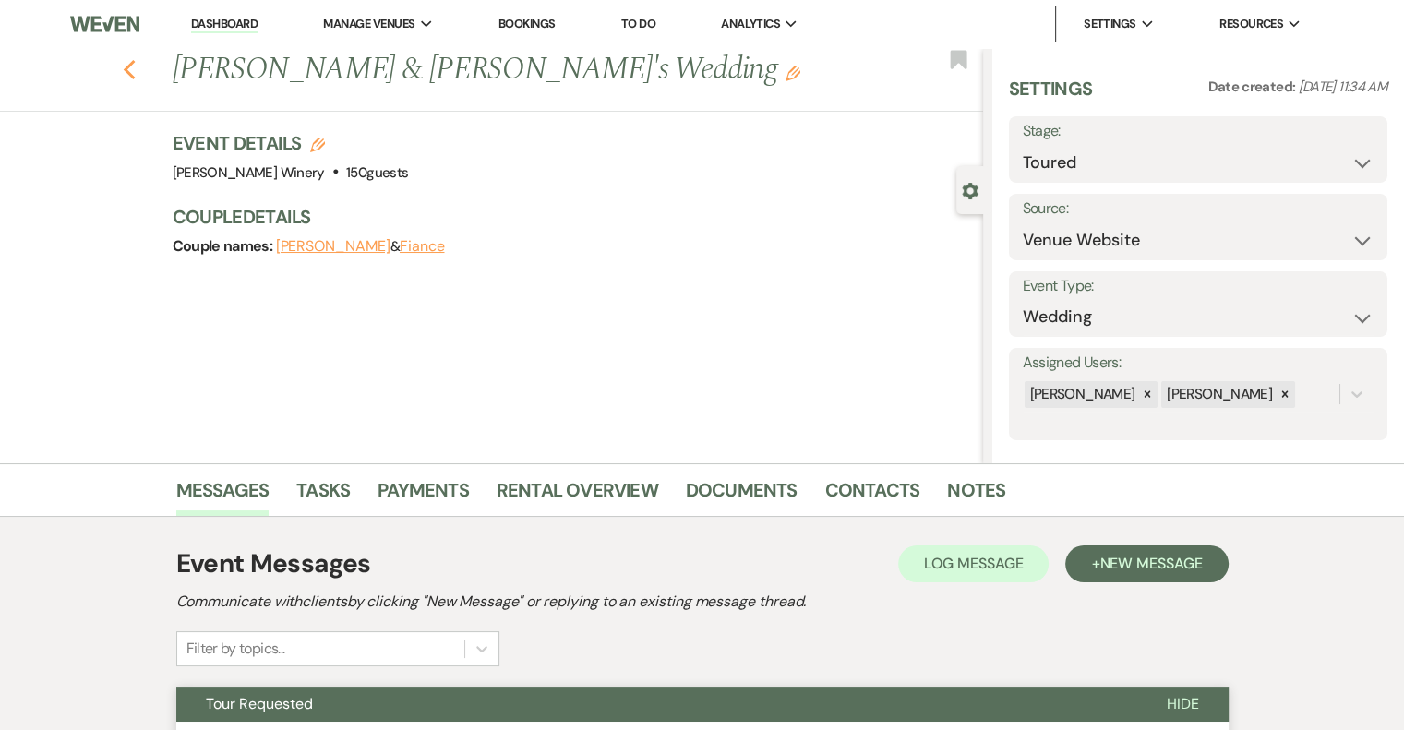
click at [135, 59] on icon "Previous" at bounding box center [130, 70] width 14 height 22
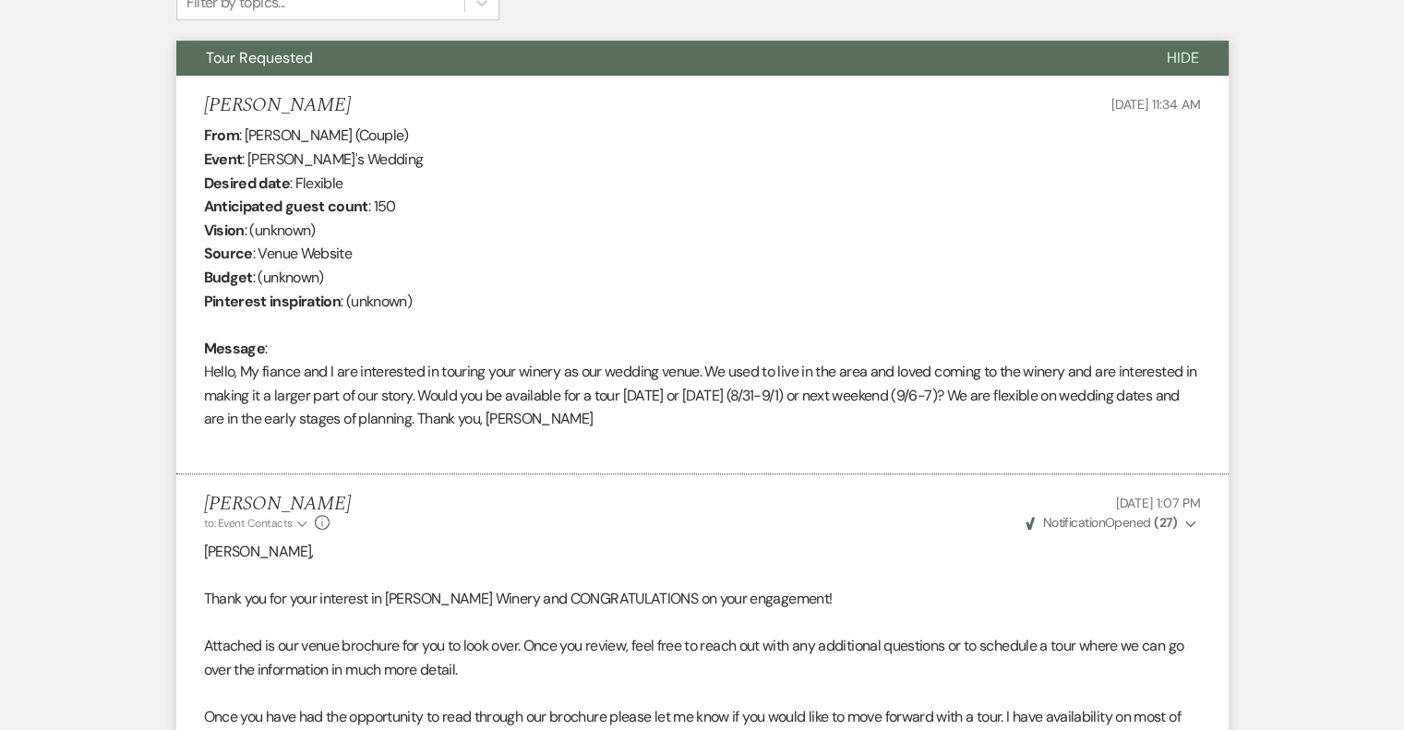
select select "5"
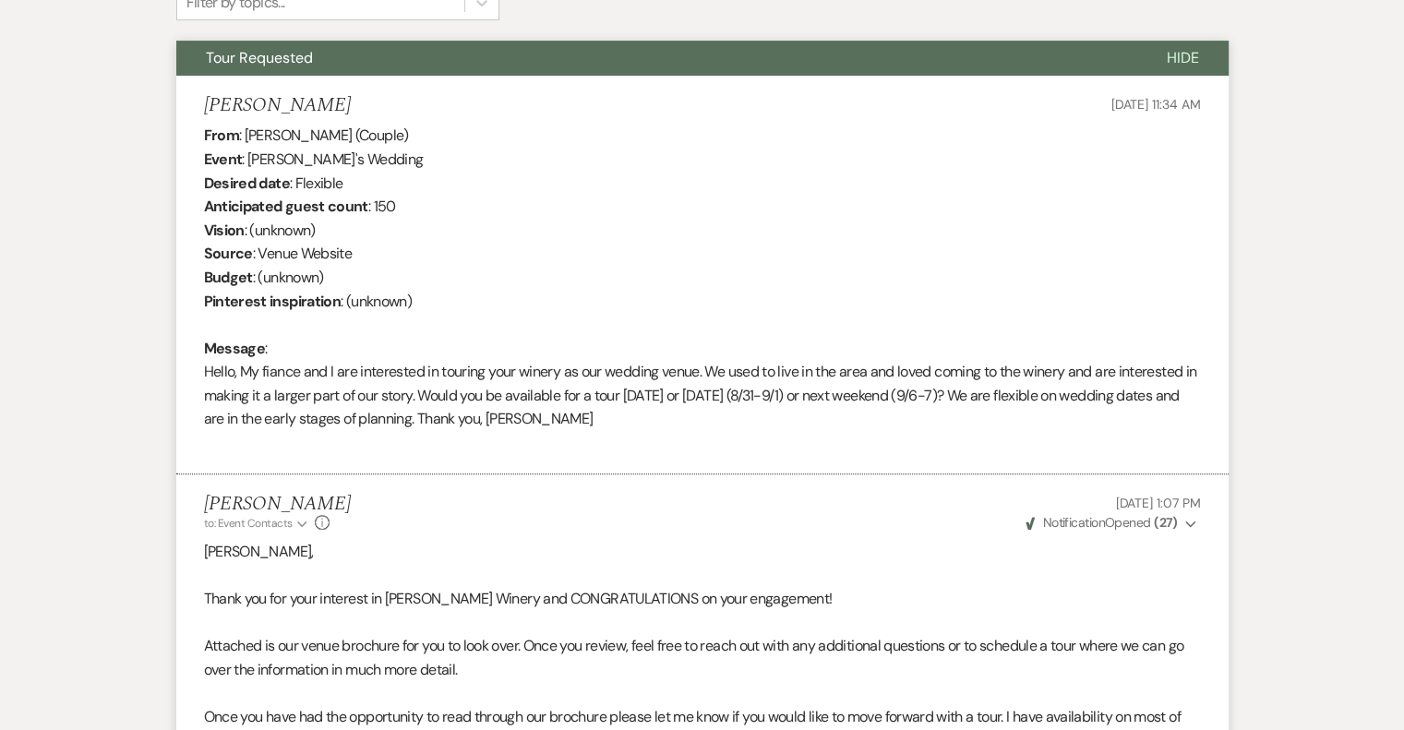
select select "5"
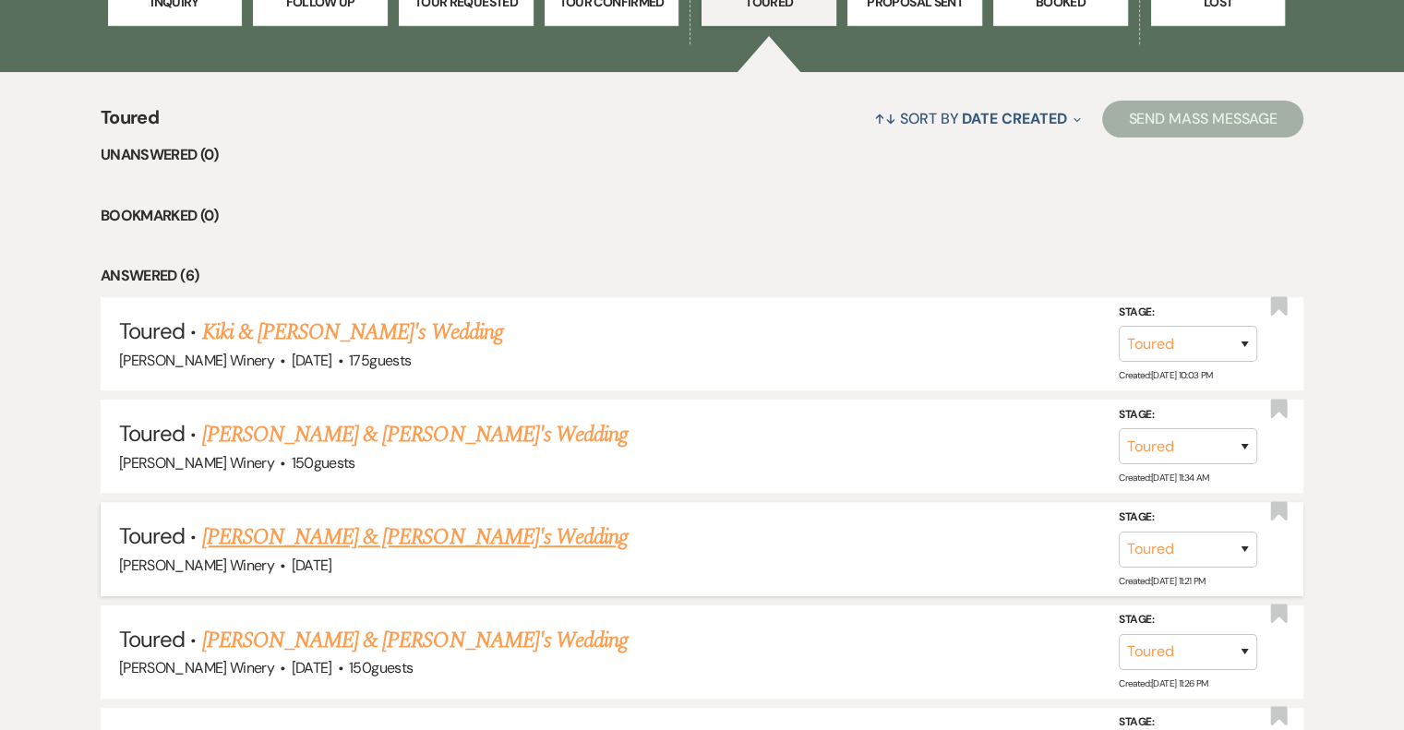
click at [271, 531] on link "[PERSON_NAME] & [PERSON_NAME]'s Wedding" at bounding box center [415, 537] width 426 height 33
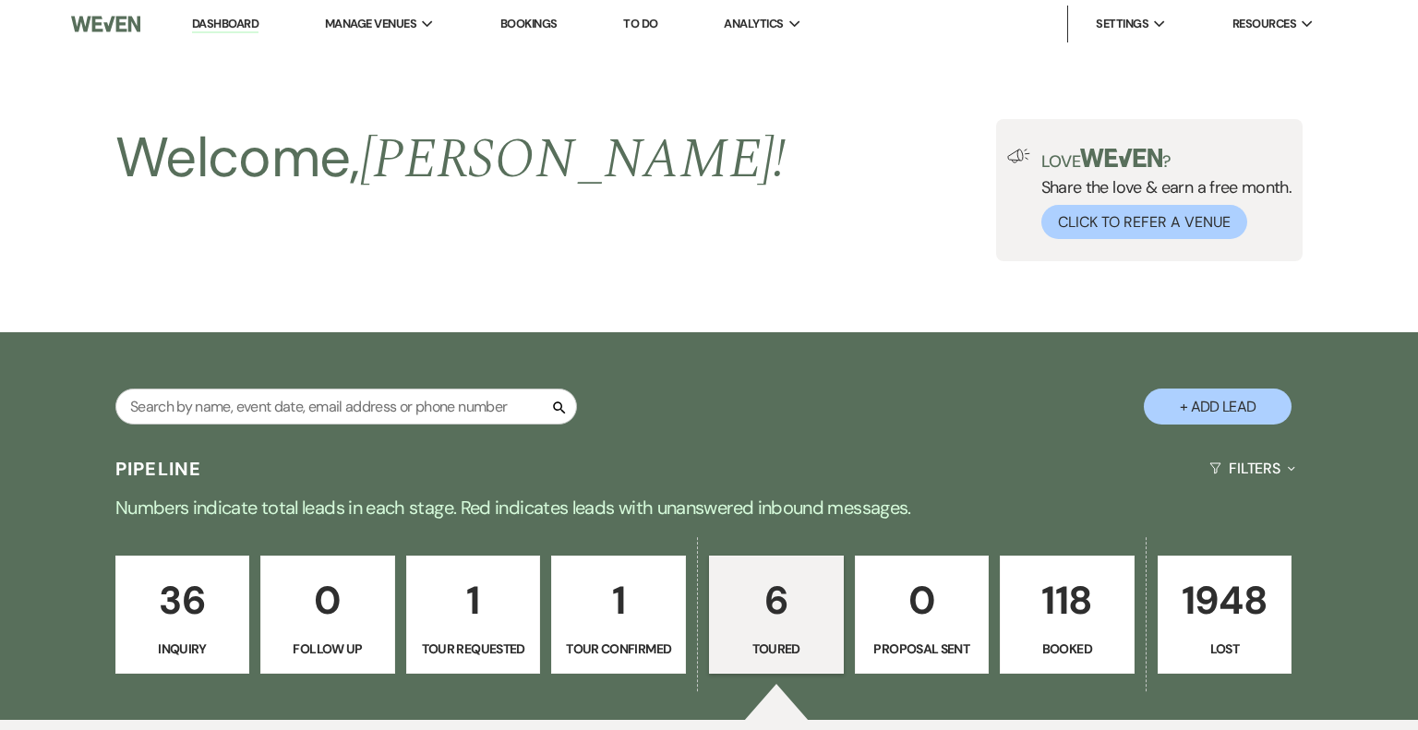
select select "5"
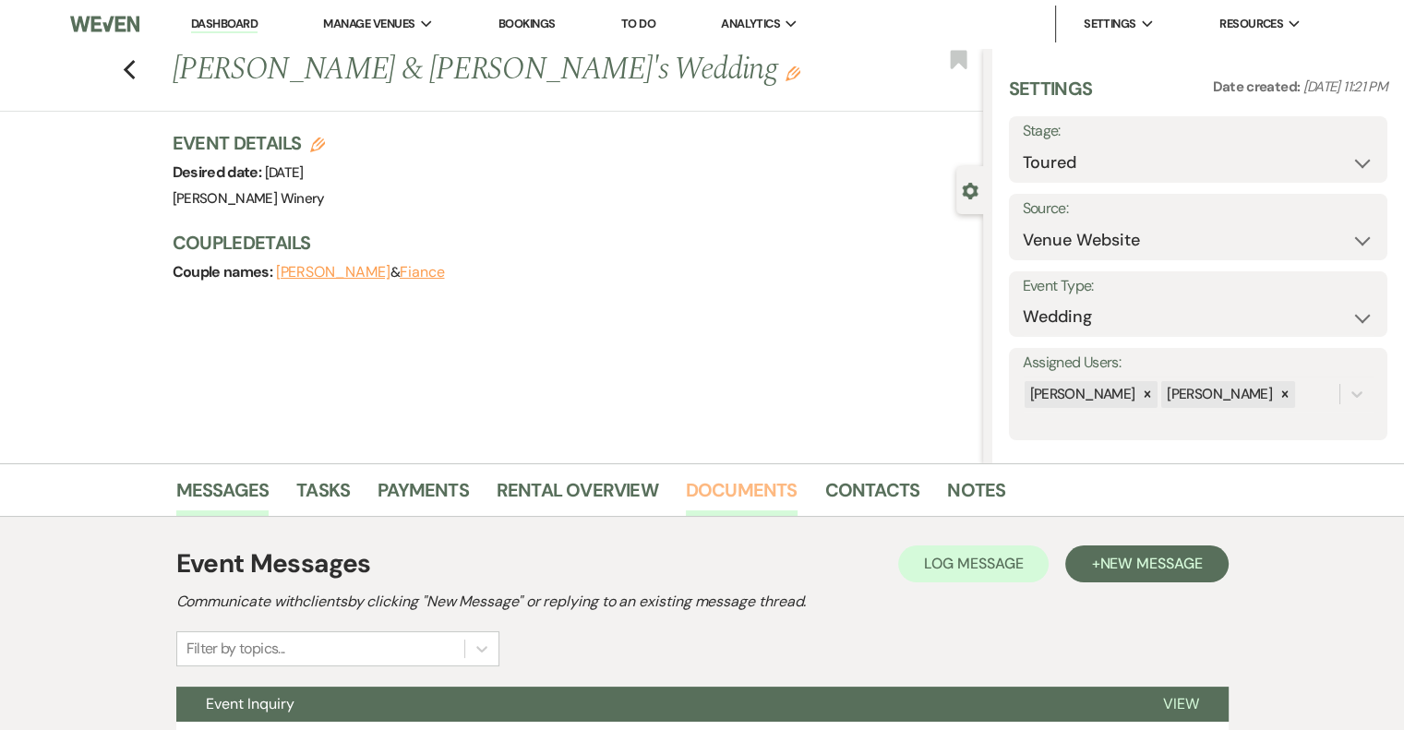
scroll to position [168, 0]
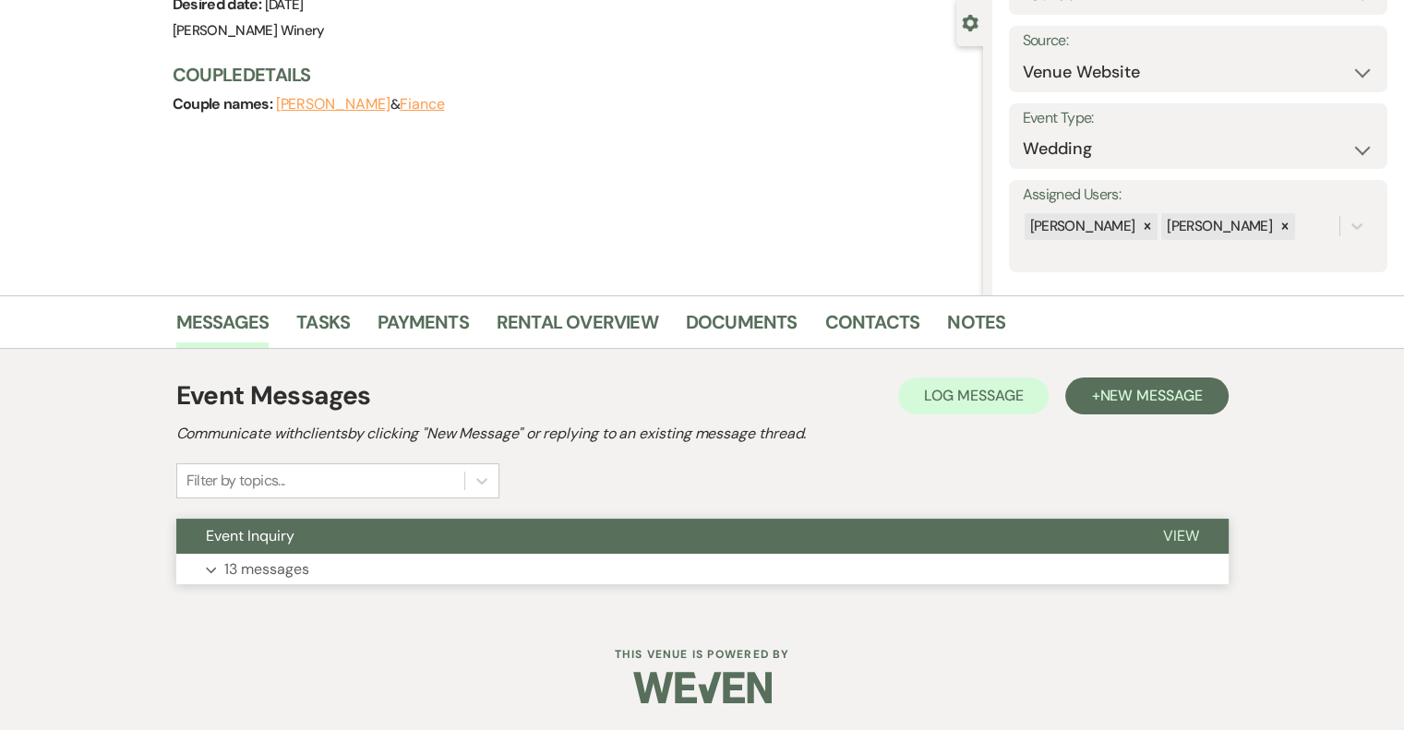
click at [1181, 528] on span "View" at bounding box center [1181, 535] width 36 height 19
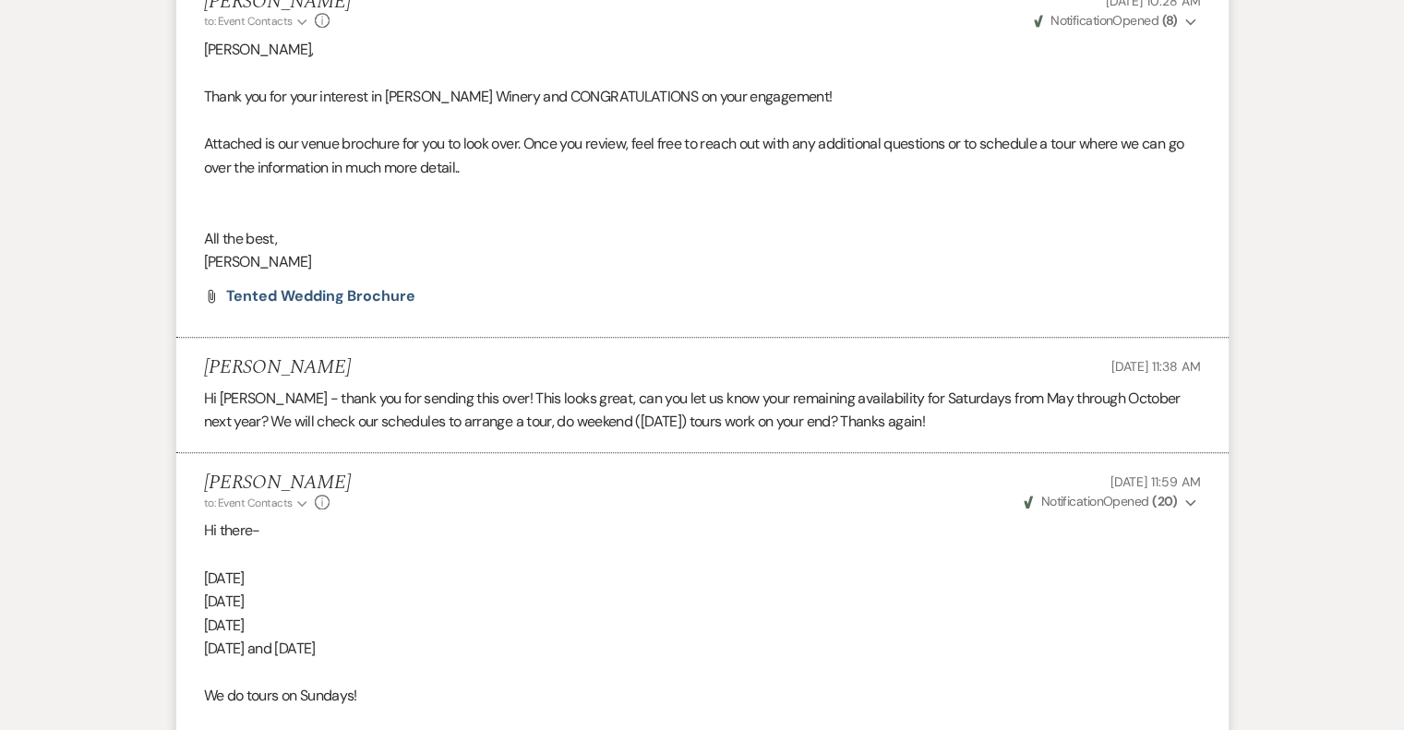
scroll to position [0, 0]
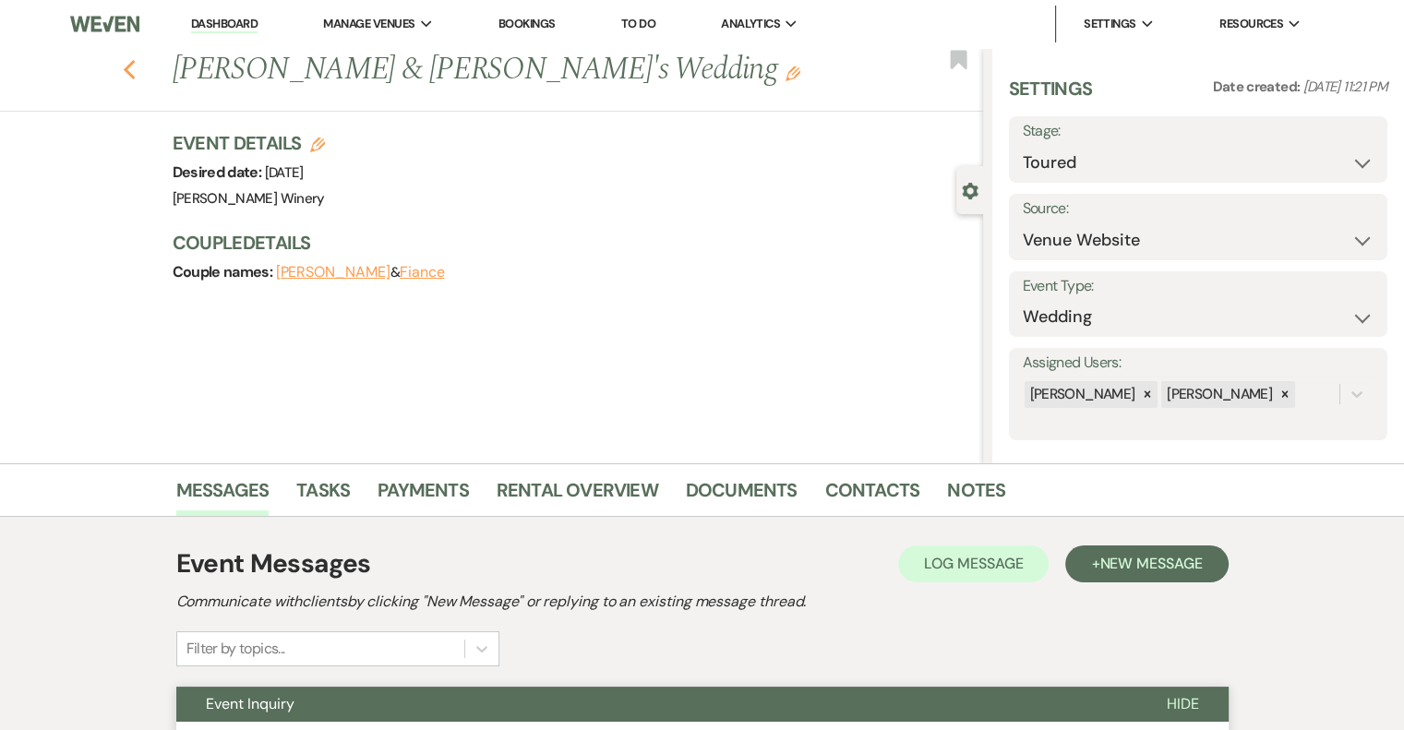
click at [133, 73] on use "button" at bounding box center [129, 70] width 12 height 20
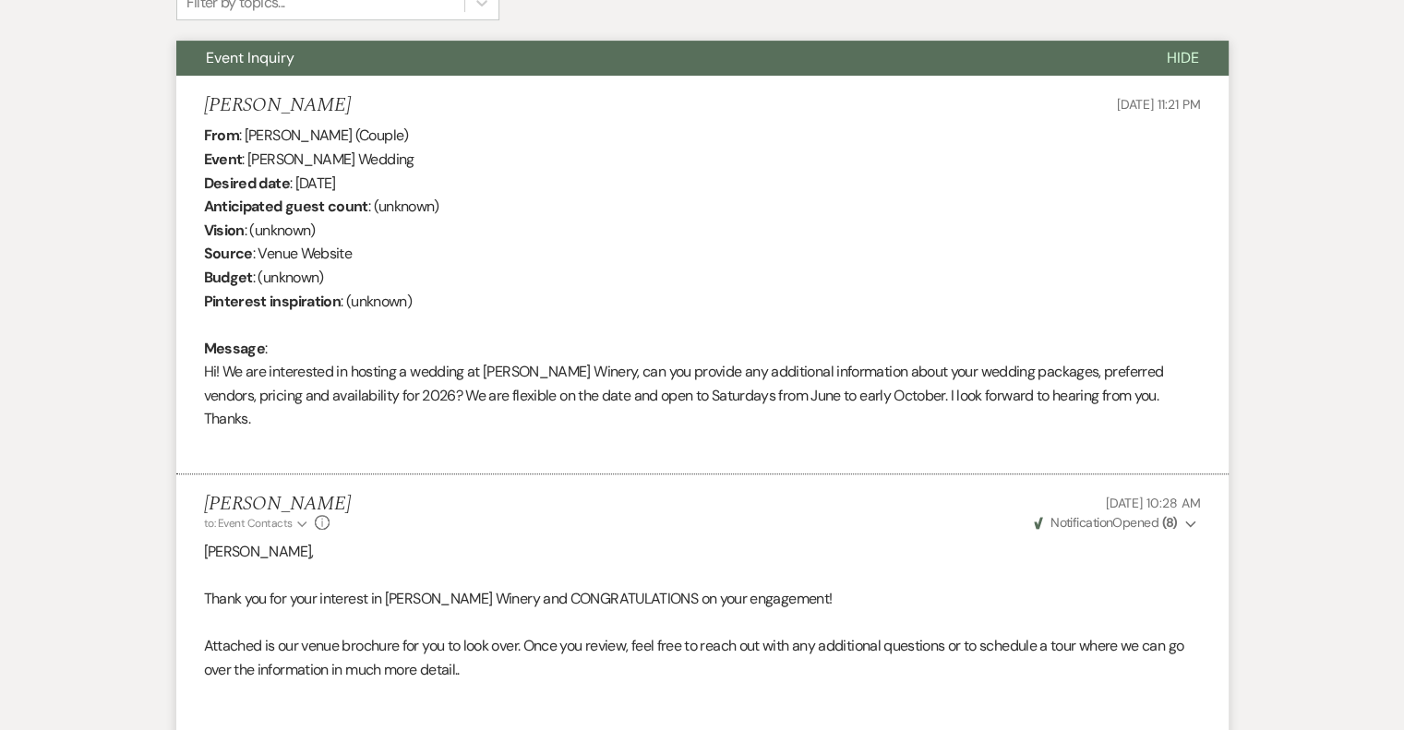
select select "5"
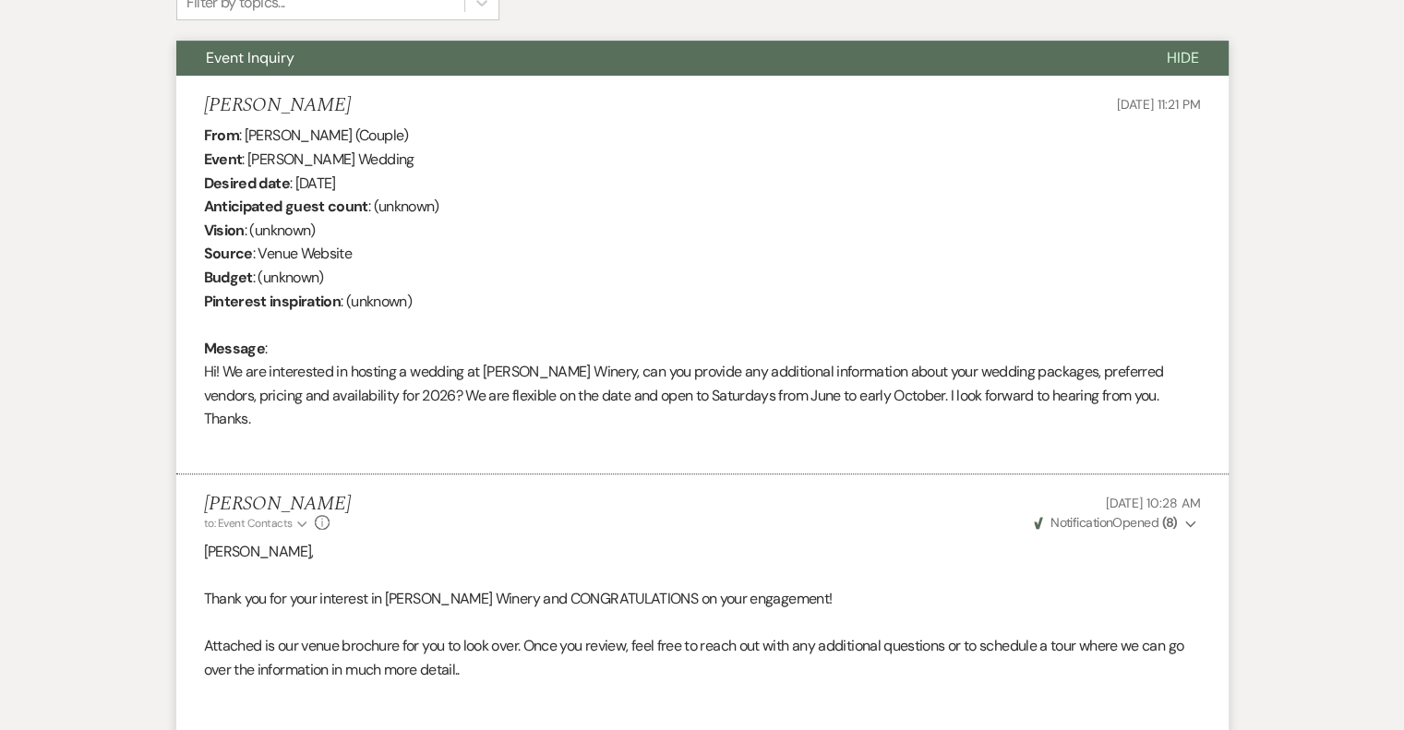
select select "5"
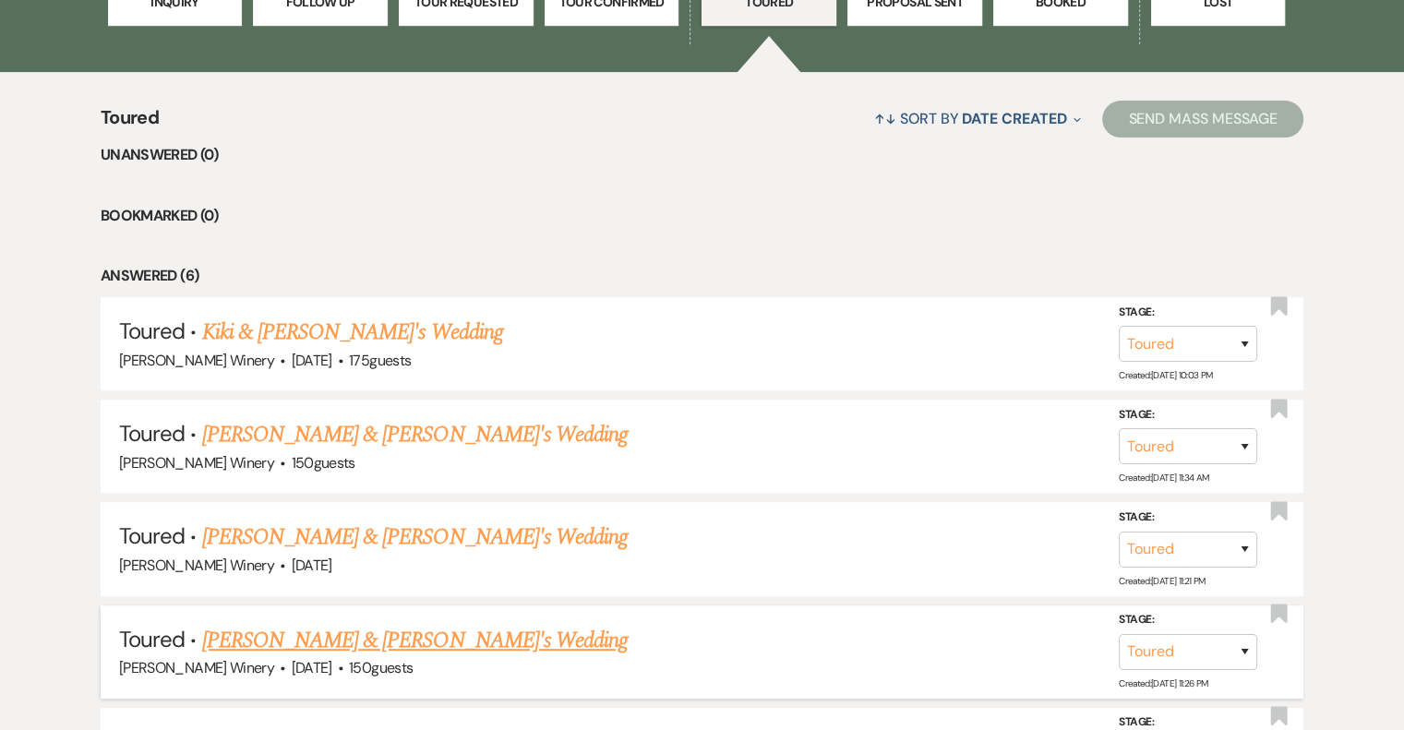
click at [256, 632] on link "[PERSON_NAME] & [PERSON_NAME]'s Wedding" at bounding box center [415, 640] width 426 height 33
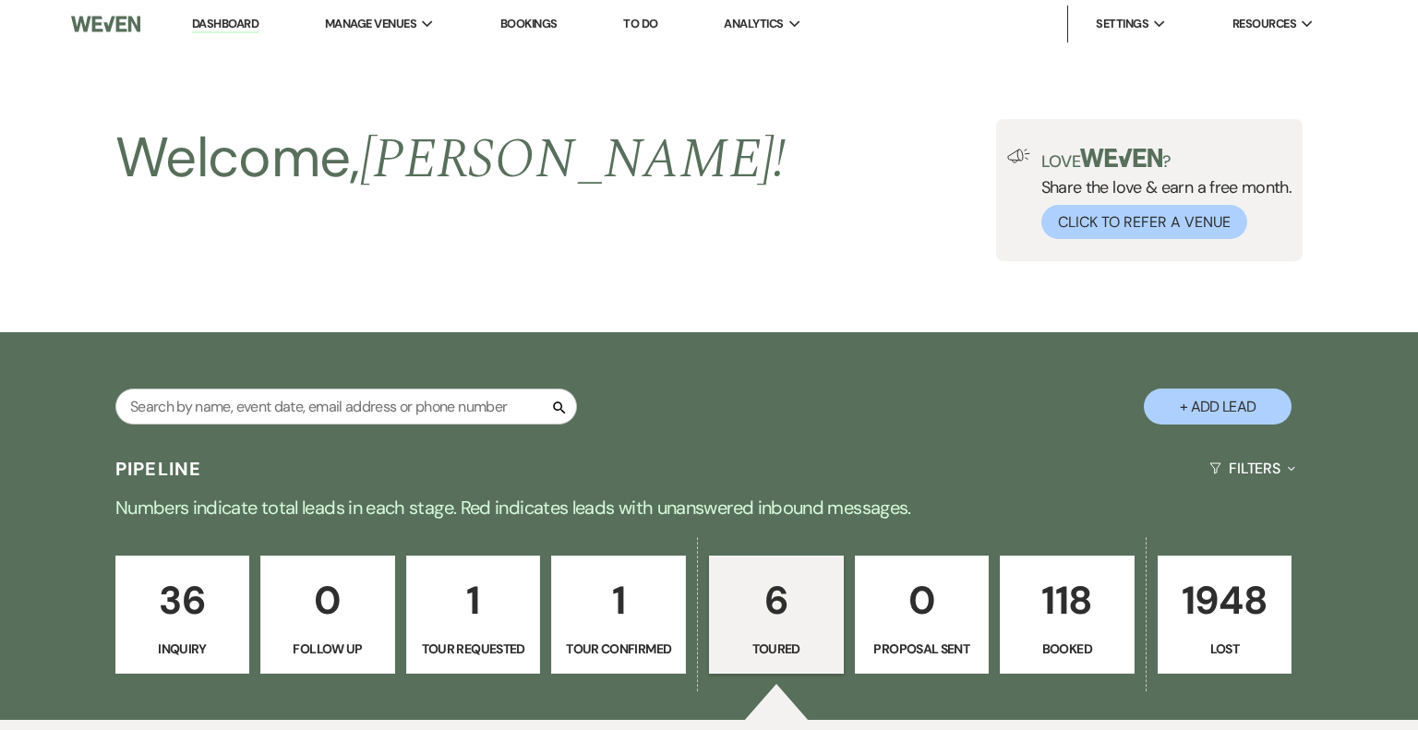
select select "5"
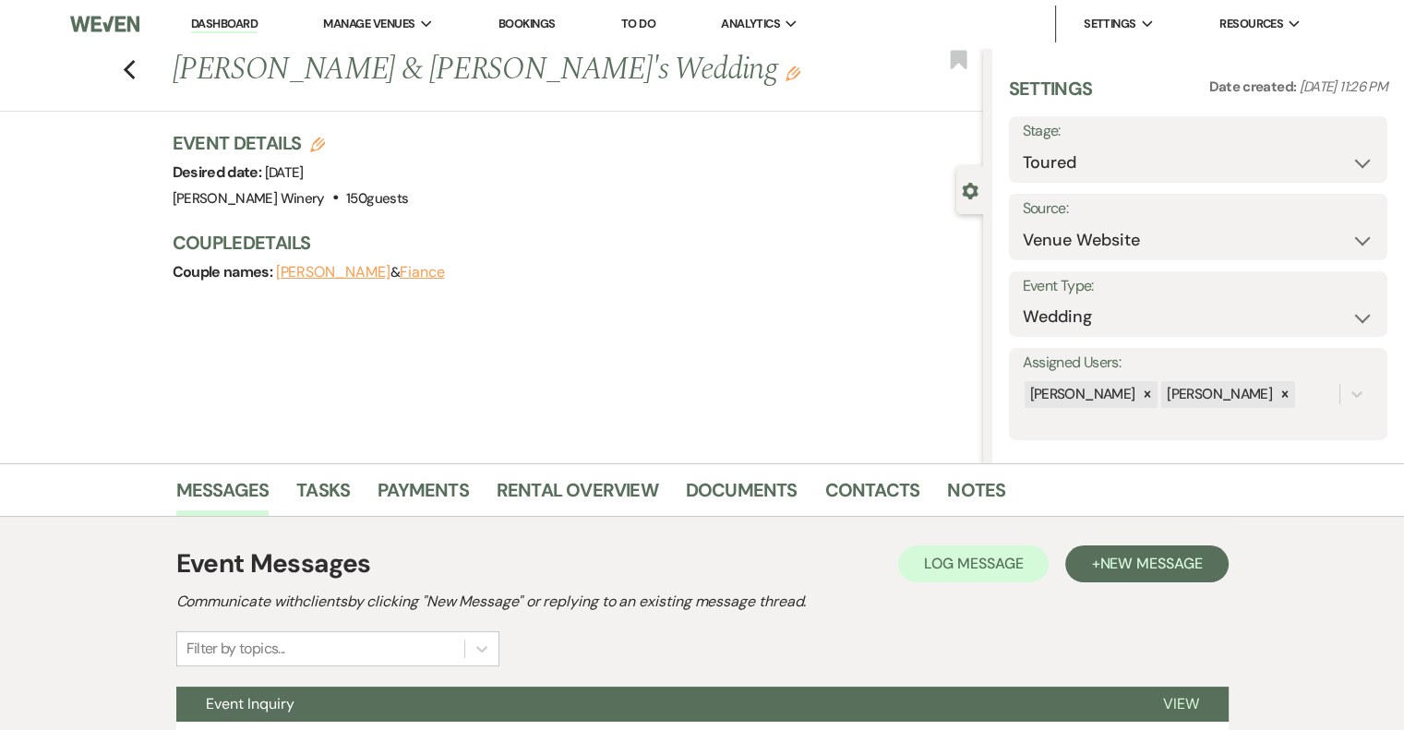
scroll to position [168, 0]
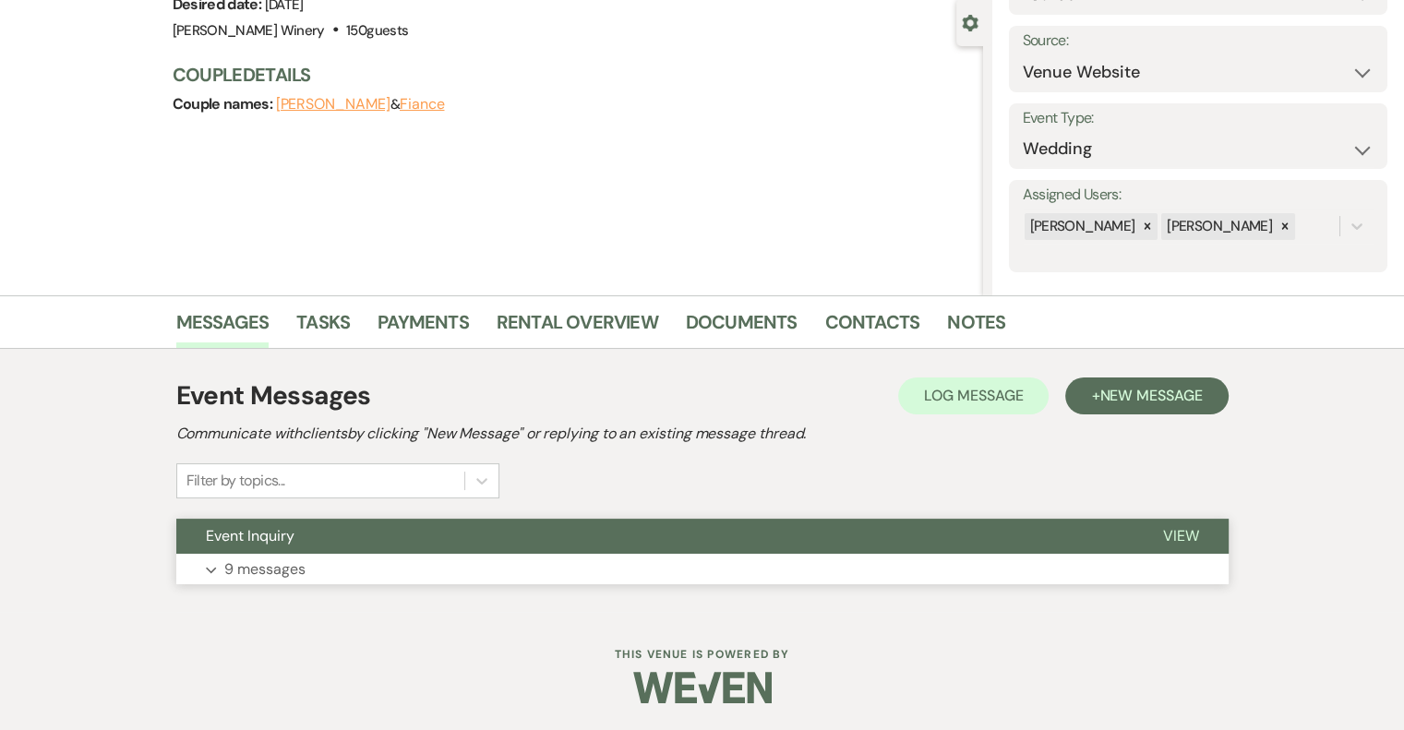
click at [1172, 537] on span "View" at bounding box center [1181, 535] width 36 height 19
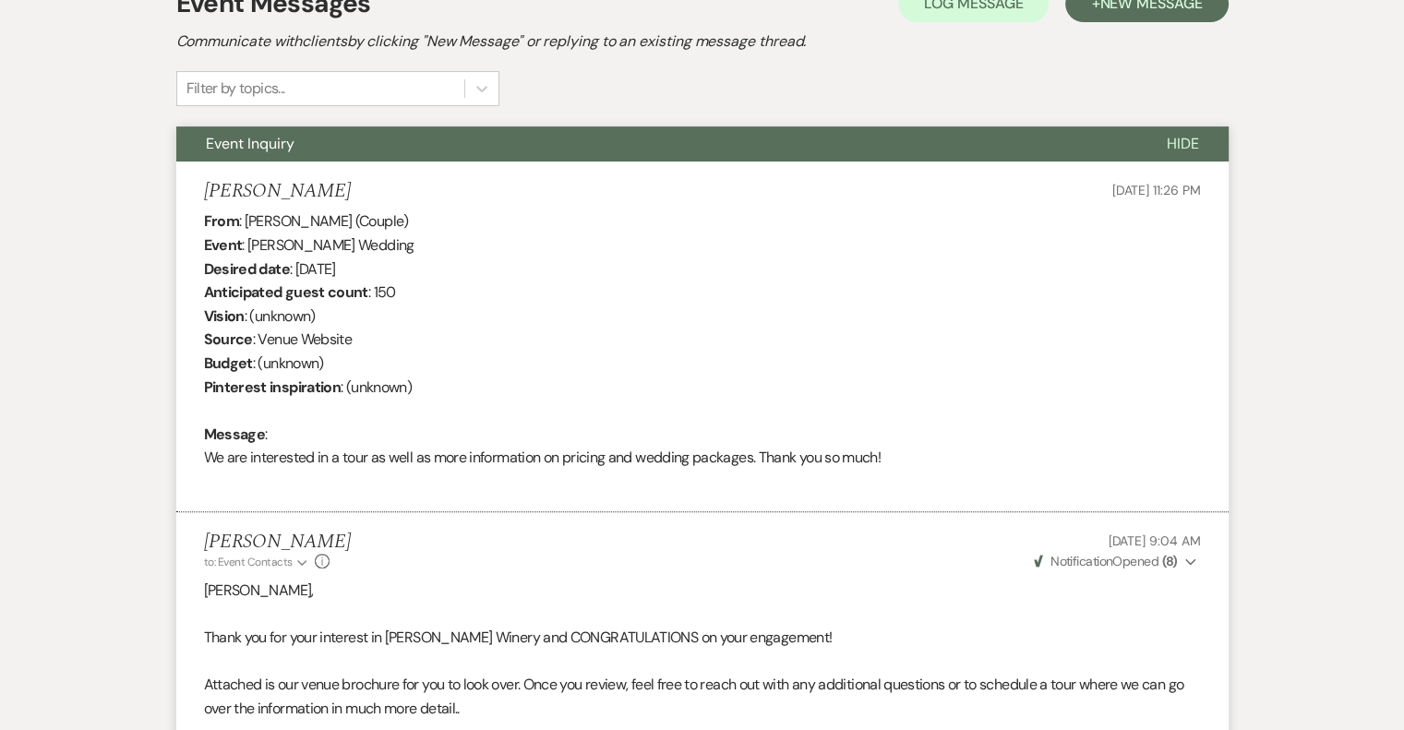
scroll to position [0, 0]
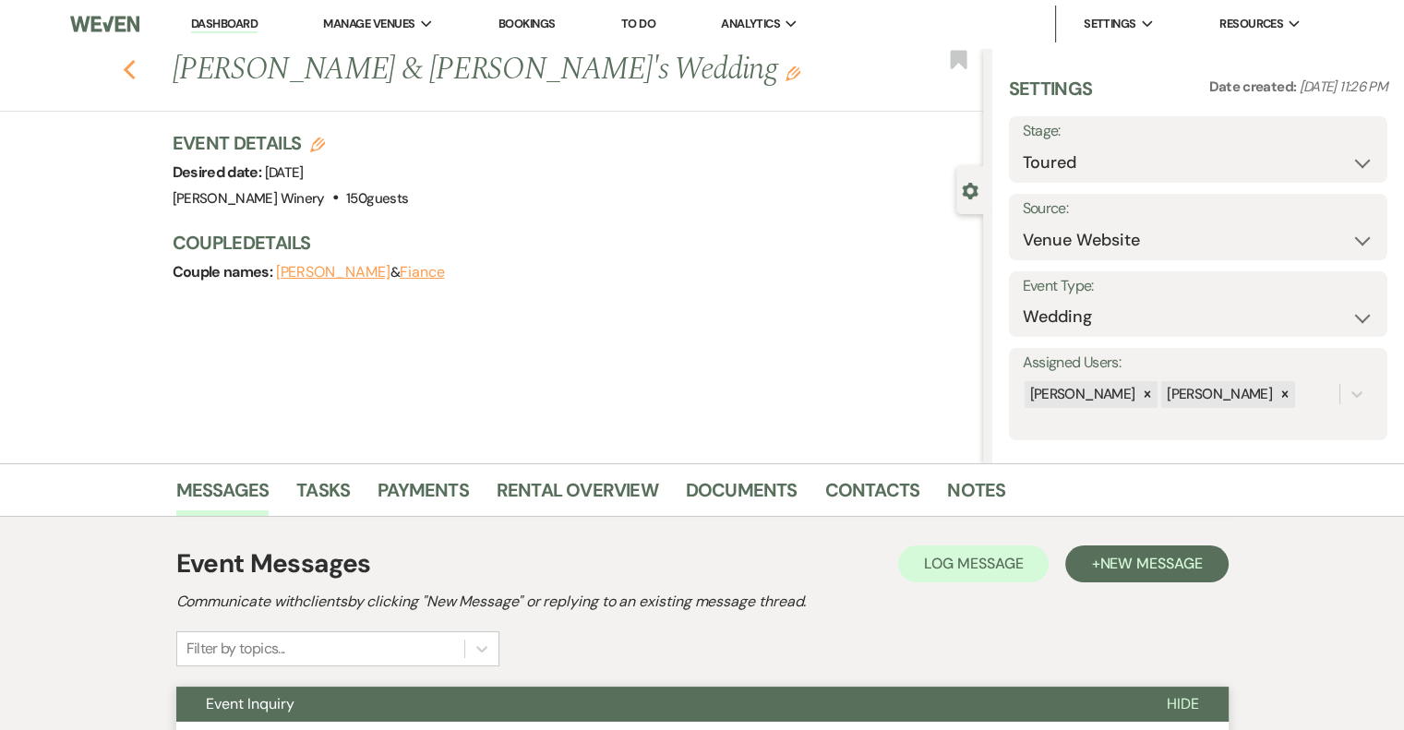
click at [135, 76] on use "button" at bounding box center [129, 70] width 12 height 20
select select "5"
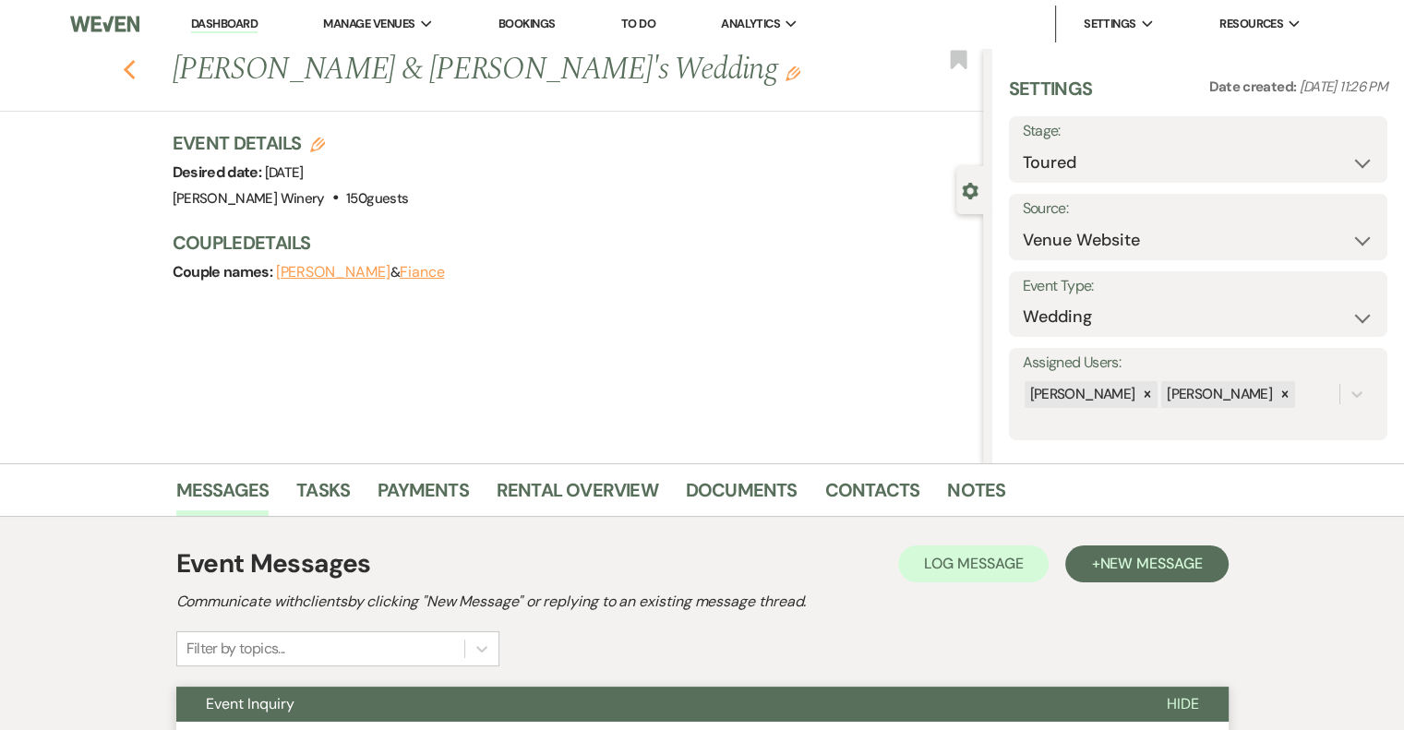
select select "5"
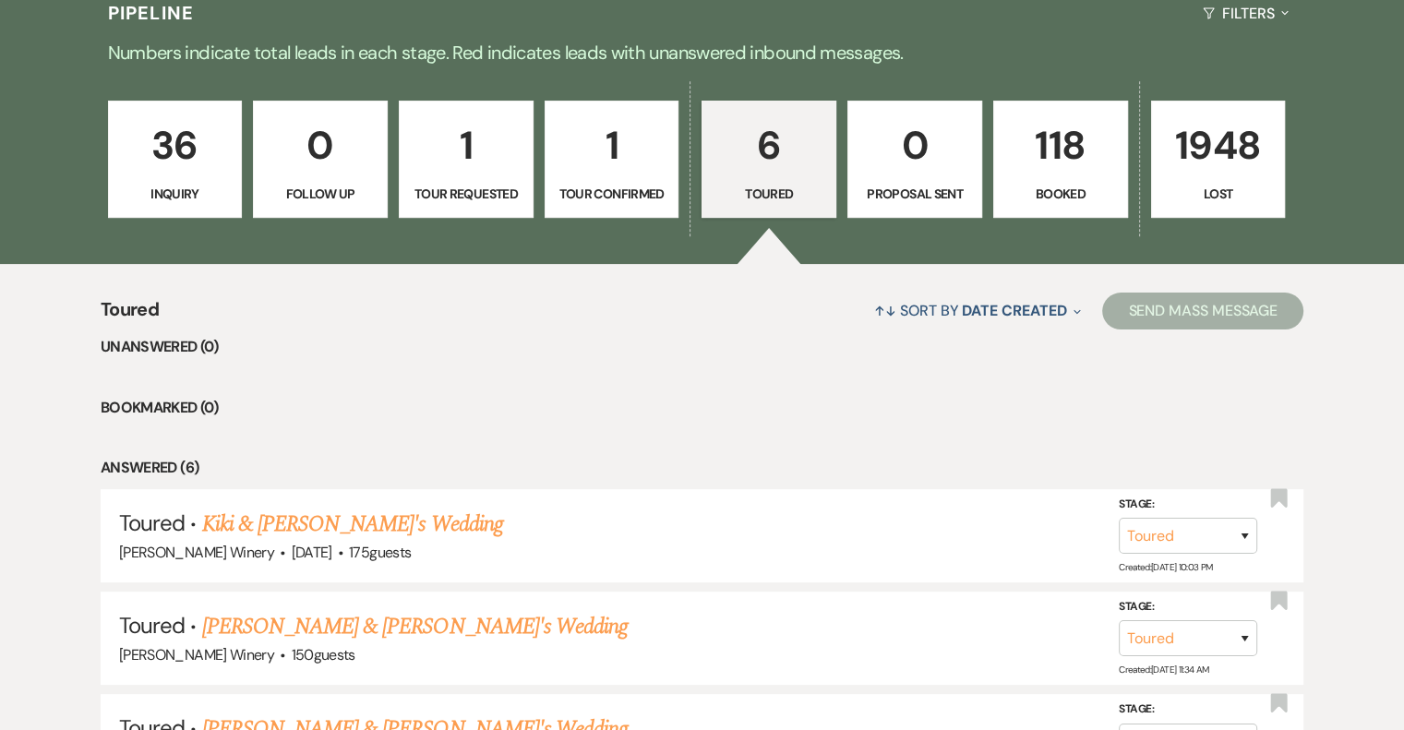
scroll to position [462, 0]
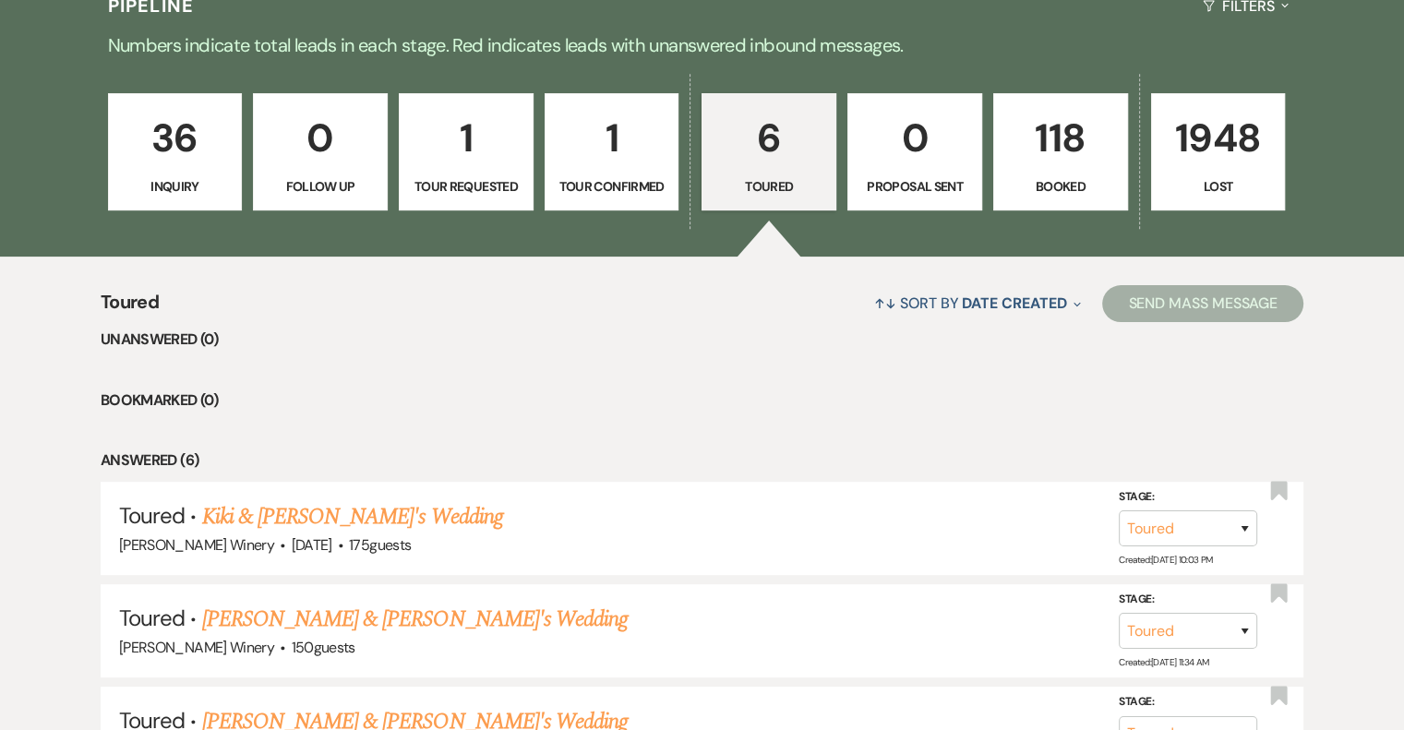
click at [222, 178] on p "Inquiry" at bounding box center [175, 186] width 111 height 20
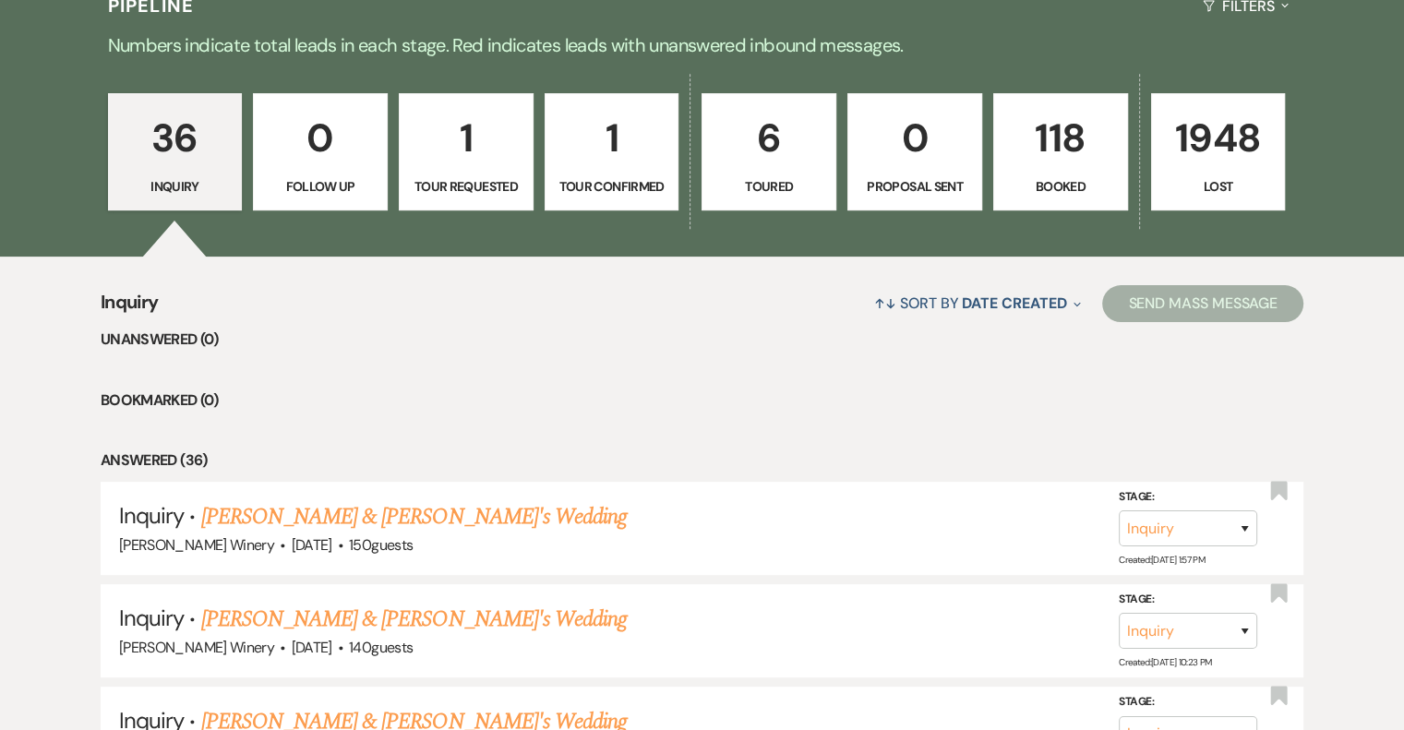
click at [503, 141] on p "1" at bounding box center [466, 138] width 111 height 62
select select "2"
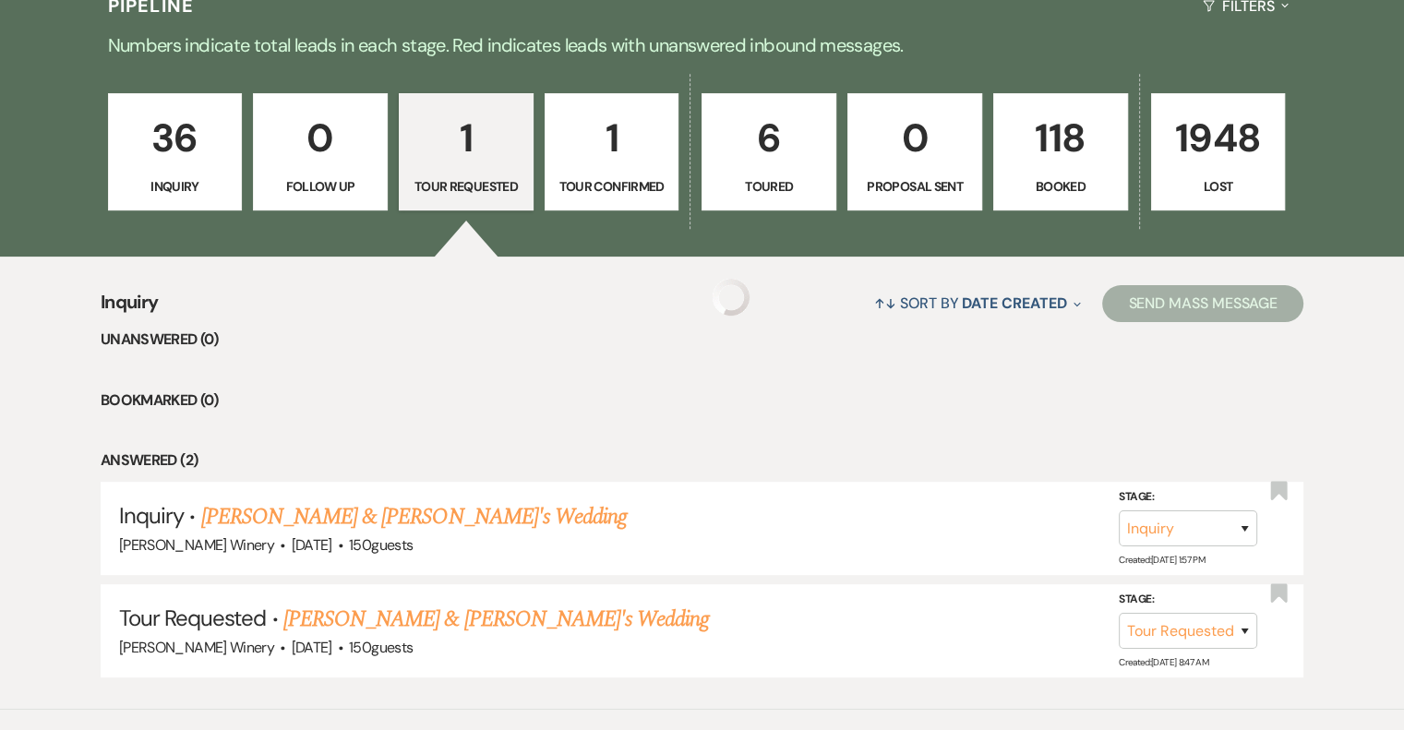
scroll to position [455, 0]
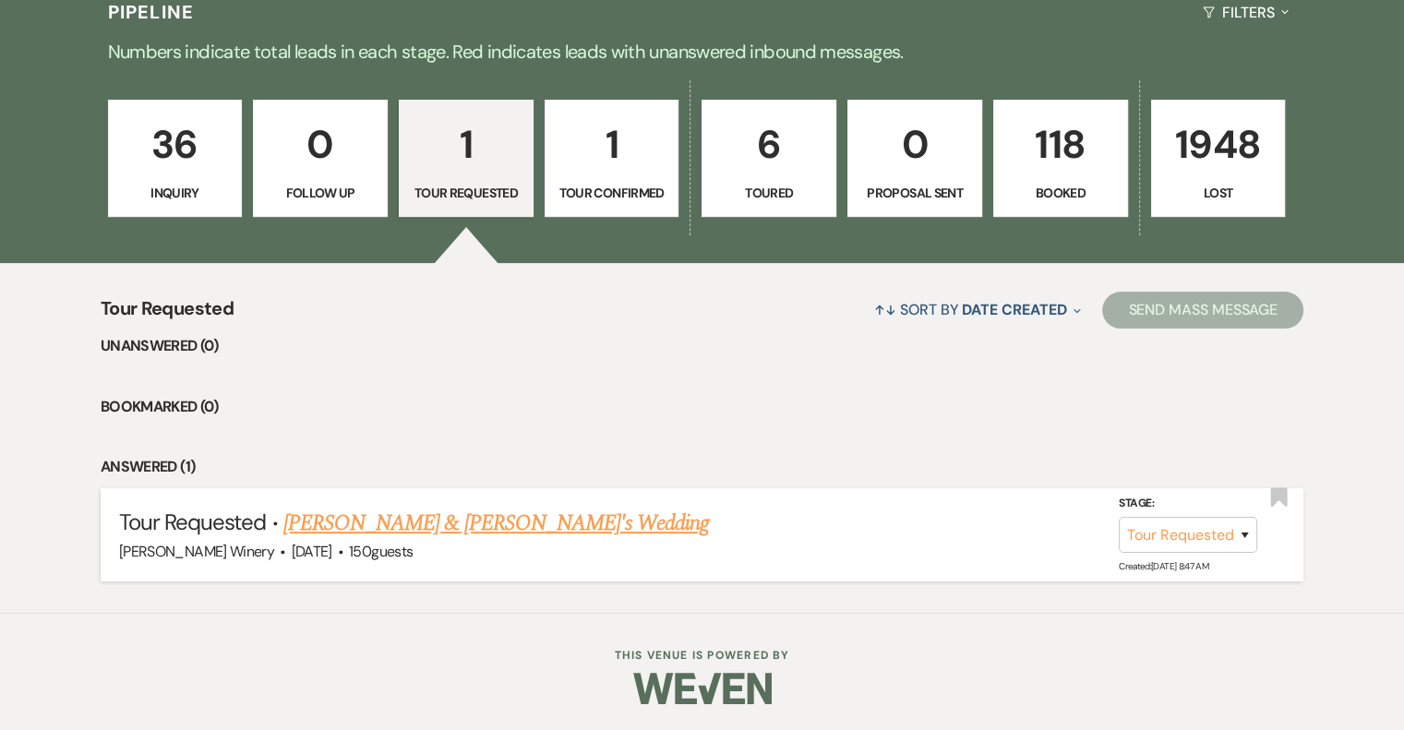
click at [361, 525] on link "[PERSON_NAME] & [PERSON_NAME]'s Wedding" at bounding box center [496, 523] width 426 height 33
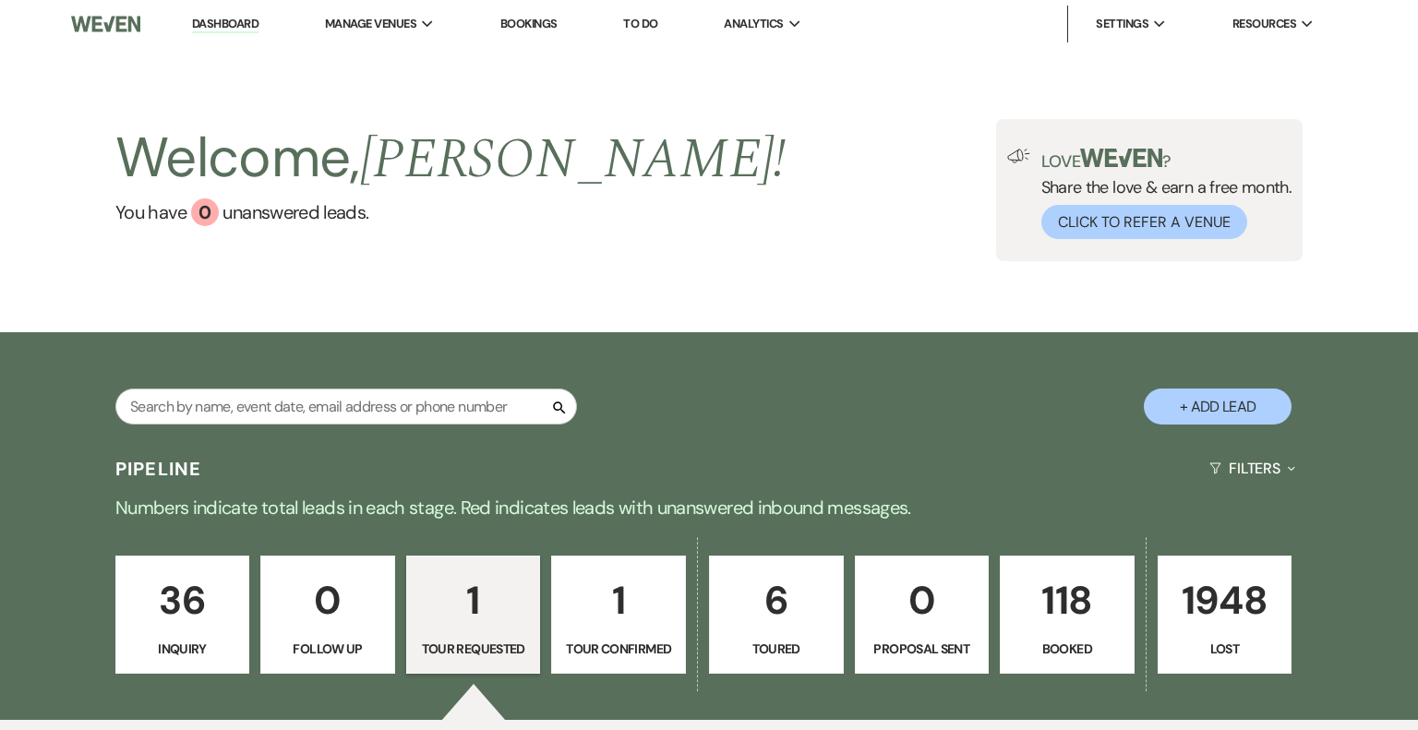
select select "2"
select select "5"
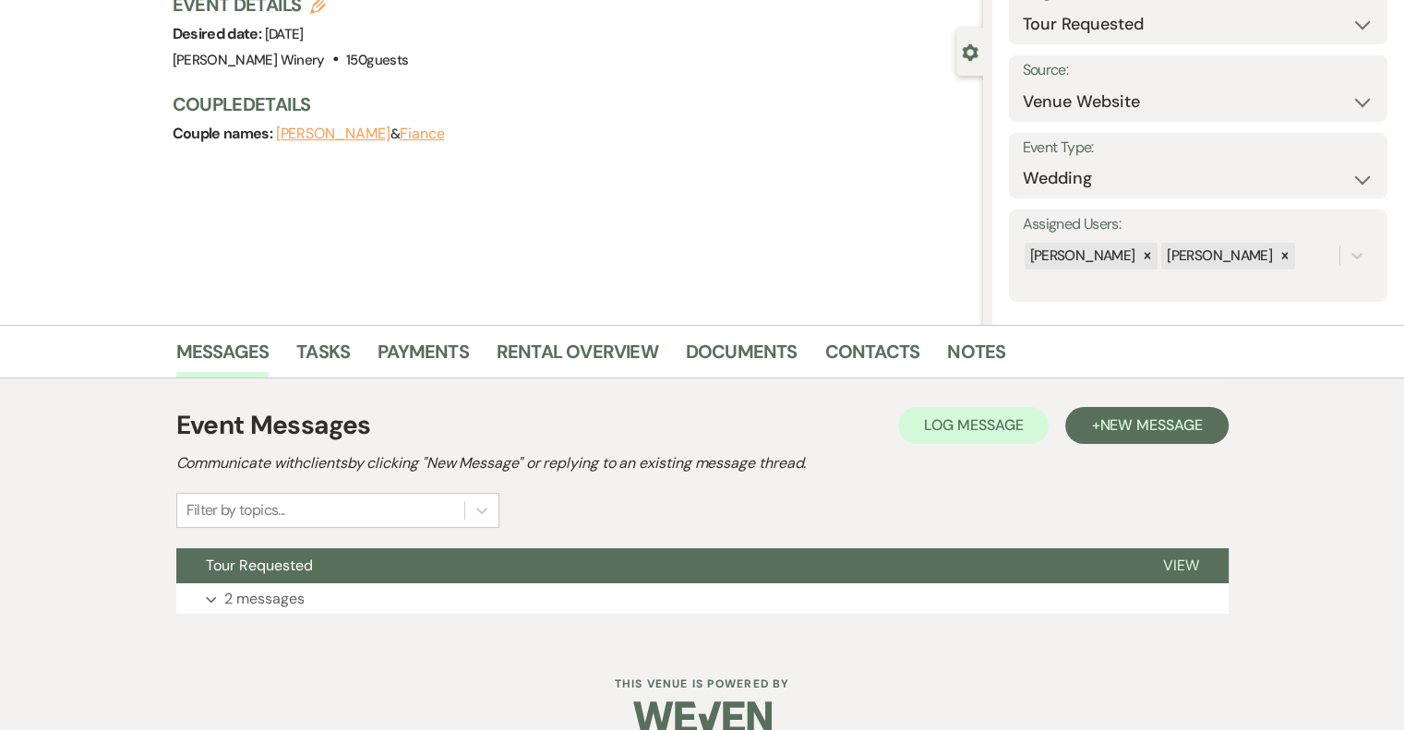
scroll to position [168, 0]
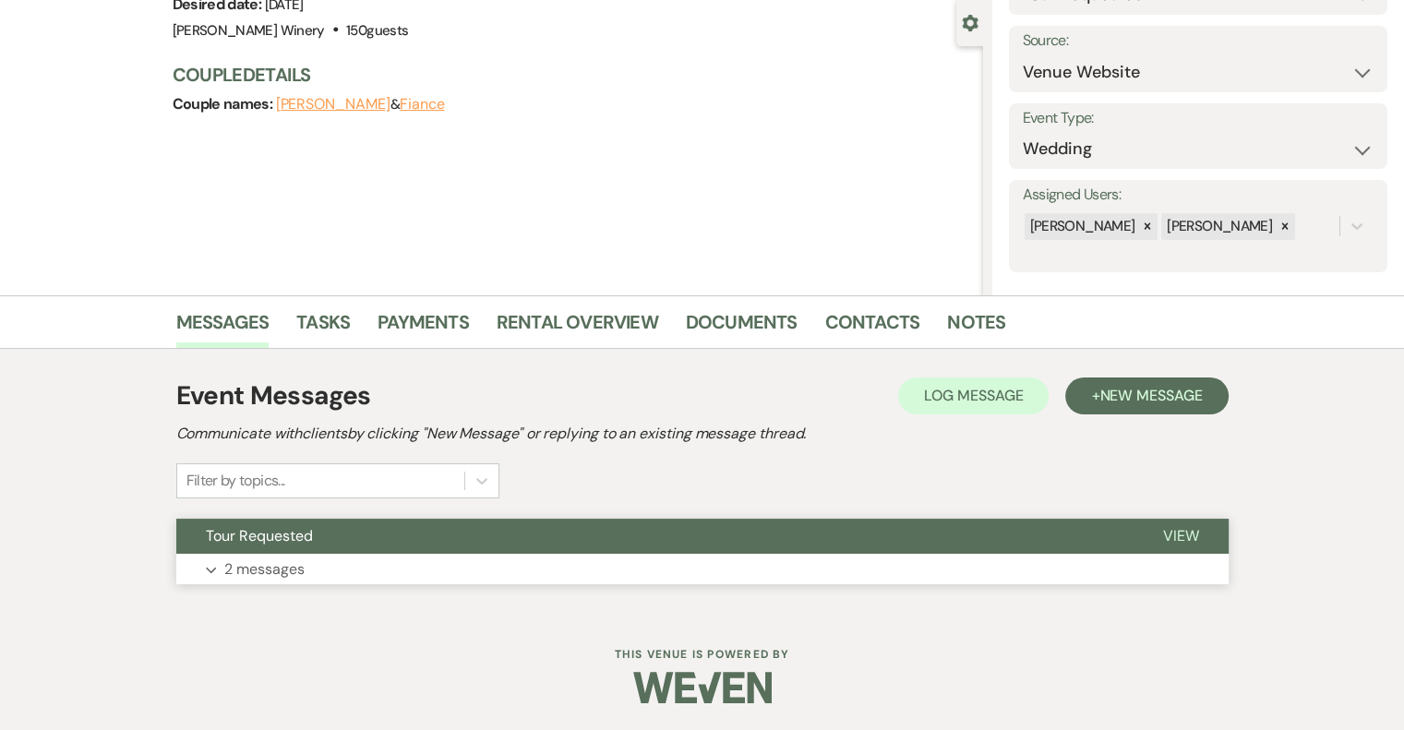
click at [1168, 533] on span "View" at bounding box center [1181, 535] width 36 height 19
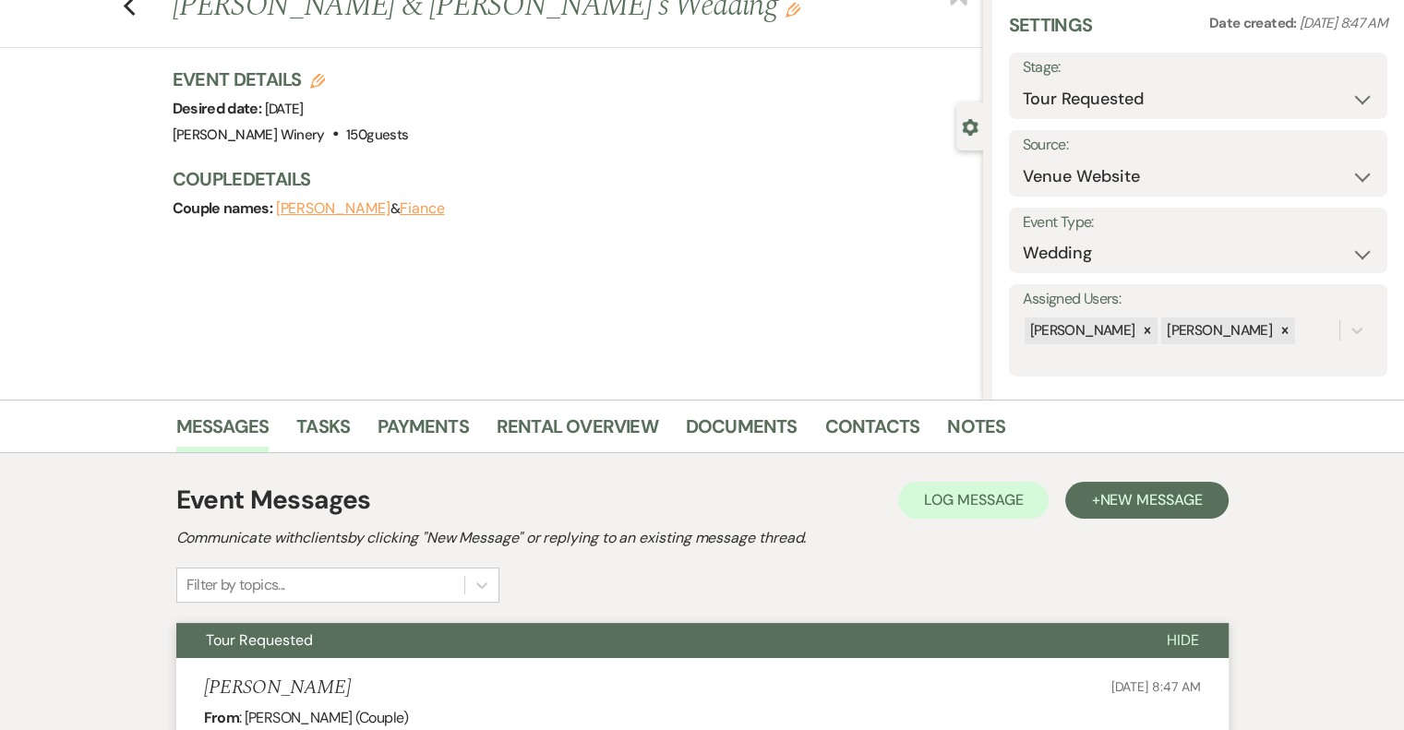
scroll to position [0, 0]
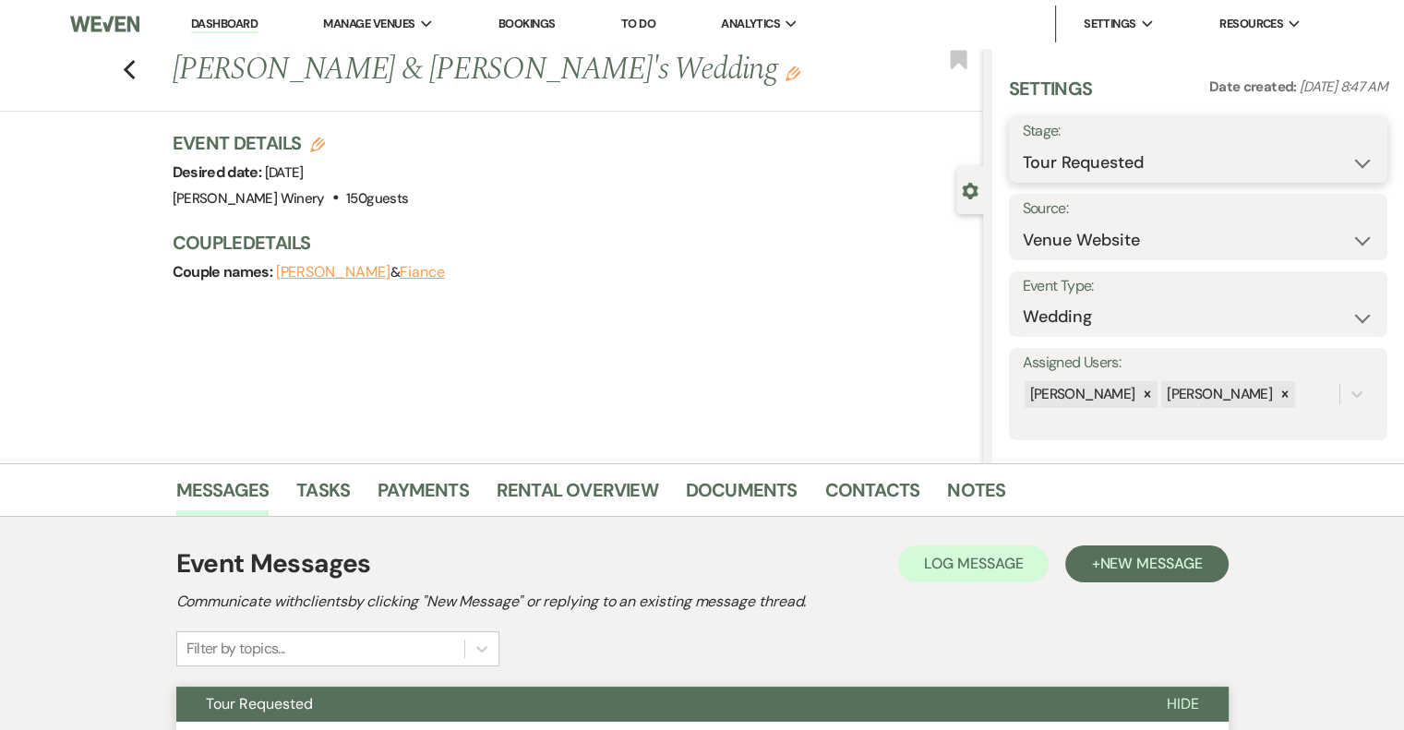
click at [1152, 175] on select "Inquiry Follow Up Tour Requested Tour Confirmed Toured Proposal Sent Booked Lost" at bounding box center [1198, 163] width 351 height 36
select select "1"
click at [1023, 145] on select "Inquiry Follow Up Tour Requested Tour Confirmed Toured Proposal Sent Booked Lost" at bounding box center [1198, 163] width 351 height 36
click at [1325, 147] on button "Save" at bounding box center [1348, 149] width 78 height 37
drag, startPoint x: 221, startPoint y: 27, endPoint x: 226, endPoint y: 42, distance: 15.8
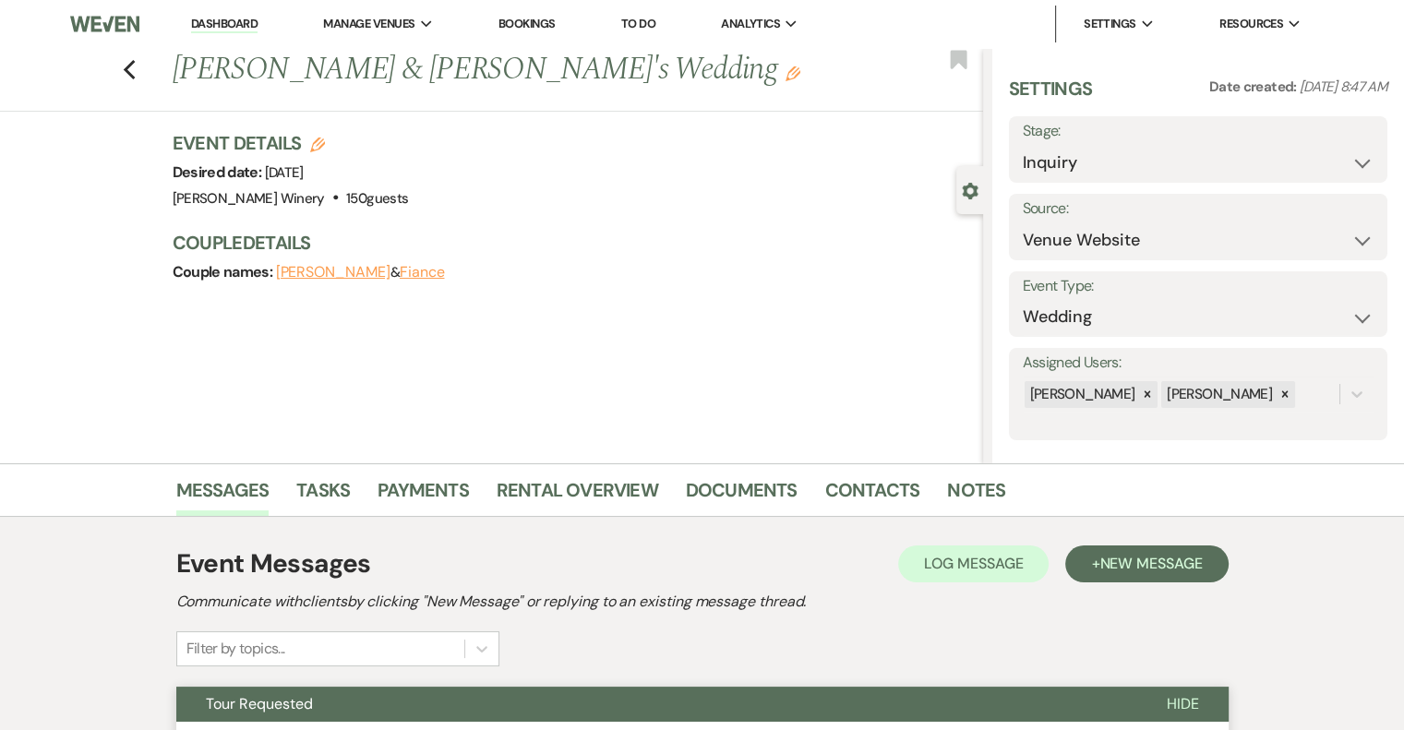
click at [221, 27] on link "Dashboard" at bounding box center [224, 25] width 66 height 18
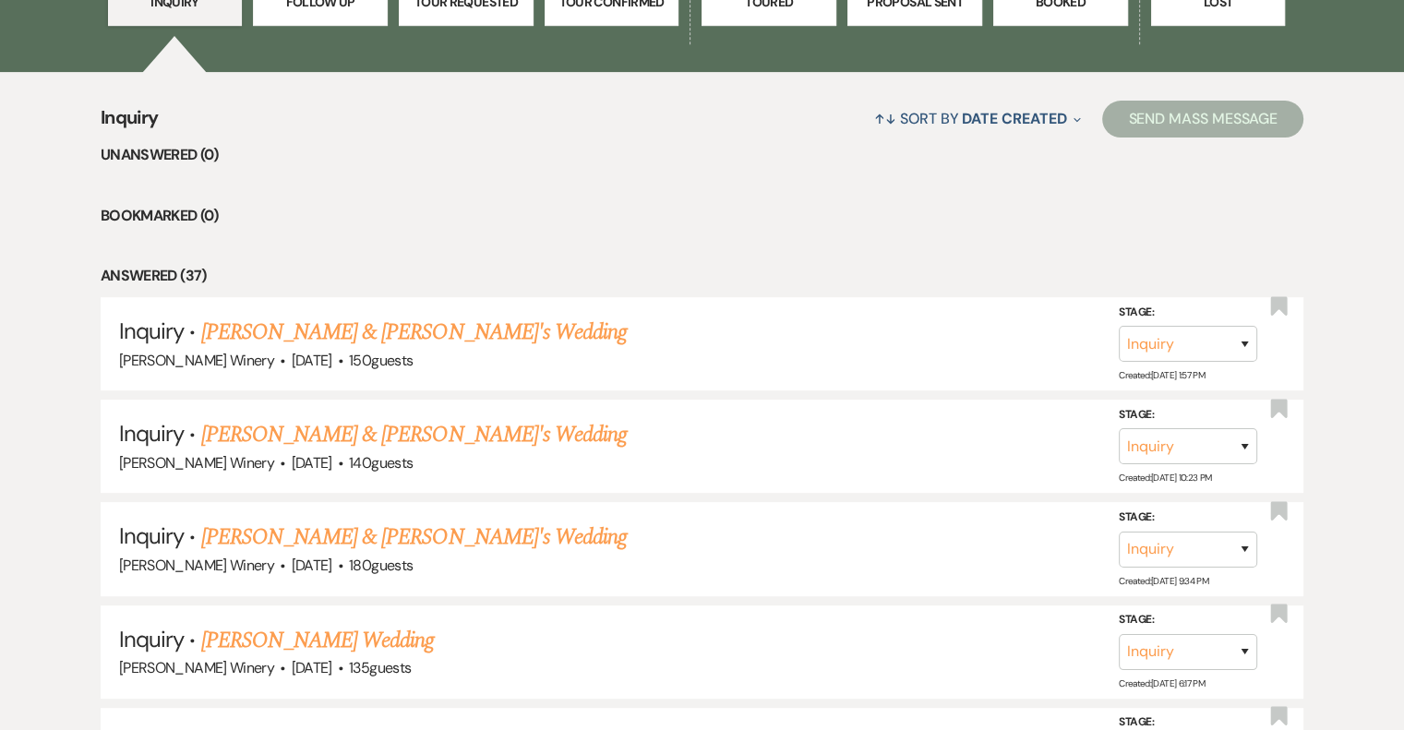
scroll to position [738, 0]
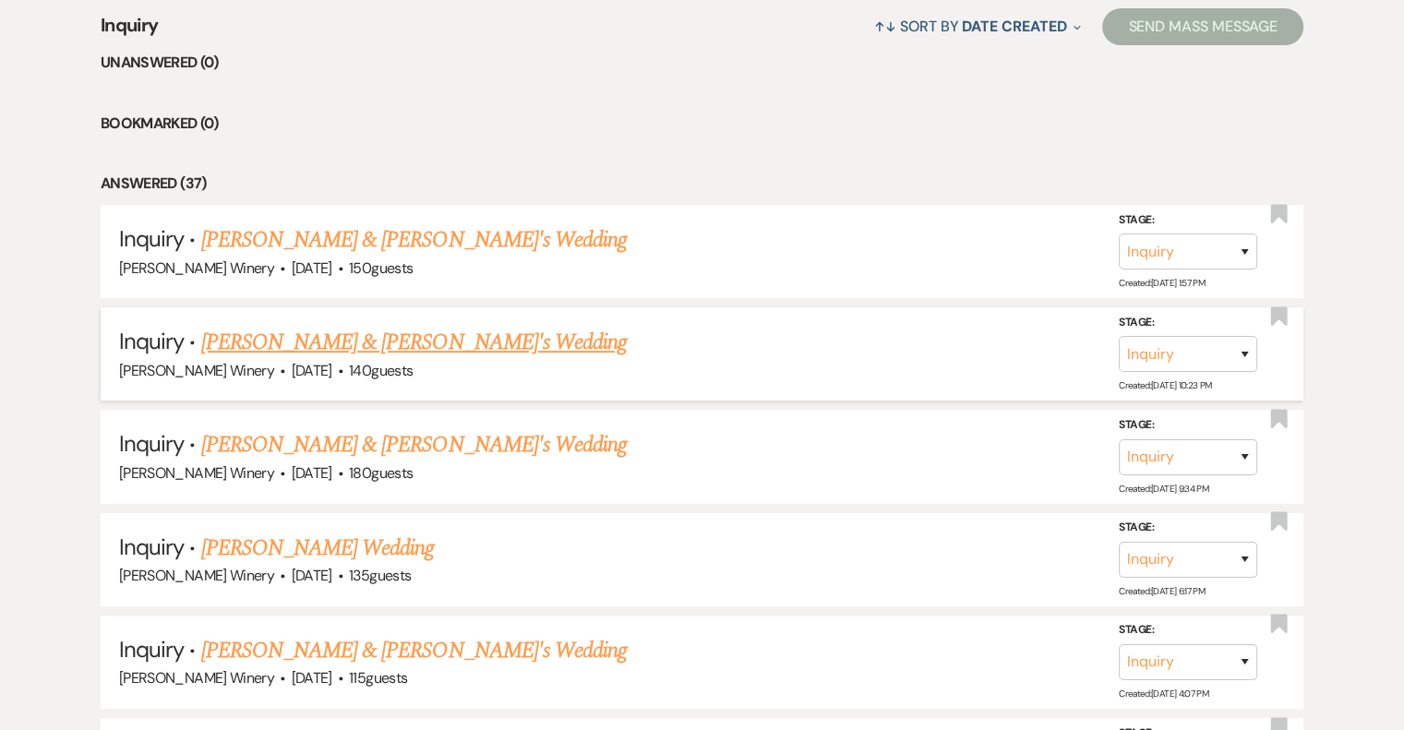
click at [431, 342] on link "[PERSON_NAME] & [PERSON_NAME]'s Wedding" at bounding box center [414, 342] width 426 height 33
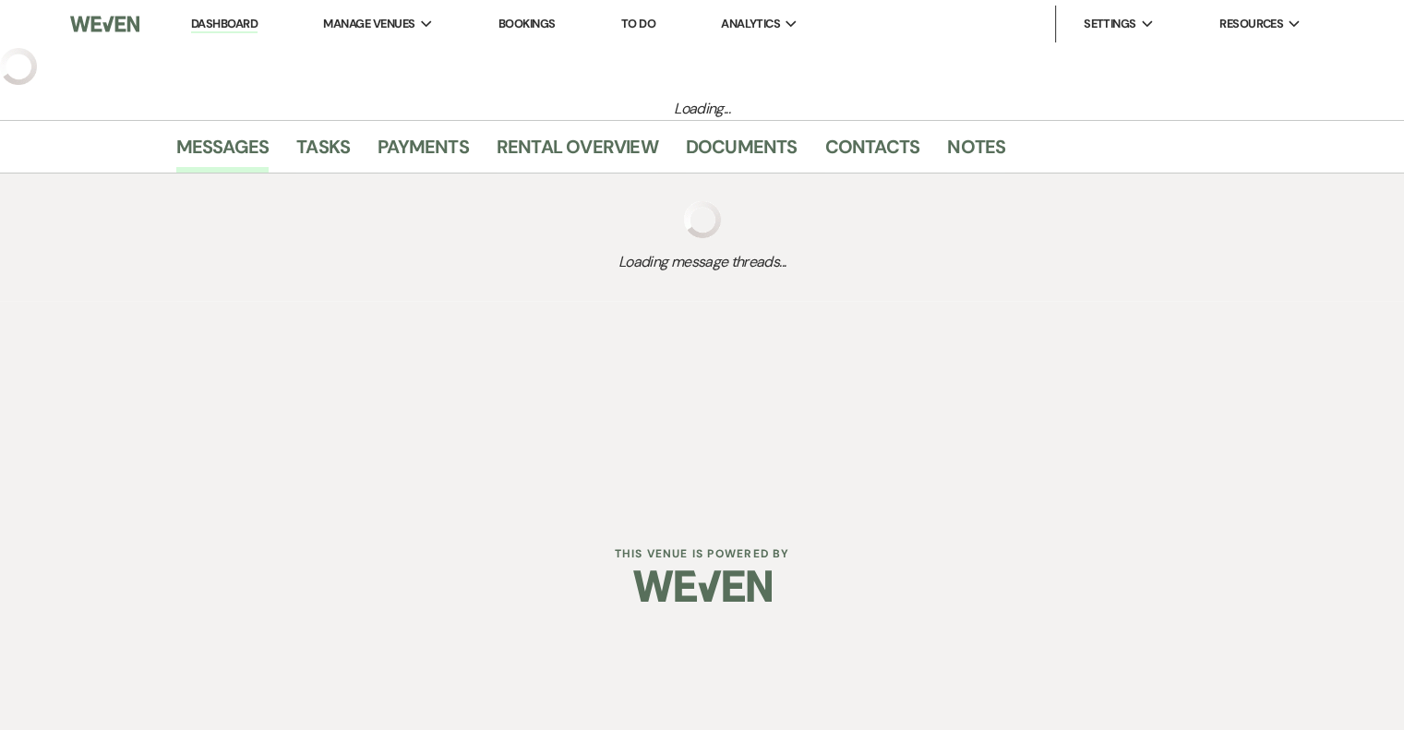
select select "5"
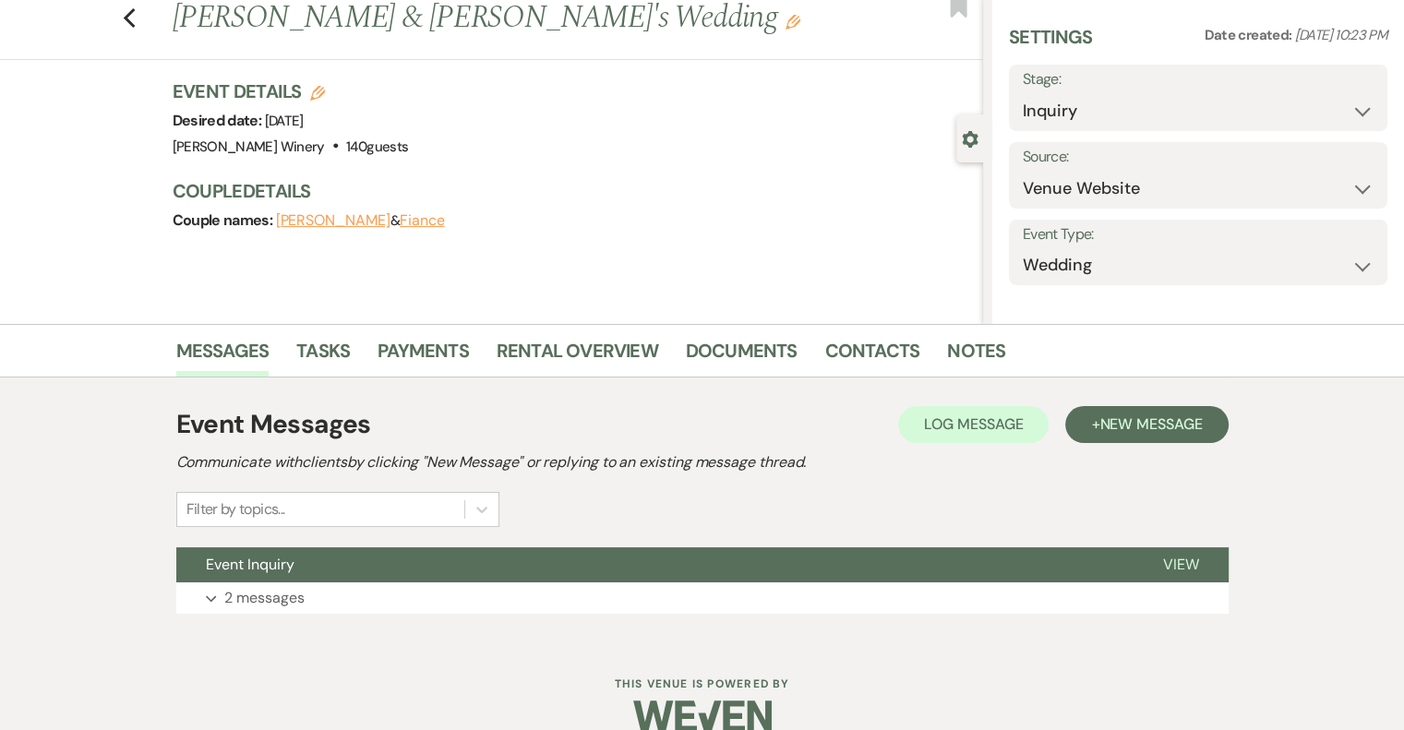
scroll to position [80, 0]
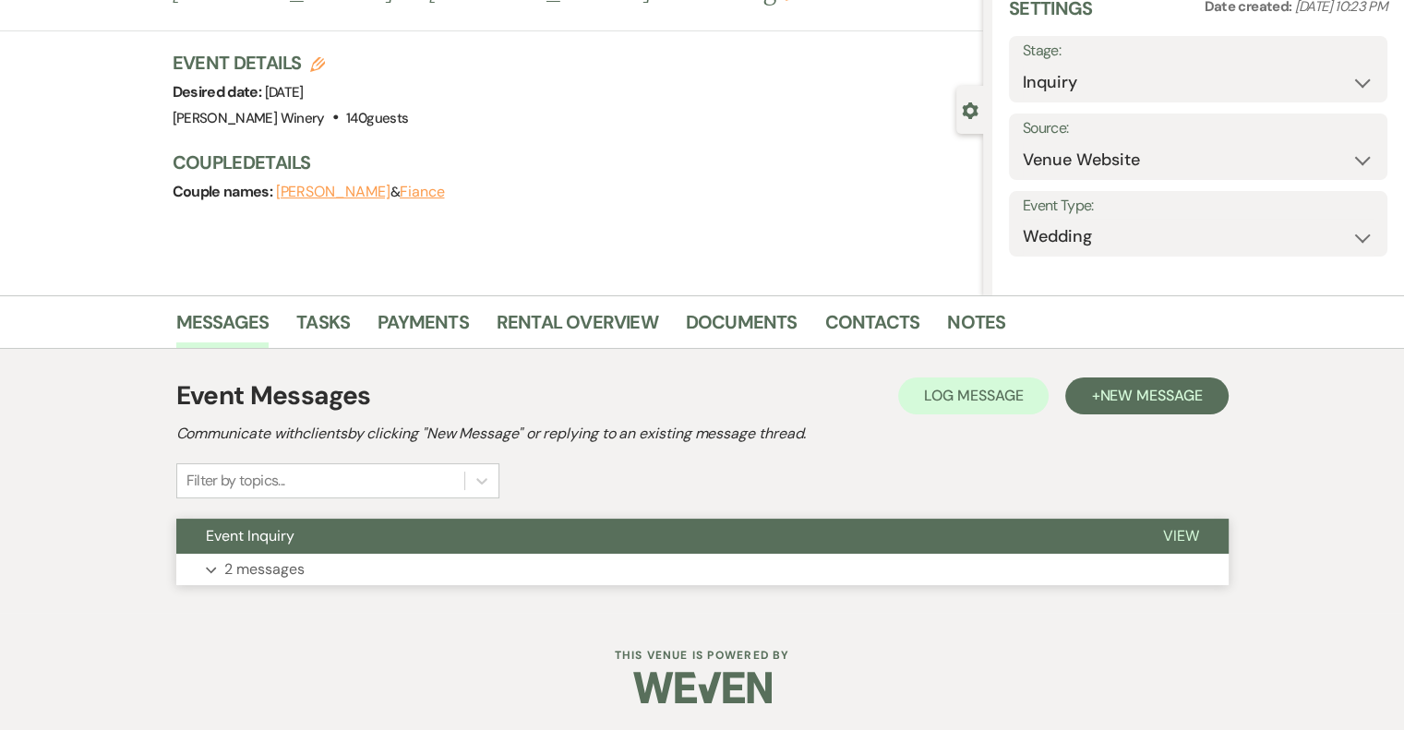
click at [1187, 539] on span "View" at bounding box center [1181, 535] width 36 height 19
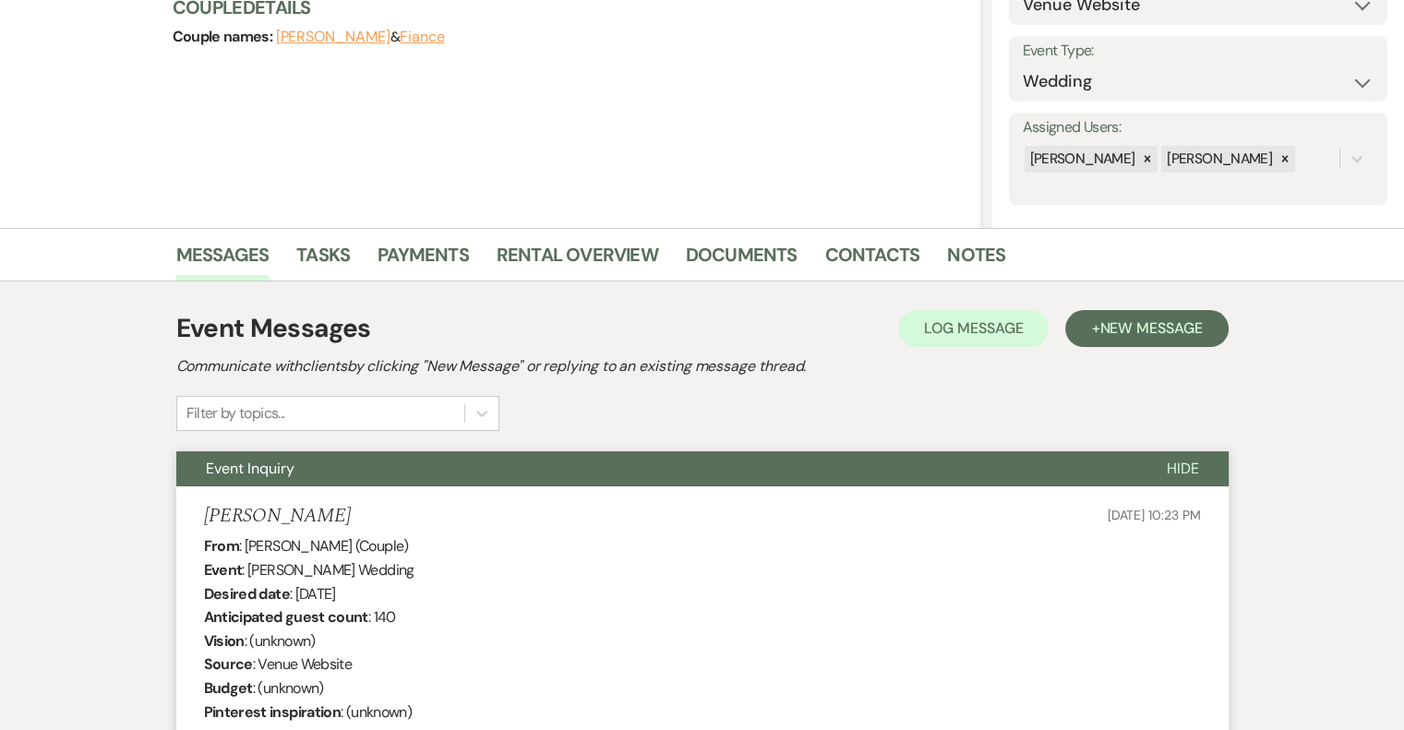
scroll to position [0, 0]
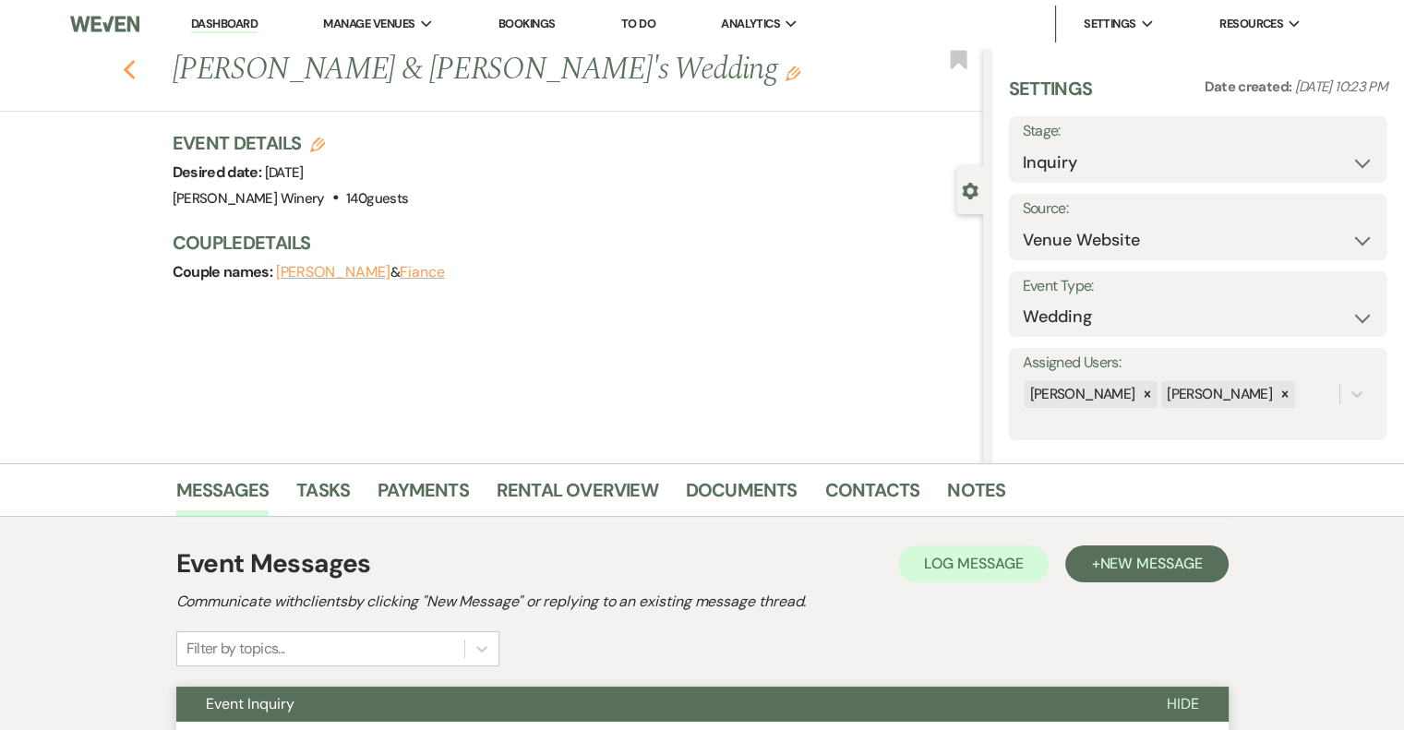
click at [133, 69] on use "button" at bounding box center [129, 70] width 12 height 20
